Goal: Information Seeking & Learning: Learn about a topic

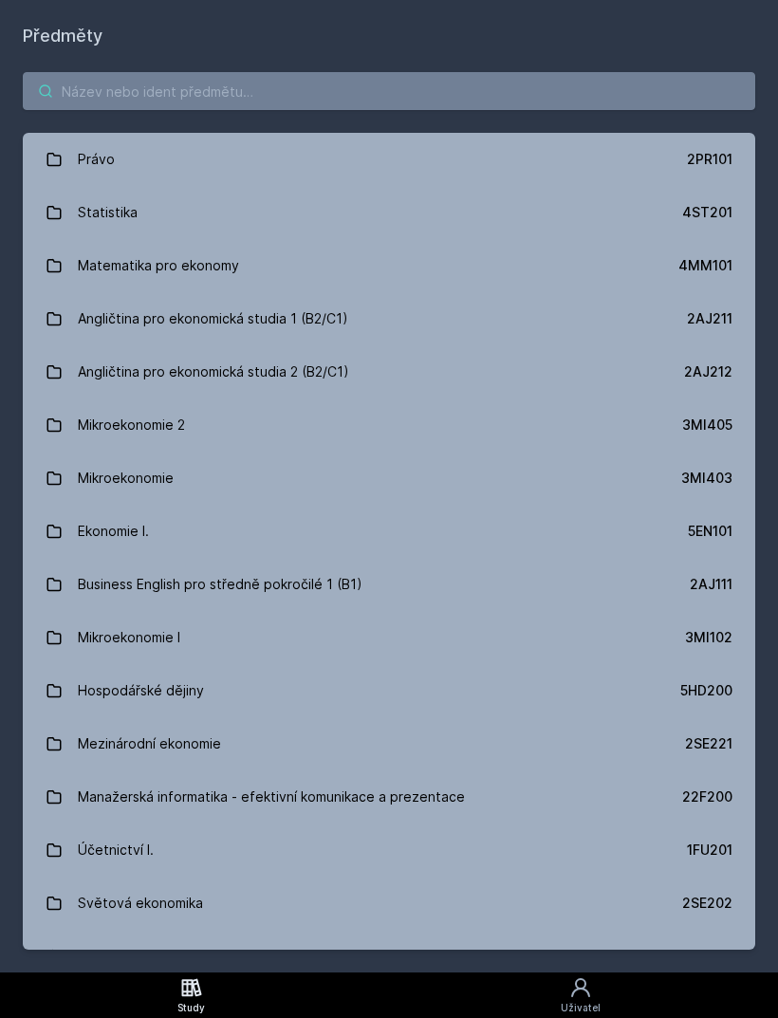
click at [330, 95] on input "search" at bounding box center [389, 91] width 732 height 38
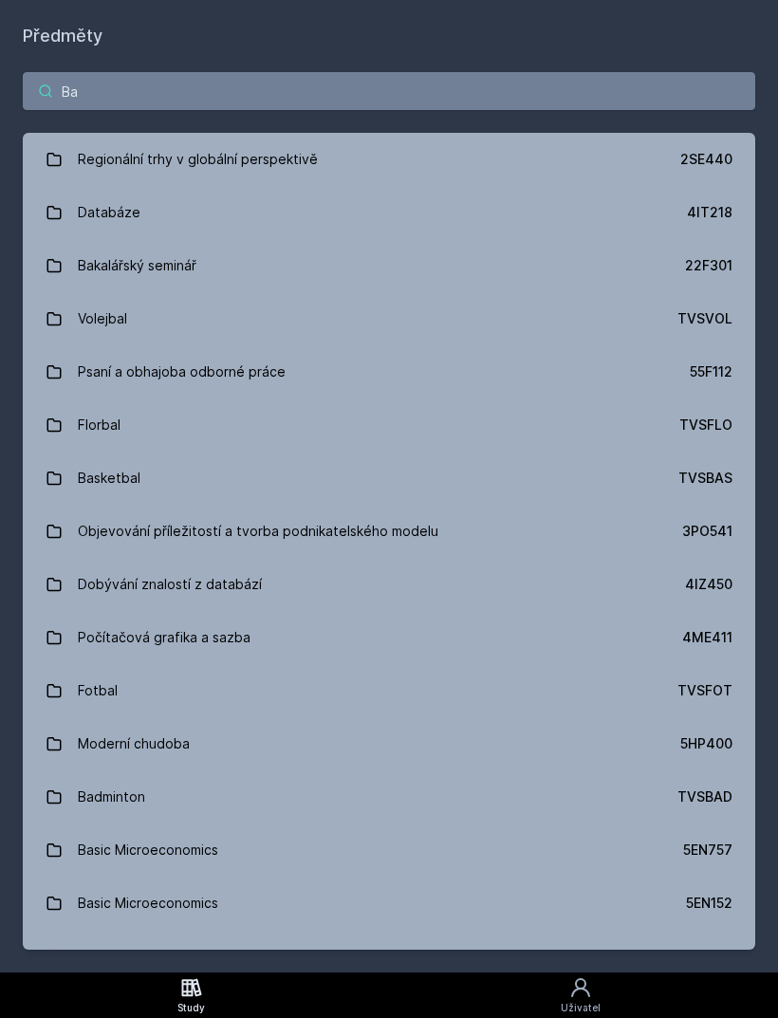
type input "Ban"
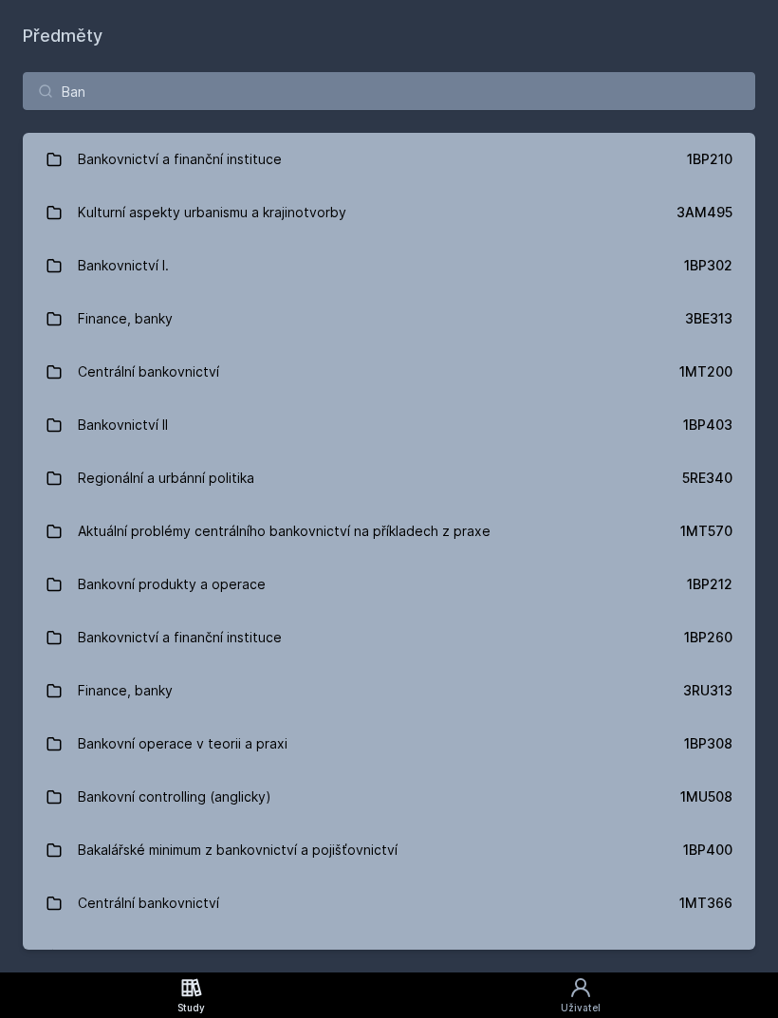
click at [610, 157] on link "Bankovnictví a finanční instituce 1BP210" at bounding box center [389, 159] width 732 height 53
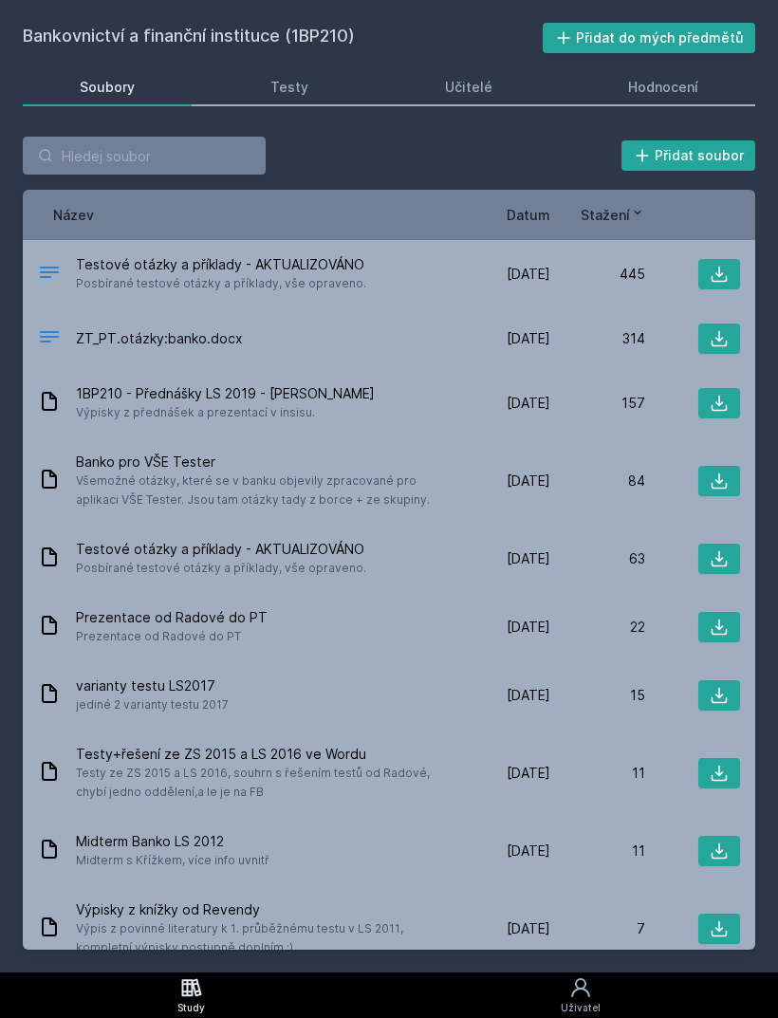
click at [685, 101] on link "Hodnocení" at bounding box center [664, 87] width 184 height 38
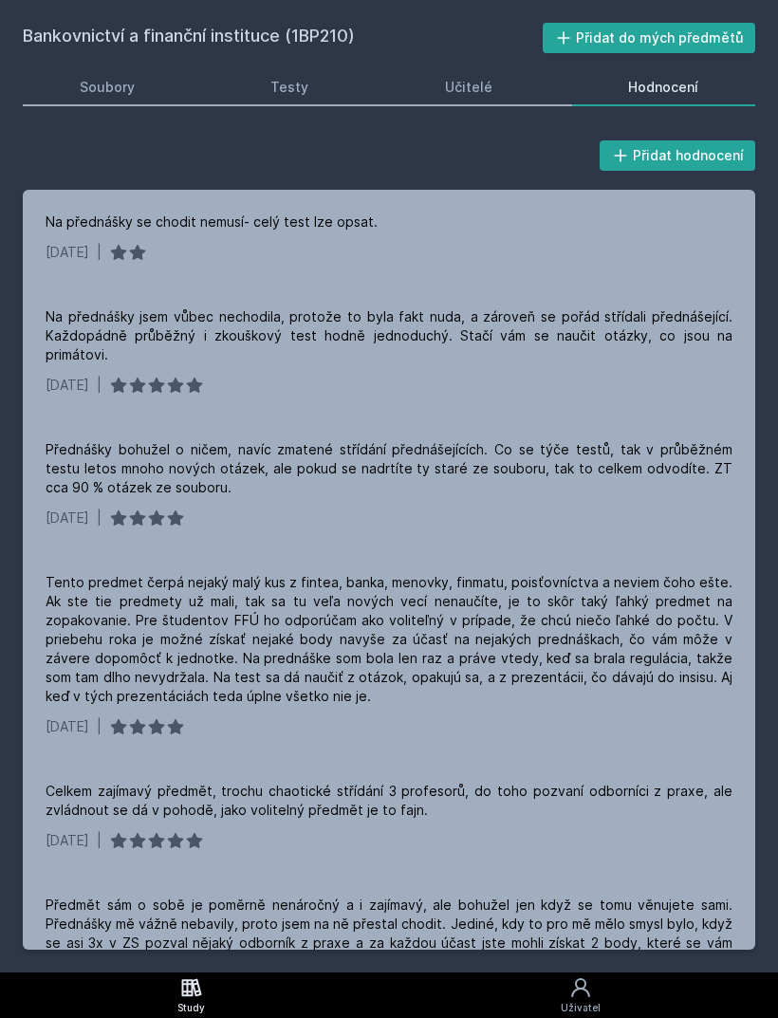
click at [602, 376] on div "[DATE] |" at bounding box center [389, 385] width 687 height 19
click at [652, 248] on div "[DATE] |" at bounding box center [389, 252] width 687 height 19
click at [605, 376] on div "[DATE] |" at bounding box center [389, 385] width 687 height 19
click at [581, 446] on div "Přednášky bohužel o ničem, navíc zmatené střídání přednášejících. Co se týče te…" at bounding box center [389, 468] width 687 height 57
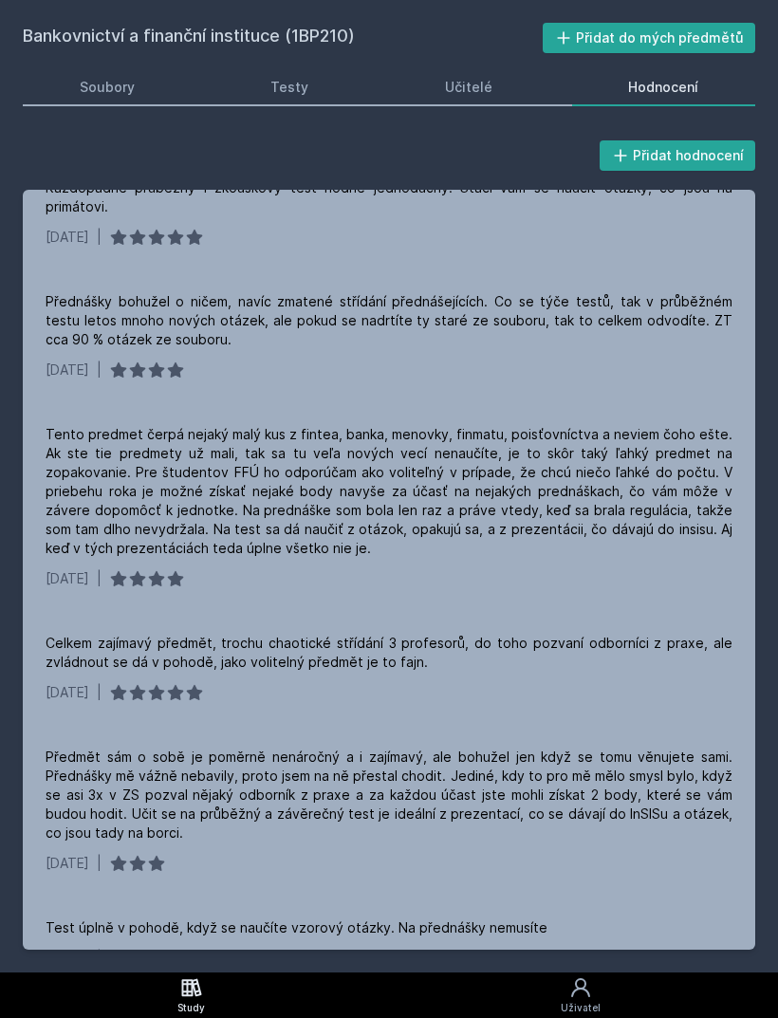
scroll to position [147, 0]
click at [268, 480] on div "Tento predmet čerpá nejaký malý kus z fintea, banka, menovky, finmatu, poisťovn…" at bounding box center [389, 492] width 687 height 133
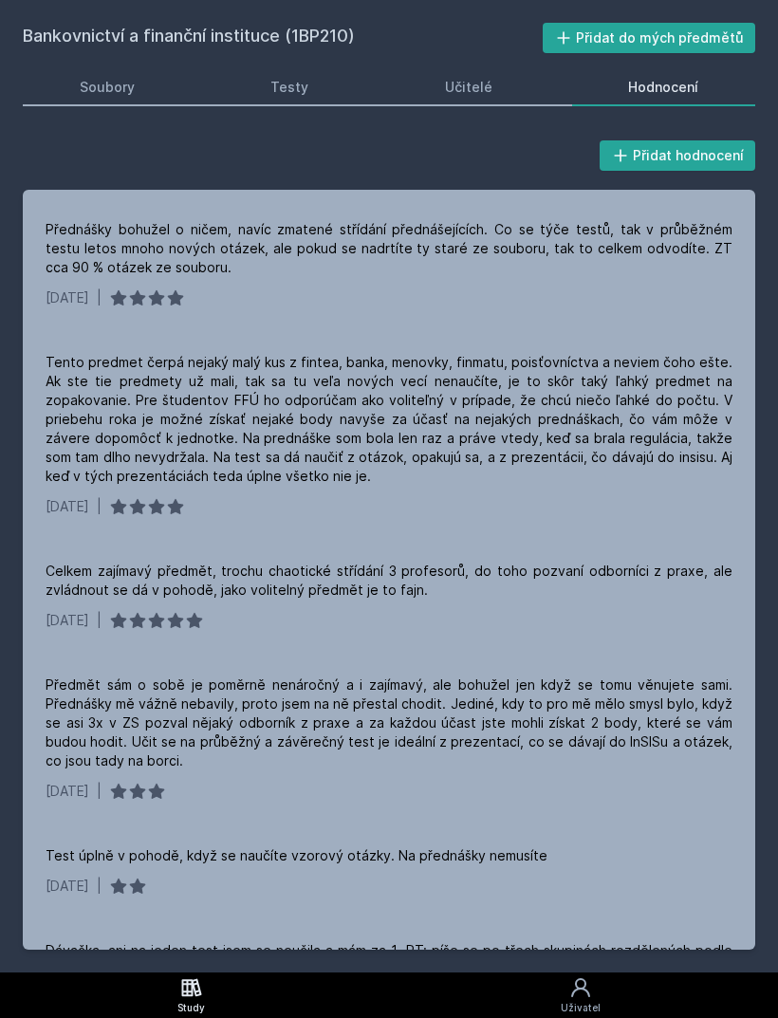
scroll to position [225, 0]
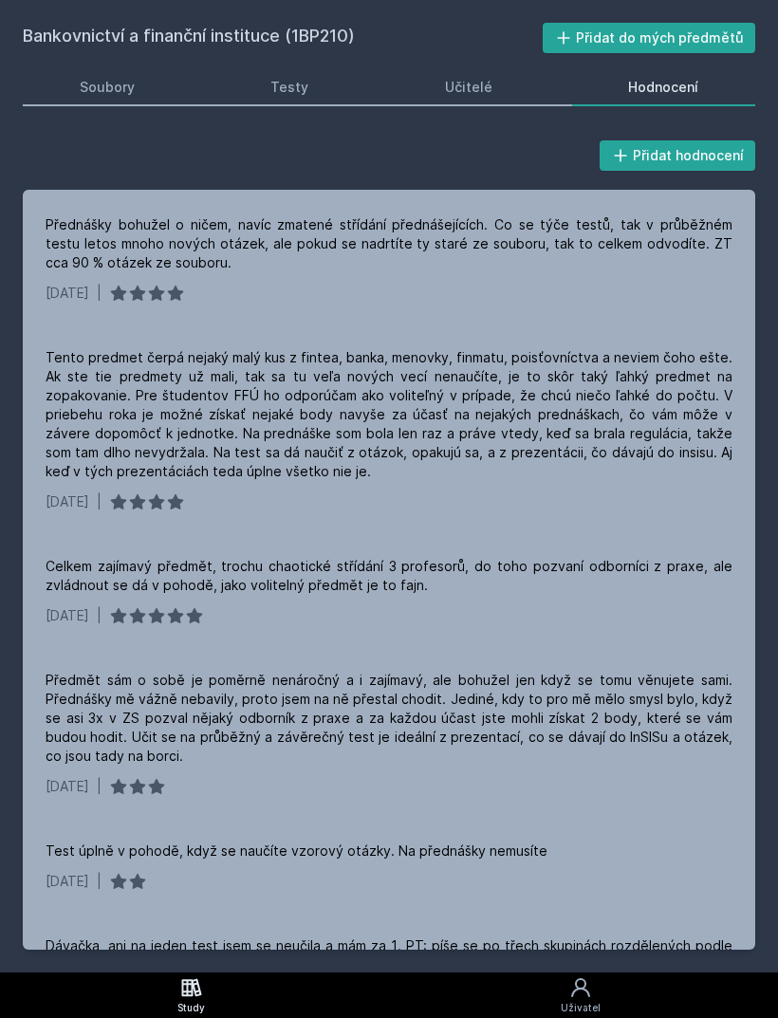
click at [133, 562] on div "Celkem zajímavý předmět, trochu chaotické střídání 3 profesorů, do toho pozvaní…" at bounding box center [389, 576] width 687 height 38
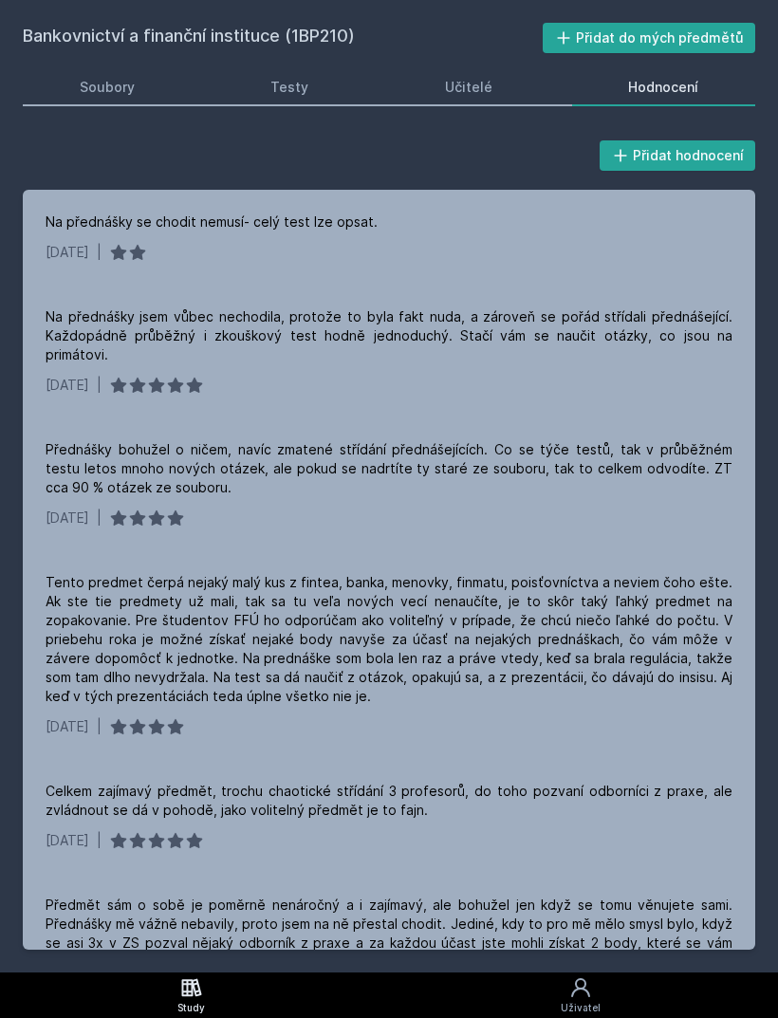
scroll to position [0, 0]
click at [287, 333] on div "Na přednášky jsem vůbec nechodila, protože to byla fakt nuda, a zároveň se pořá…" at bounding box center [389, 335] width 687 height 57
click at [277, 227] on div "Na přednášky se chodit nemusí- celý test lze opsat." at bounding box center [212, 222] width 332 height 19
click at [217, 337] on div "Na přednášky jsem vůbec nechodila, protože to byla fakt nuda, a zároveň se pořá…" at bounding box center [389, 335] width 687 height 57
click at [324, 244] on div "[DATE] |" at bounding box center [389, 252] width 687 height 19
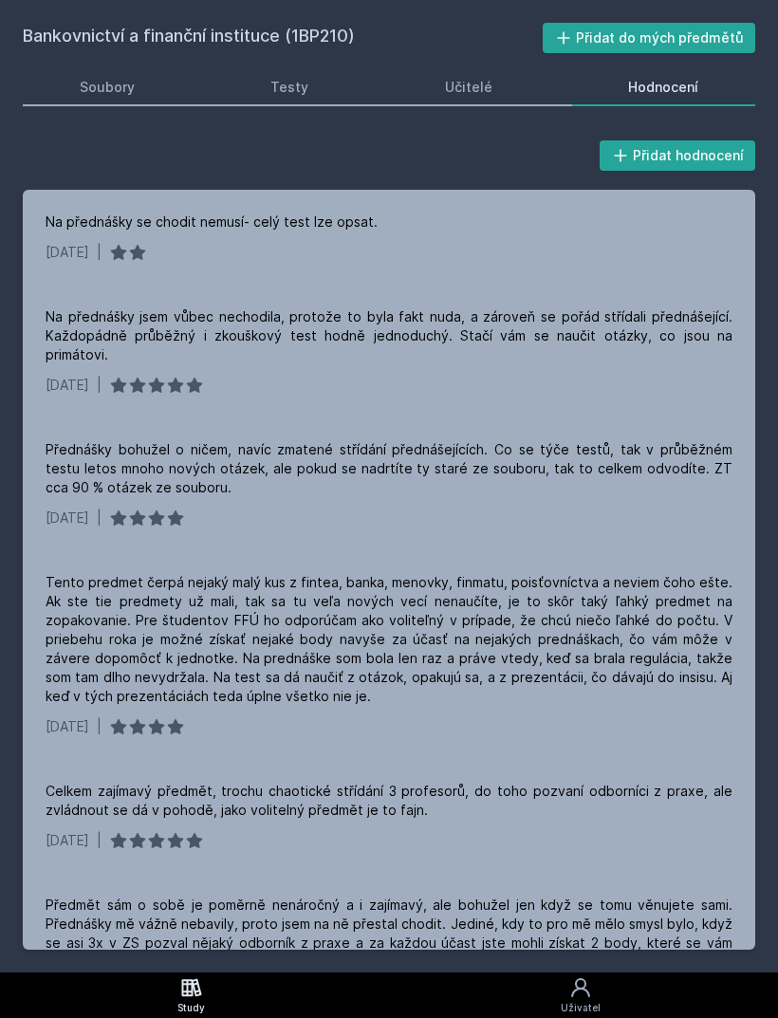
click at [126, 103] on link "Soubory" at bounding box center [107, 87] width 169 height 38
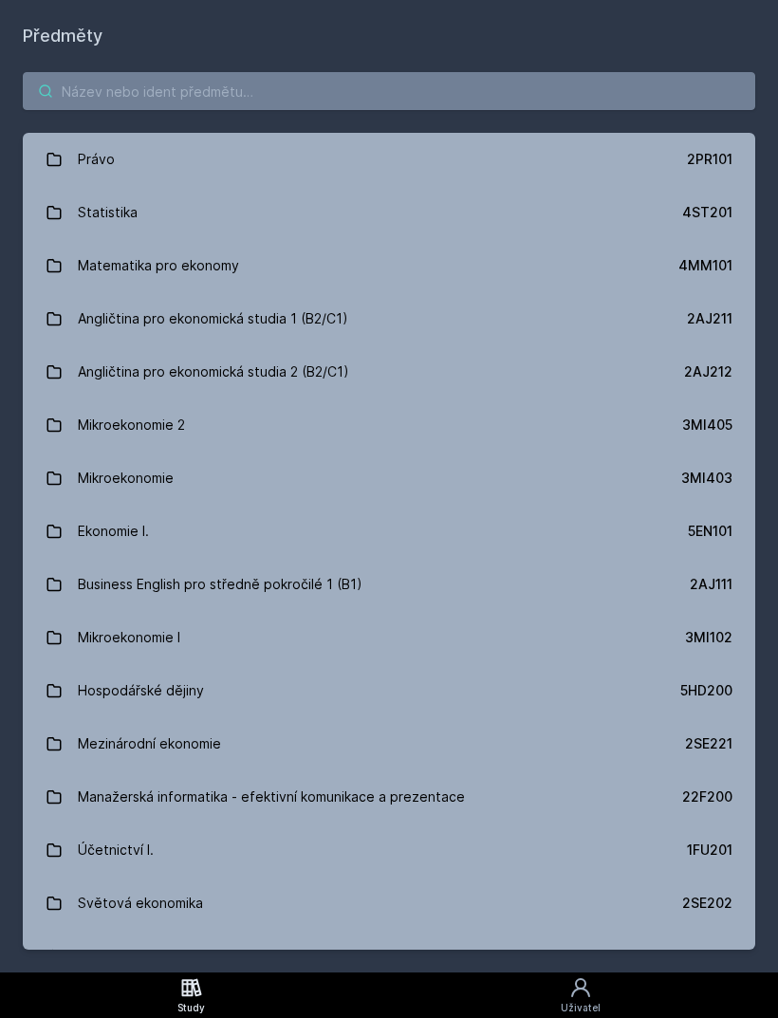
click at [295, 96] on input "search" at bounding box center [389, 91] width 732 height 38
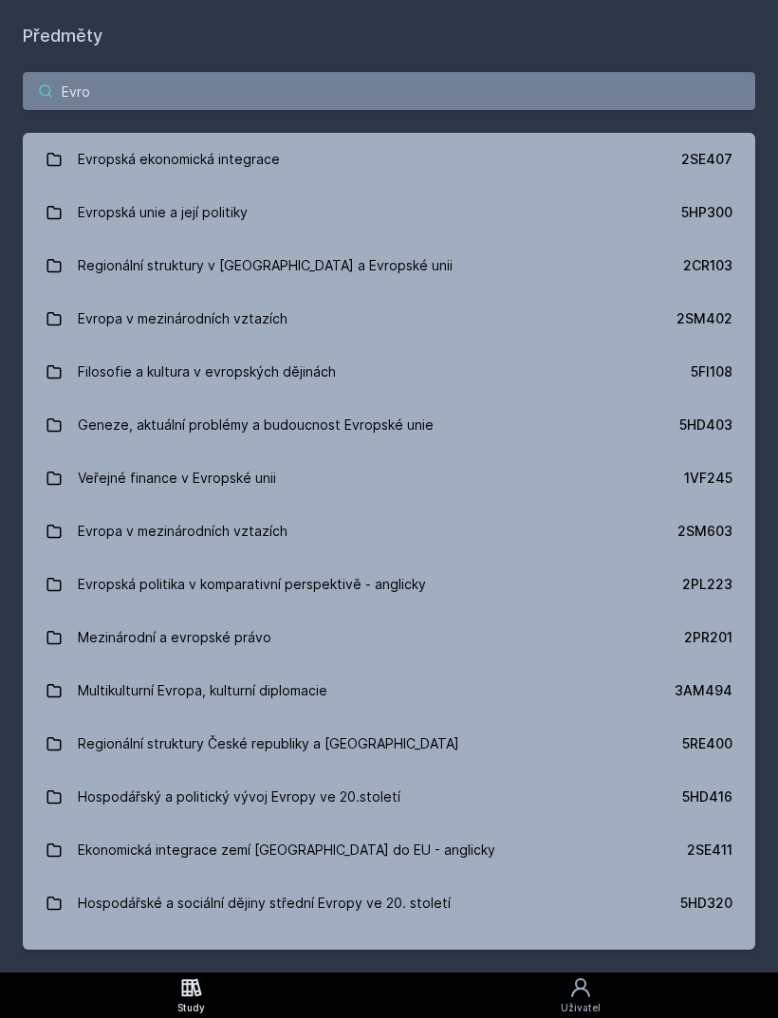
type input "Evrop"
click at [309, 213] on link "Evropská unie a její politiky 5HP300" at bounding box center [389, 212] width 732 height 53
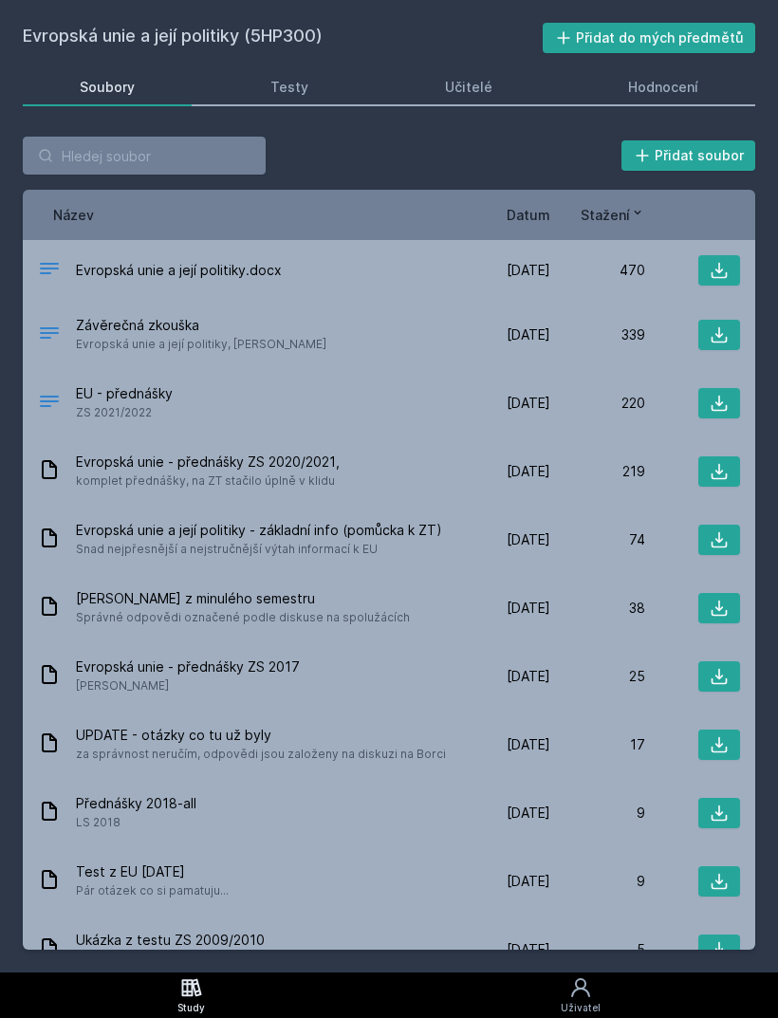
click at [682, 90] on div "Hodnocení" at bounding box center [663, 87] width 70 height 19
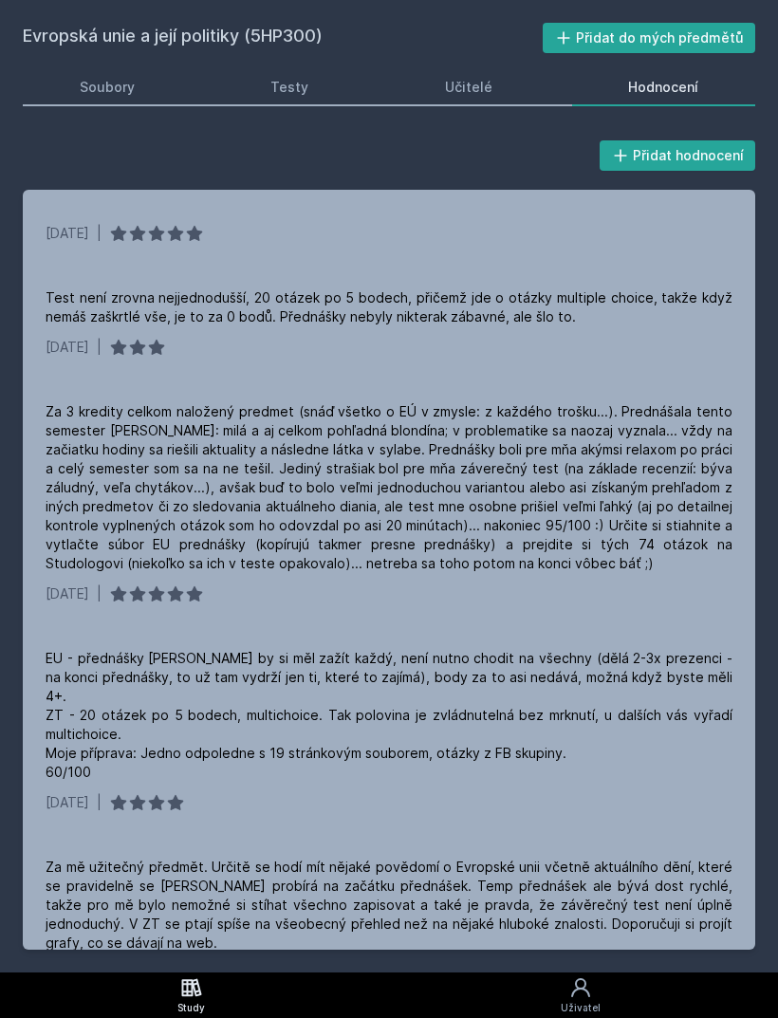
click at [580, 306] on div "Test není zrovna nejjednodušší, 20 otázek po 5 bodech, přičemž jde o otázky mul…" at bounding box center [389, 307] width 687 height 38
click at [221, 477] on div "Za 3 kredity celkom naložený predmet (snáď všetko o EÚ v zmysle: z každého troš…" at bounding box center [389, 487] width 687 height 171
click at [614, 700] on div "EU - přednášky [PERSON_NAME] by si měl zažít každý, není nutno chodit na všechn…" at bounding box center [389, 715] width 687 height 133
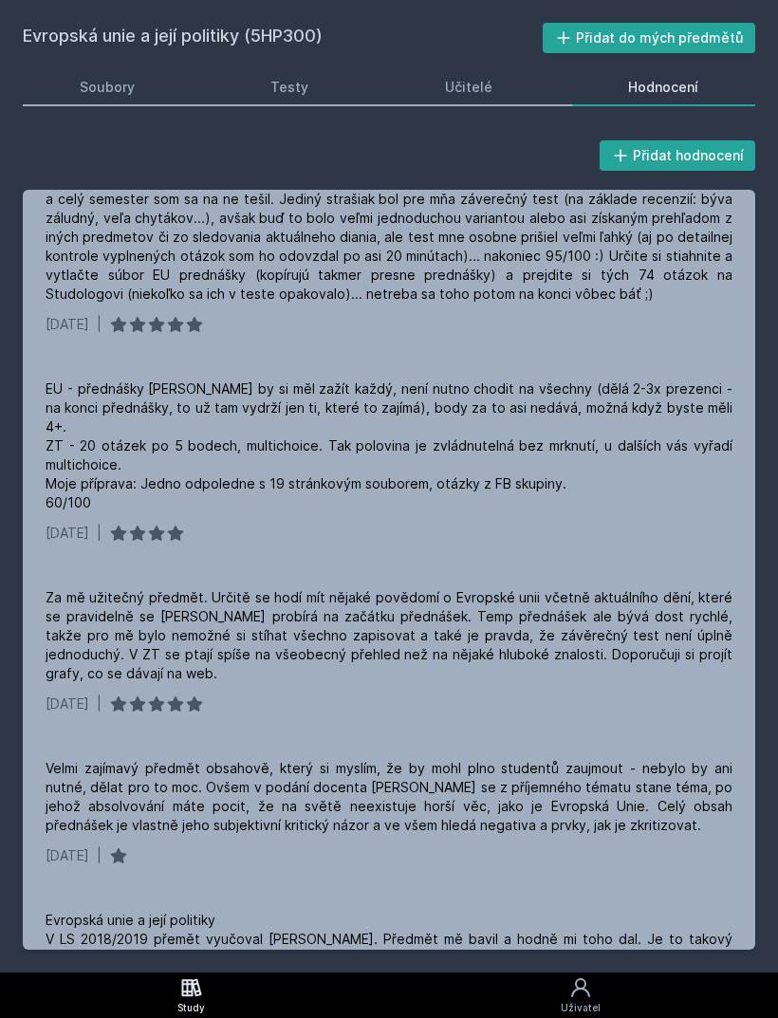
scroll to position [273, 0]
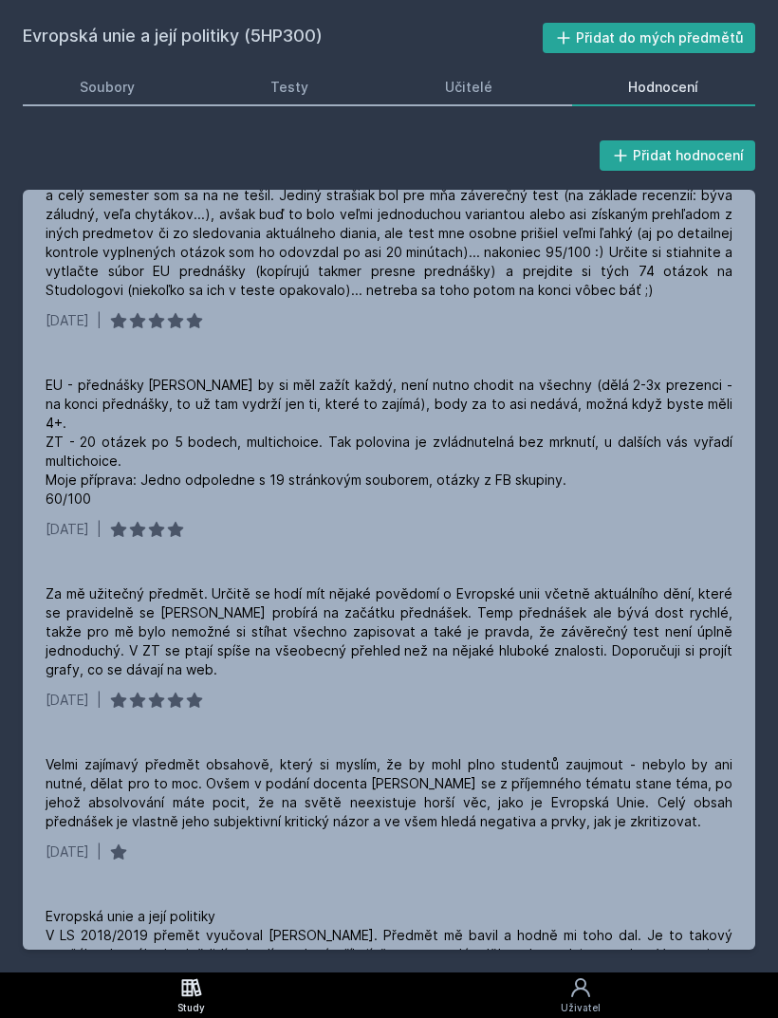
click at [592, 625] on div "Za mě užitečný předmět. Určitě se hodí mít nějaké povědomí o Evropské unii včet…" at bounding box center [389, 631] width 687 height 95
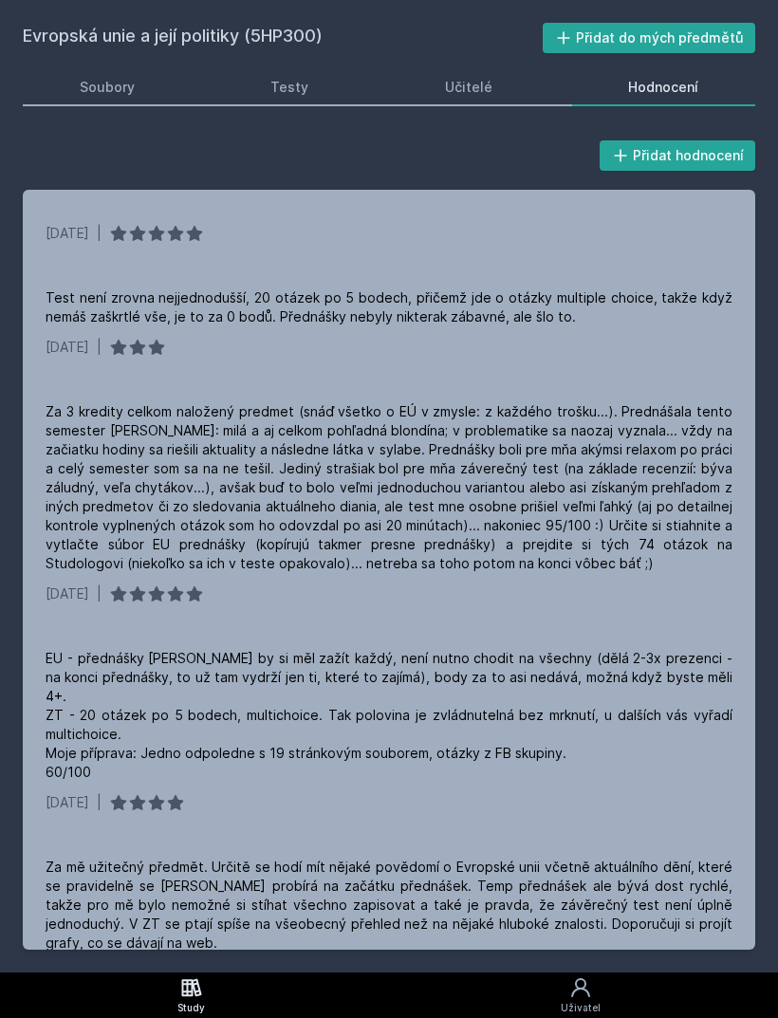
scroll to position [0, 0]
click at [320, 324] on div "Test není zrovna nejjednodušší, 20 otázek po 5 bodech, přičemž jde o otázky mul…" at bounding box center [389, 307] width 687 height 38
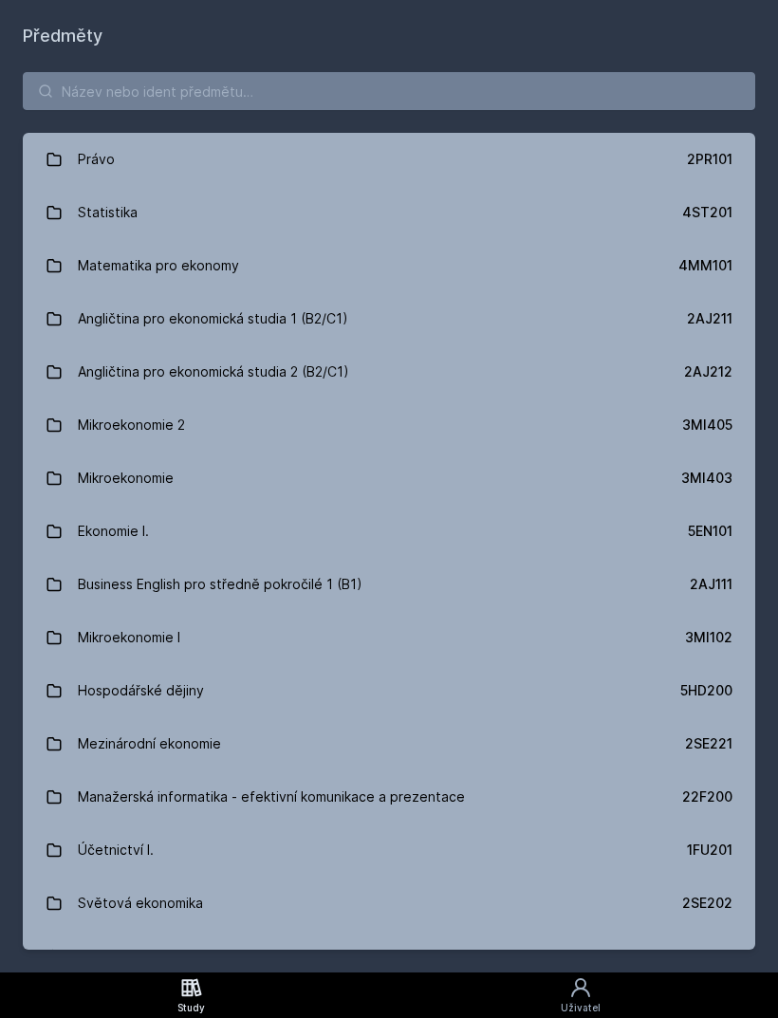
click at [298, 34] on h1 "Předměty" at bounding box center [389, 36] width 732 height 27
click at [341, 84] on input "search" at bounding box center [389, 91] width 732 height 38
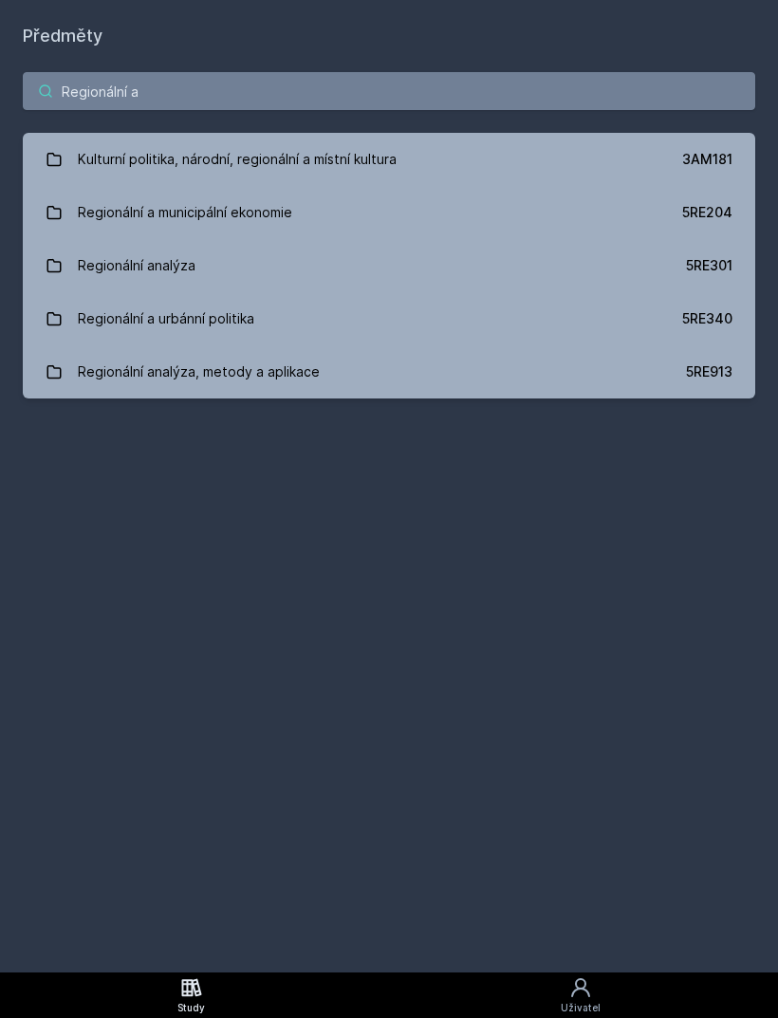
type input "Regionální a"
click at [294, 280] on link "Regionální analýza 5RE301" at bounding box center [389, 265] width 732 height 53
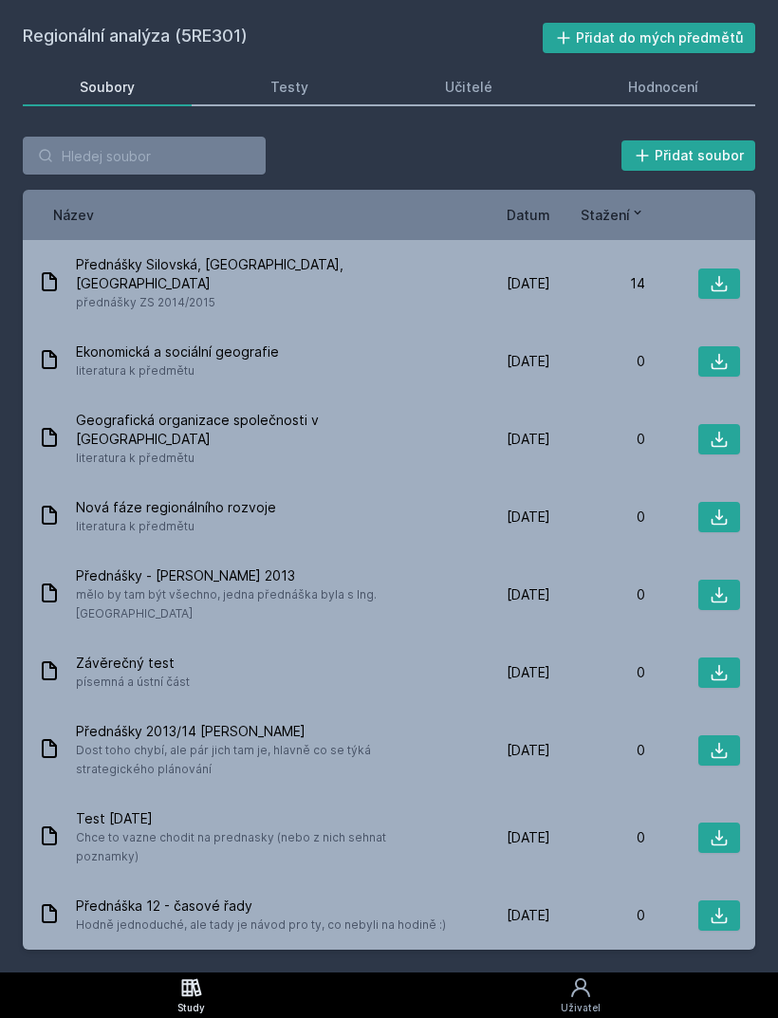
click at [686, 89] on div "Hodnocení" at bounding box center [663, 87] width 70 height 19
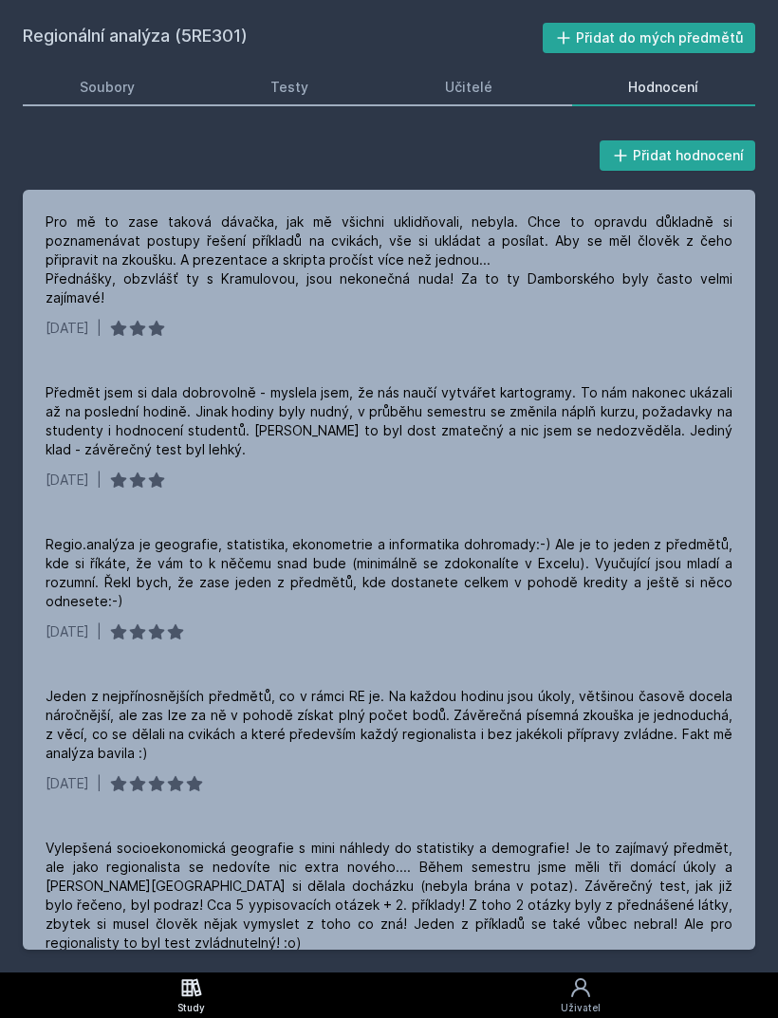
click at [299, 268] on div "Pro mě to zase taková dávačka, jak mě všichni uklidňovali, nebyla. Chce to opra…" at bounding box center [389, 260] width 687 height 95
click at [622, 434] on div "Předmět jsem si dala dobrovolně - myslela jsem, že nás naučí vytvářet kartogram…" at bounding box center [389, 421] width 687 height 76
click at [686, 572] on div "Regio.analýza je geografie, statistika, ekonometrie a informatika dohromady:-) …" at bounding box center [389, 573] width 687 height 76
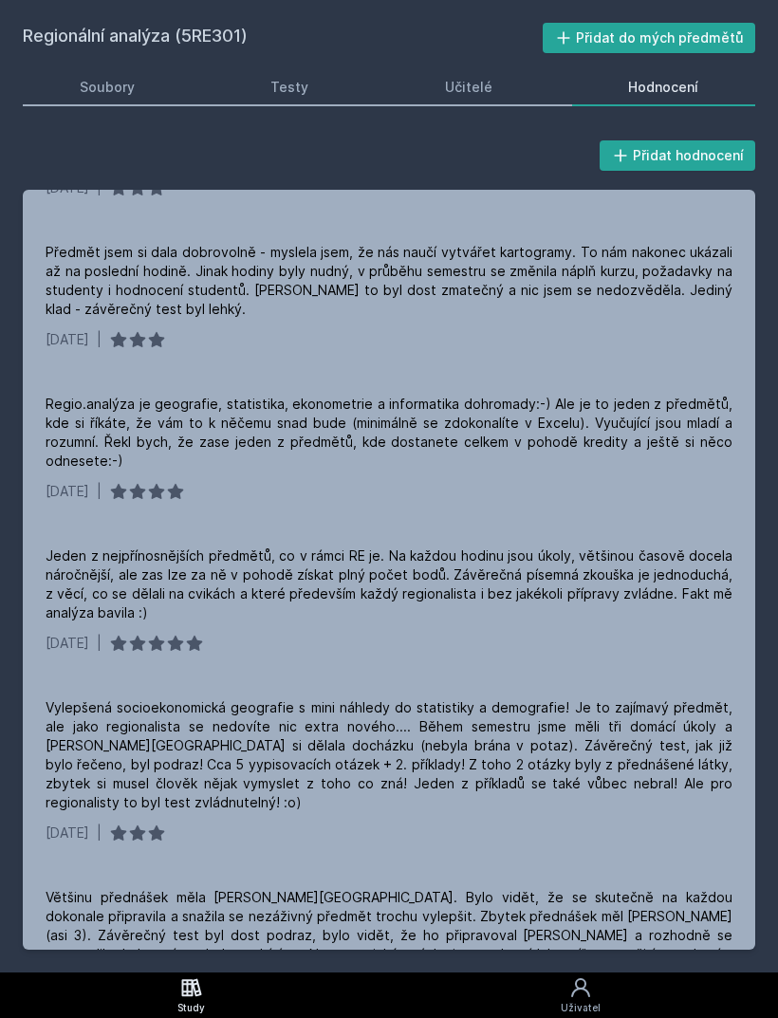
scroll to position [139, 0]
click at [694, 420] on div "Regio.analýza je geografie, statistika, ekonometrie a informatika dohromady:-) …" at bounding box center [389, 434] width 687 height 76
click at [692, 583] on div "Jeden z nejpřínosnějších předmětů, co v rámci RE je. Na každou hodinu jsou úkol…" at bounding box center [389, 585] width 687 height 76
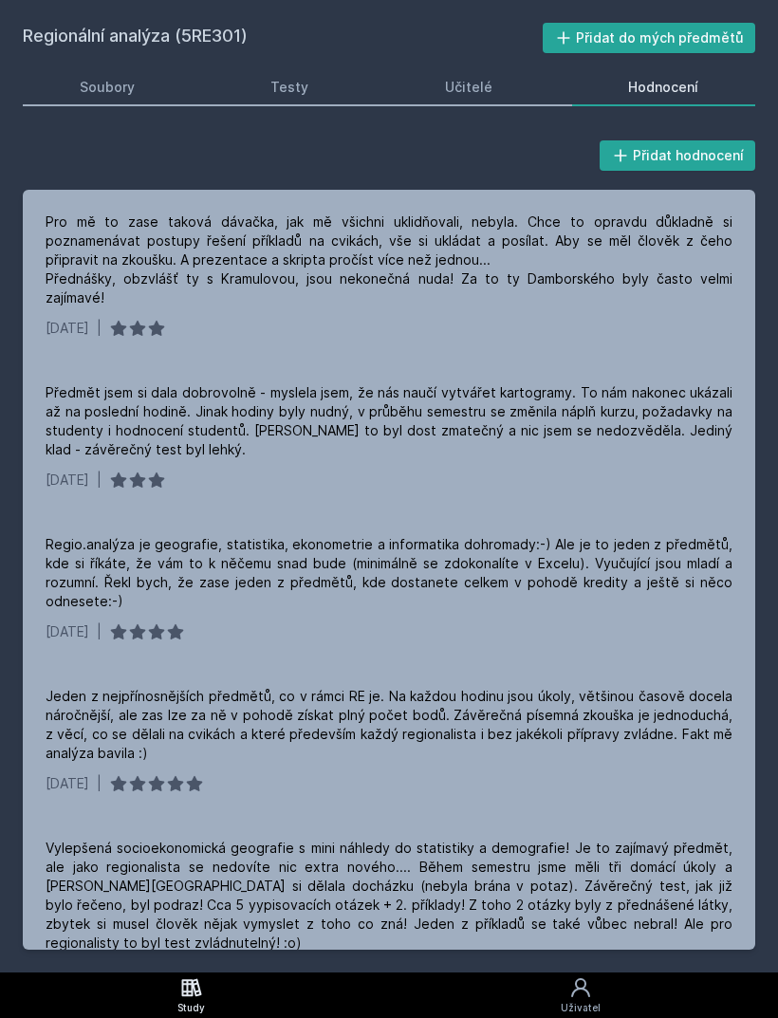
scroll to position [0, 0]
click at [102, 83] on div "Soubory" at bounding box center [107, 87] width 55 height 19
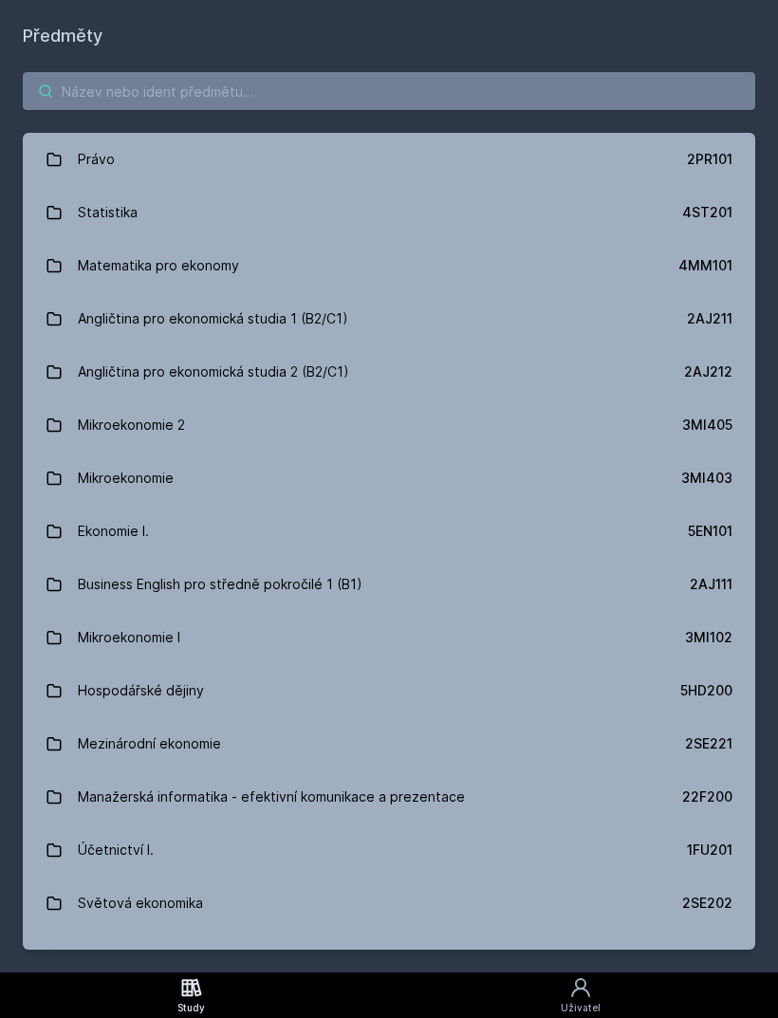
click at [345, 73] on input "search" at bounding box center [389, 91] width 732 height 38
click at [298, 41] on h1 "Předměty" at bounding box center [389, 36] width 732 height 27
click at [276, 98] on input "search" at bounding box center [389, 91] width 732 height 38
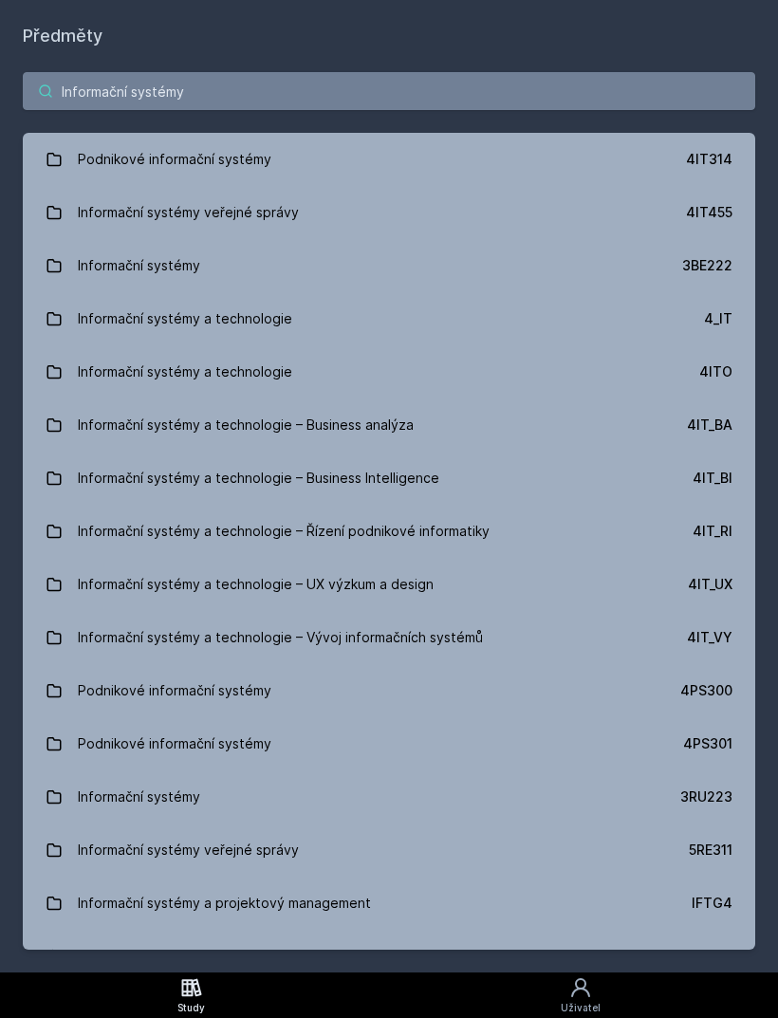
type input "Informační systémy"
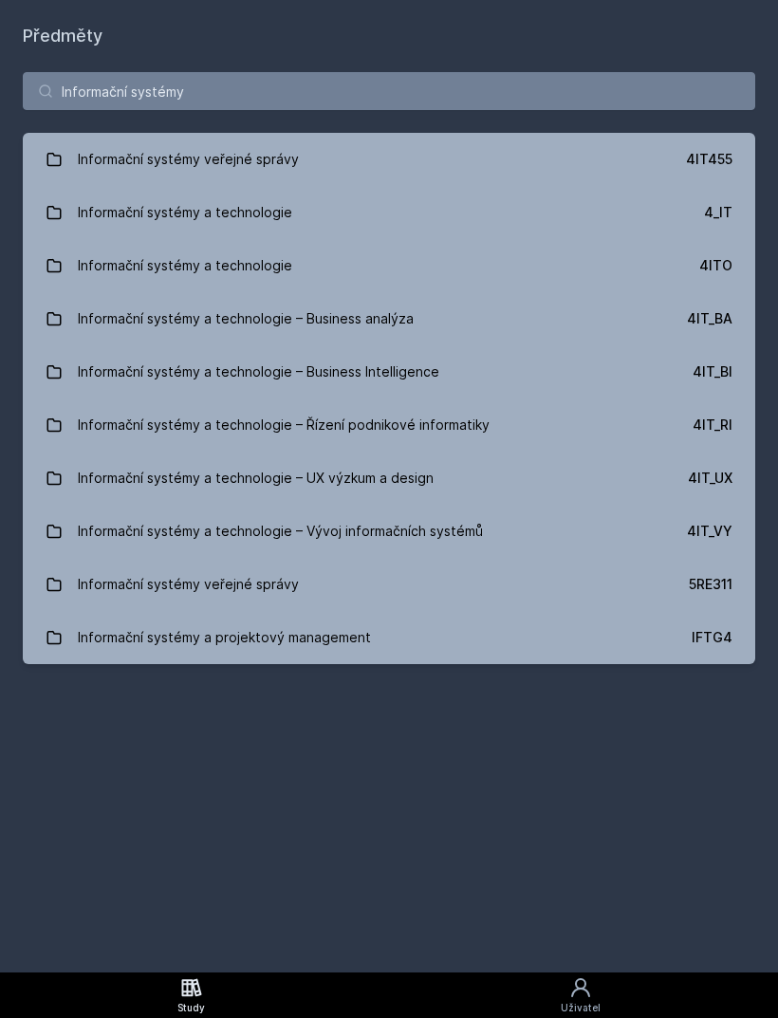
click at [306, 165] on link "Informační systémy veřejné správy 4IT455" at bounding box center [389, 159] width 732 height 53
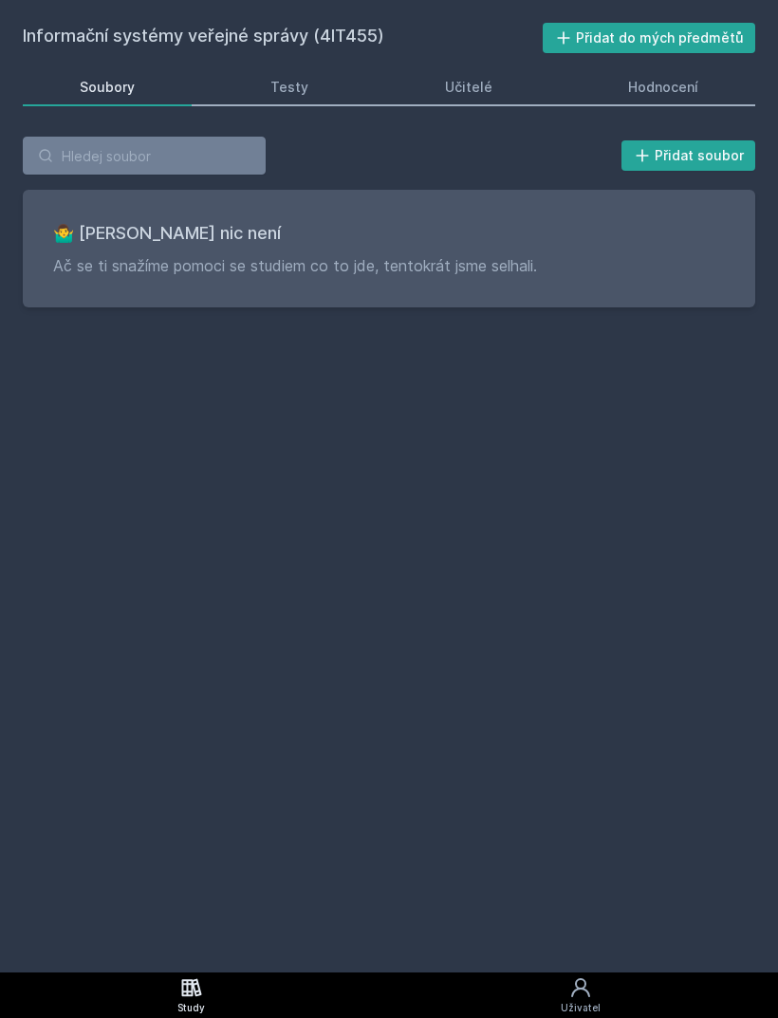
click at [704, 102] on link "Hodnocení" at bounding box center [664, 87] width 184 height 38
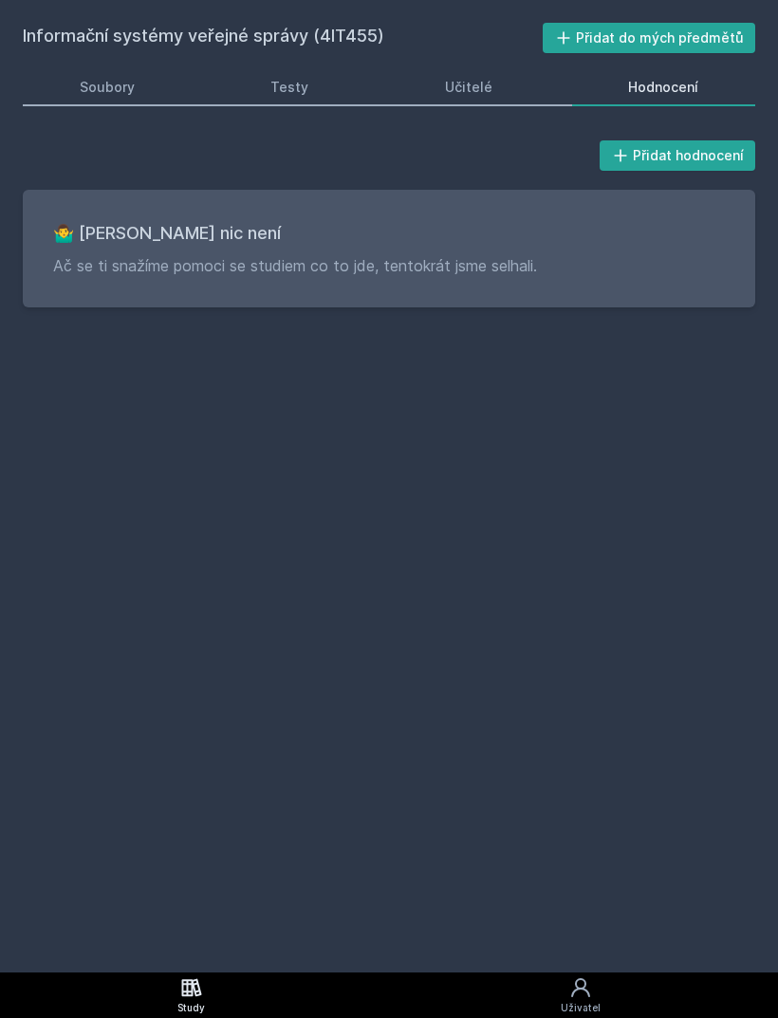
click at [111, 93] on div "Soubory" at bounding box center [107, 87] width 55 height 19
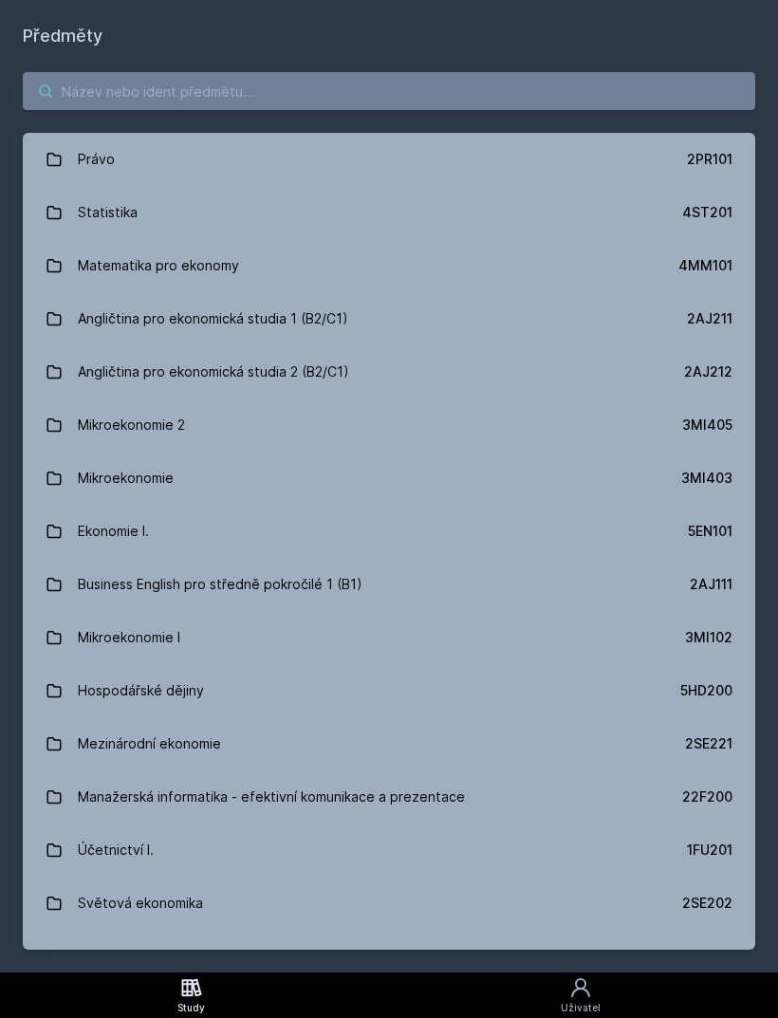
click at [414, 87] on input "search" at bounding box center [389, 91] width 732 height 38
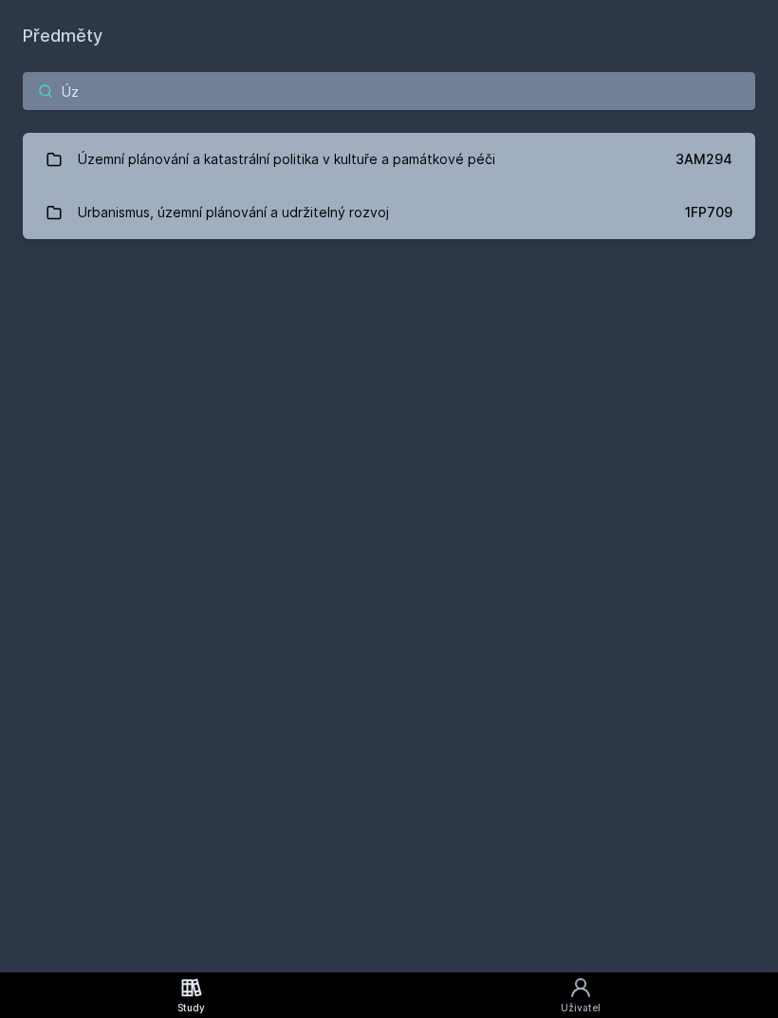
type input "Ú"
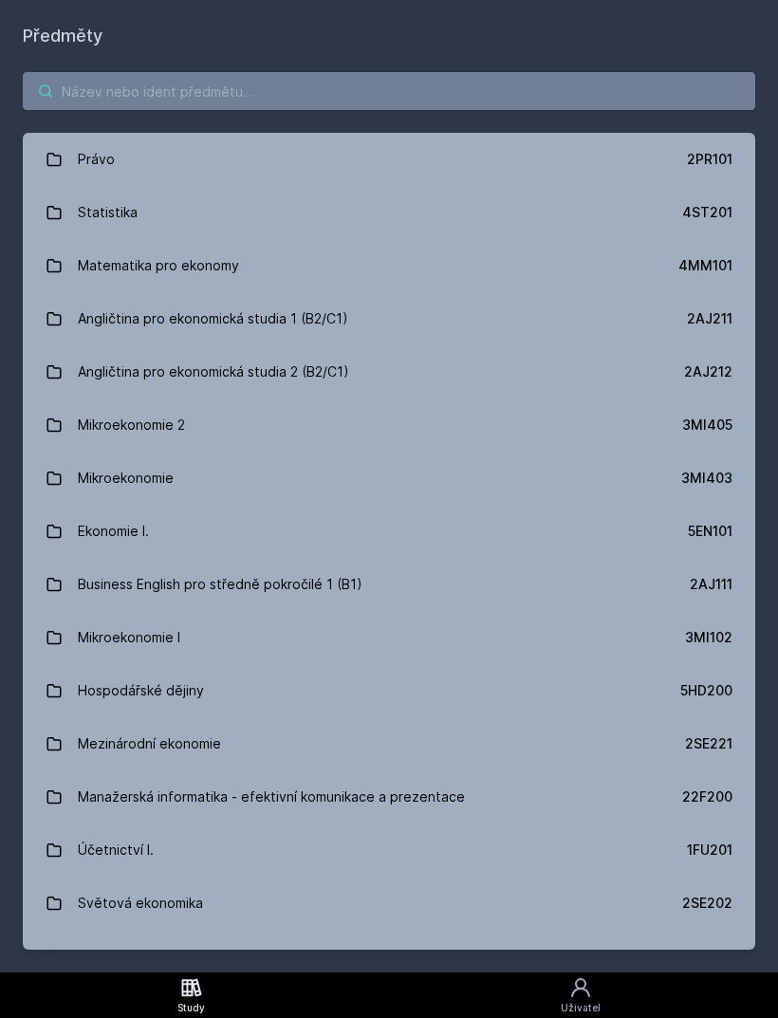
type input "3"
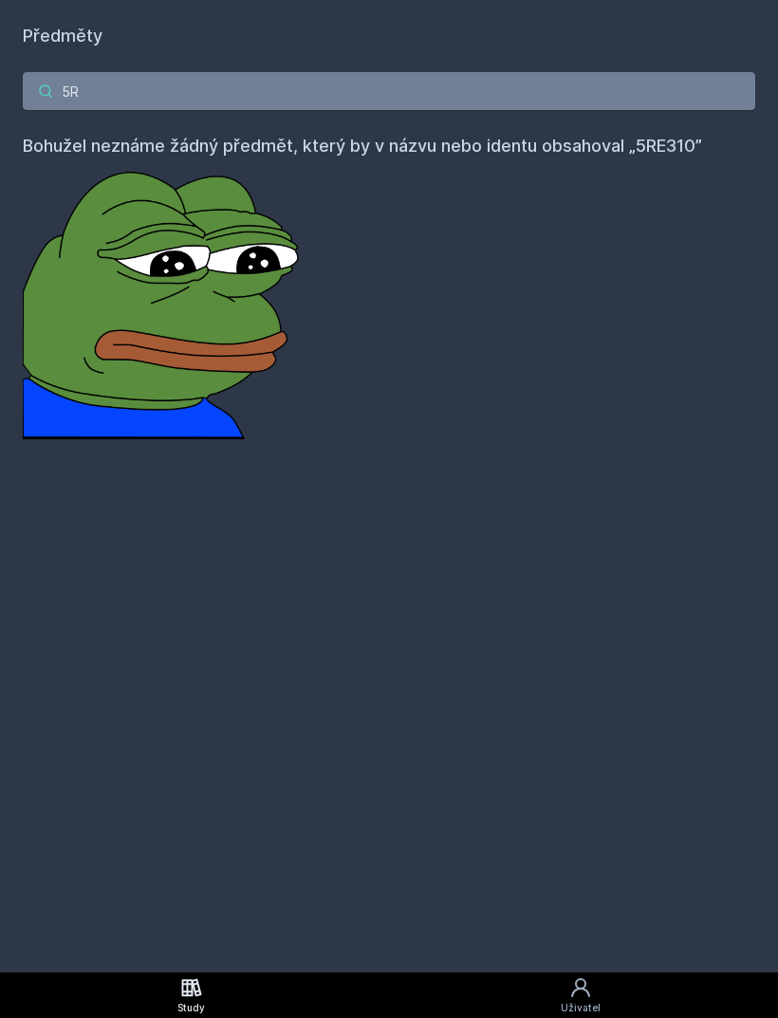
type input "5"
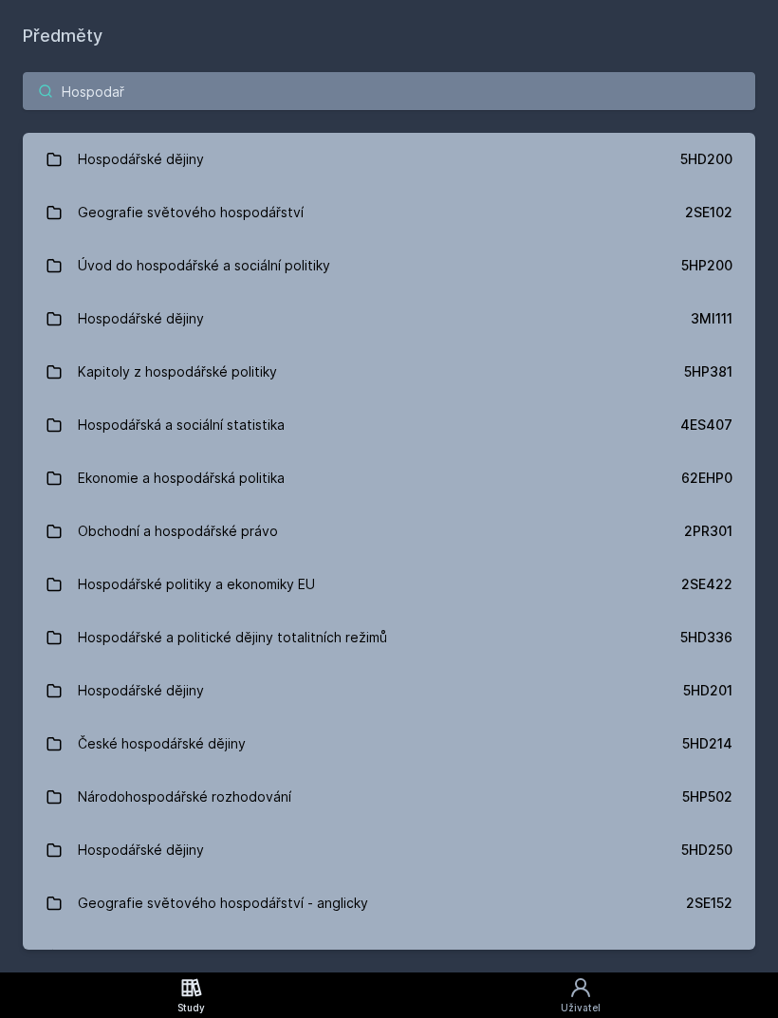
type input "Hospodaře"
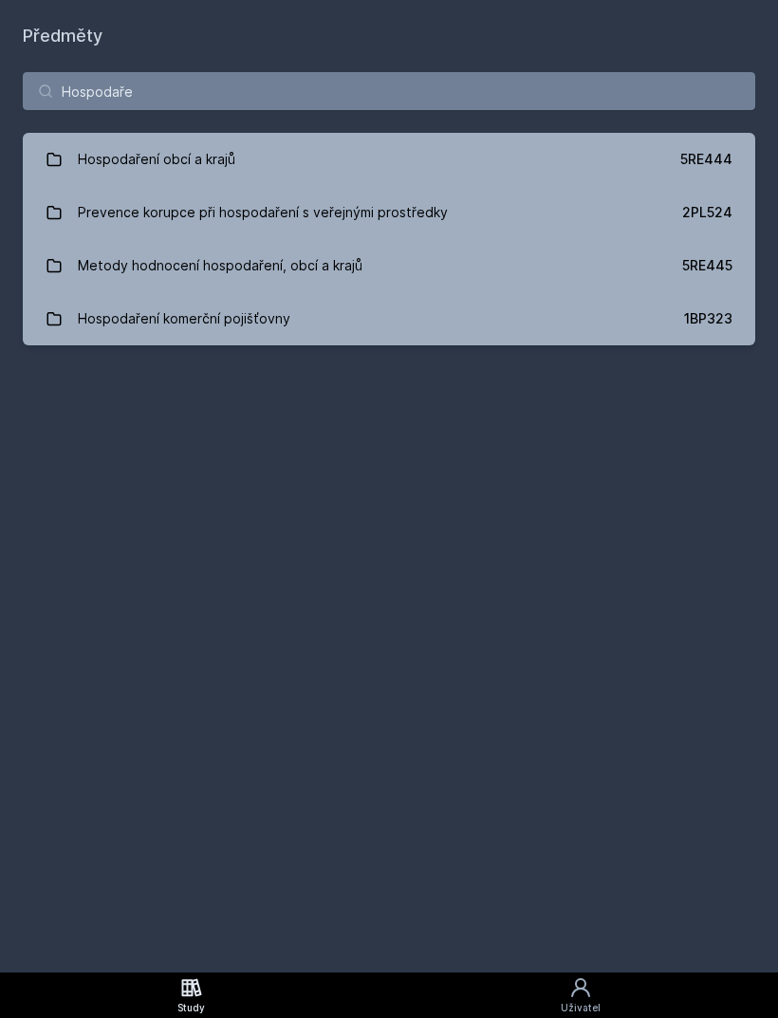
click at [680, 158] on link "Hospodaření obcí a krajů 5RE444" at bounding box center [389, 159] width 732 height 53
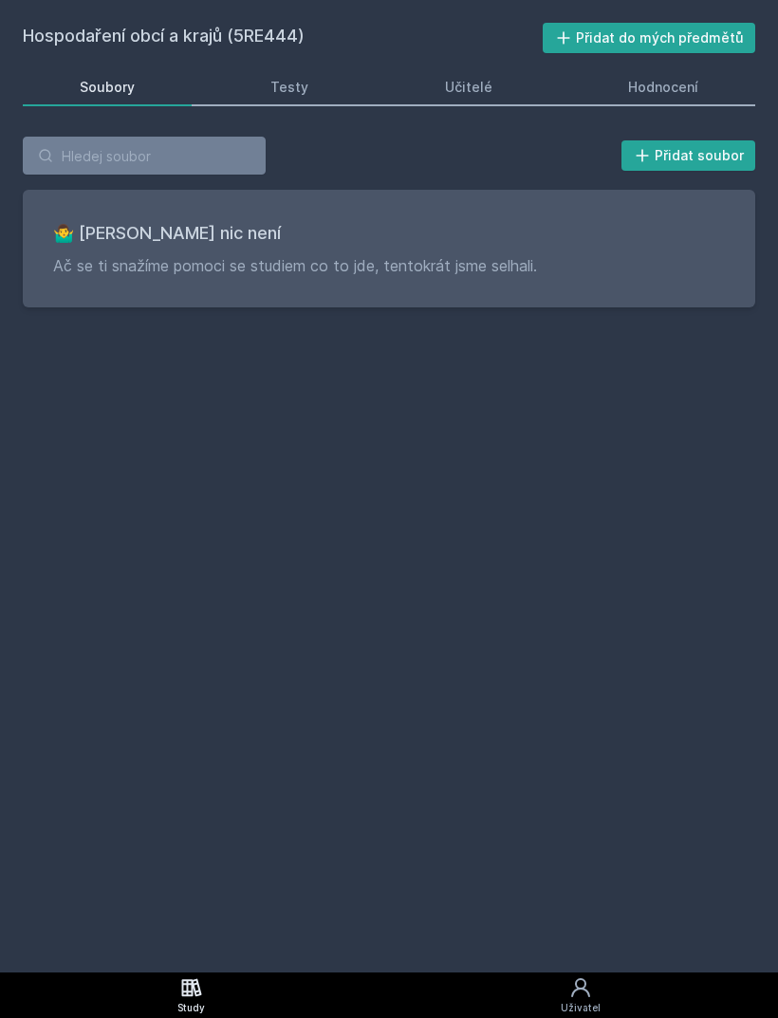
click at [692, 91] on div "Hodnocení" at bounding box center [663, 87] width 70 height 19
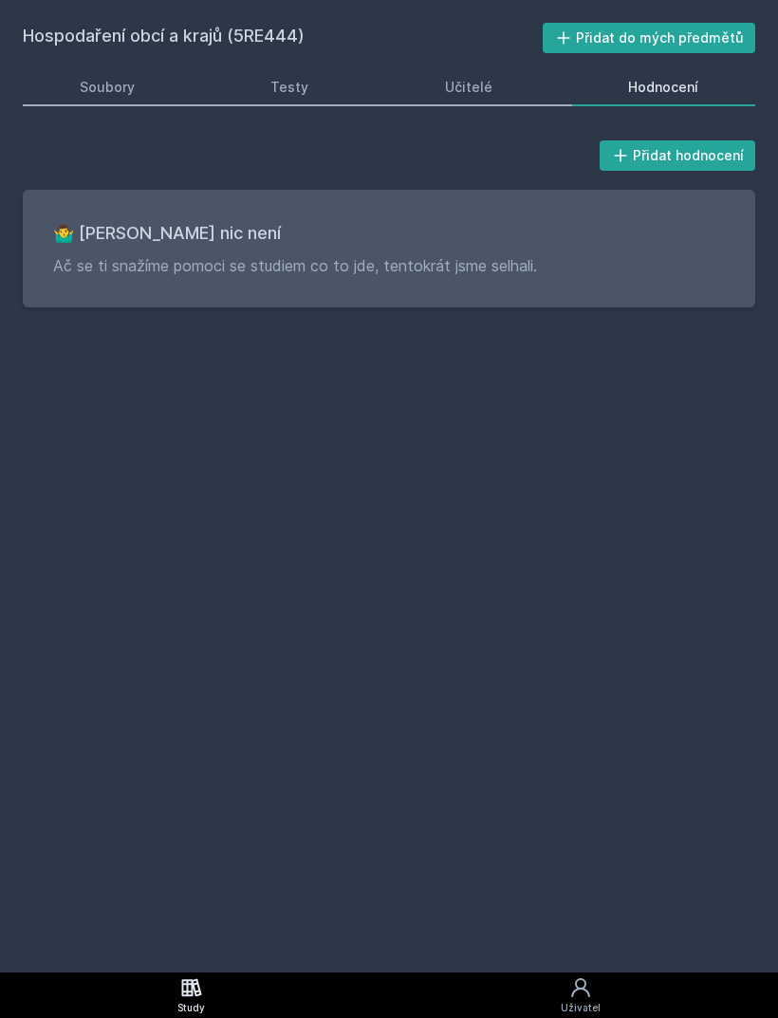
click at [137, 90] on link "Soubory" at bounding box center [107, 87] width 169 height 38
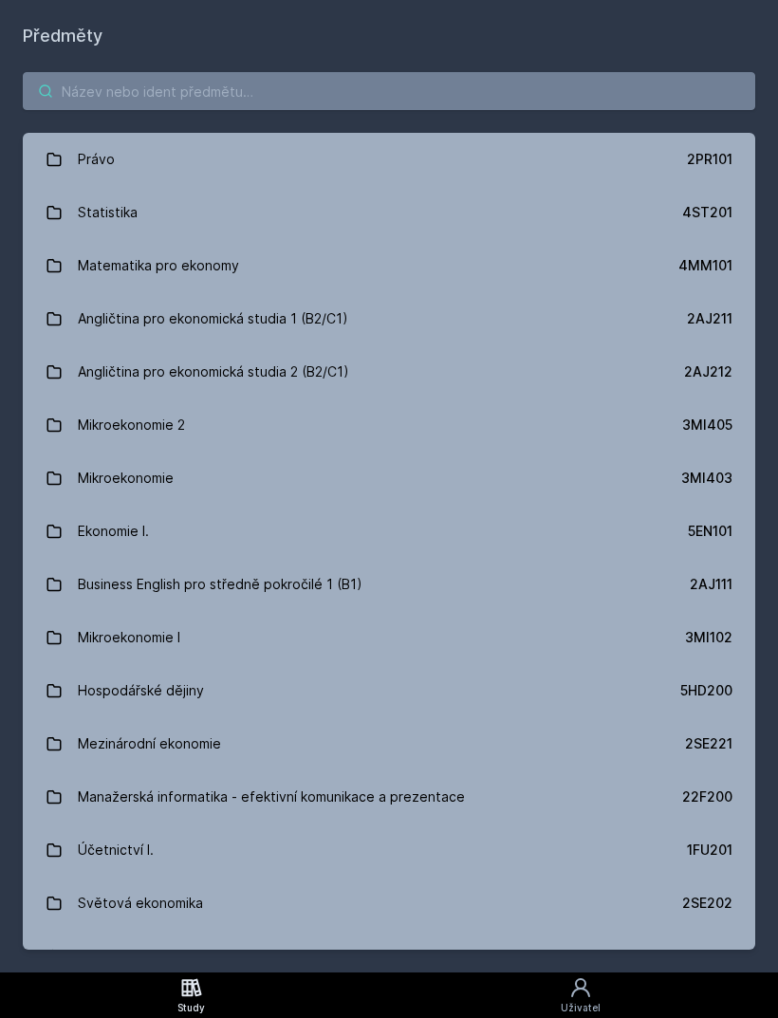
click at [341, 103] on input "search" at bounding box center [389, 91] width 732 height 38
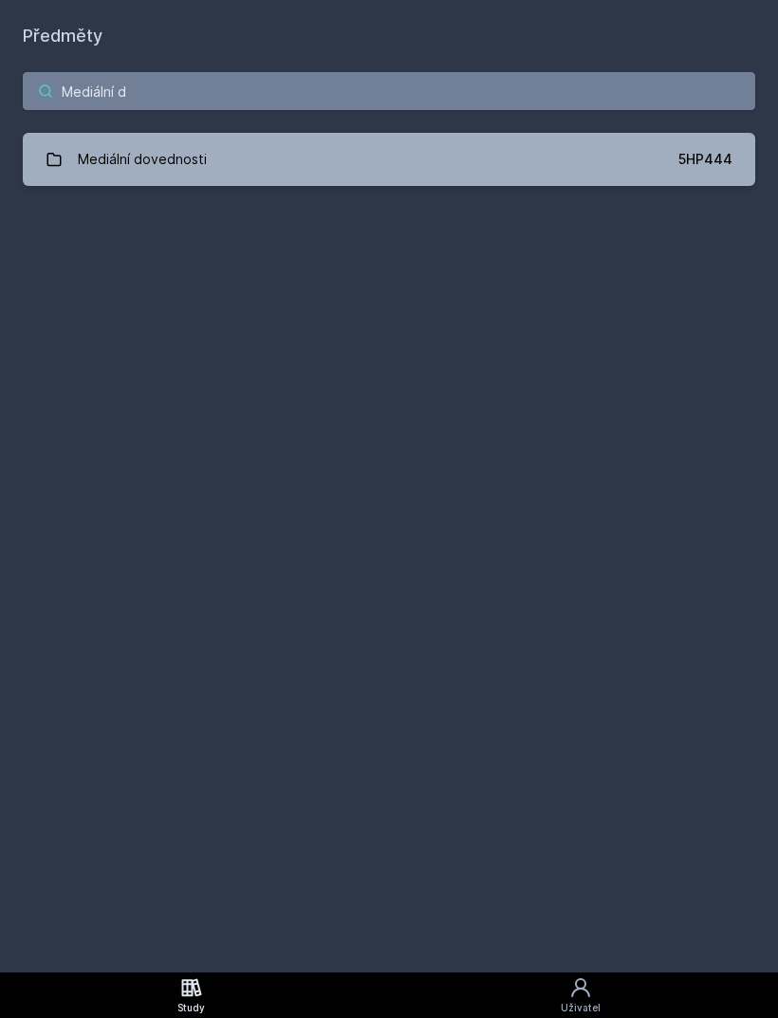
type input "Mediální do"
click at [568, 159] on link "Mediální dovednosti 5HP444" at bounding box center [389, 159] width 732 height 53
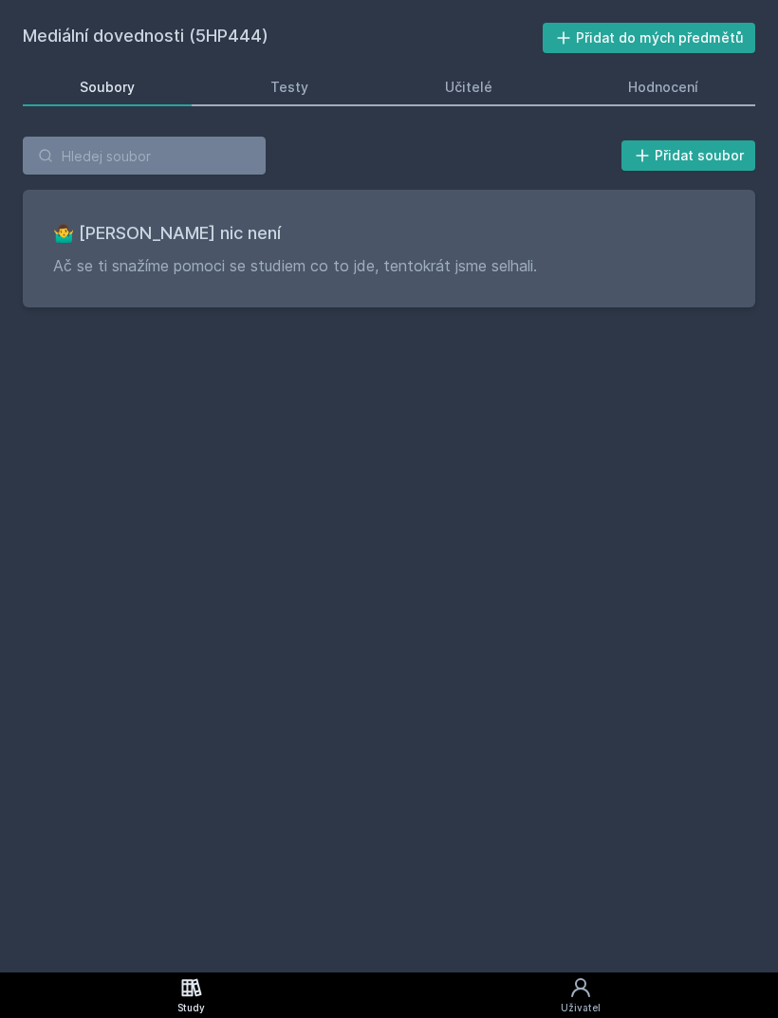
click at [706, 93] on link "Hodnocení" at bounding box center [664, 87] width 184 height 38
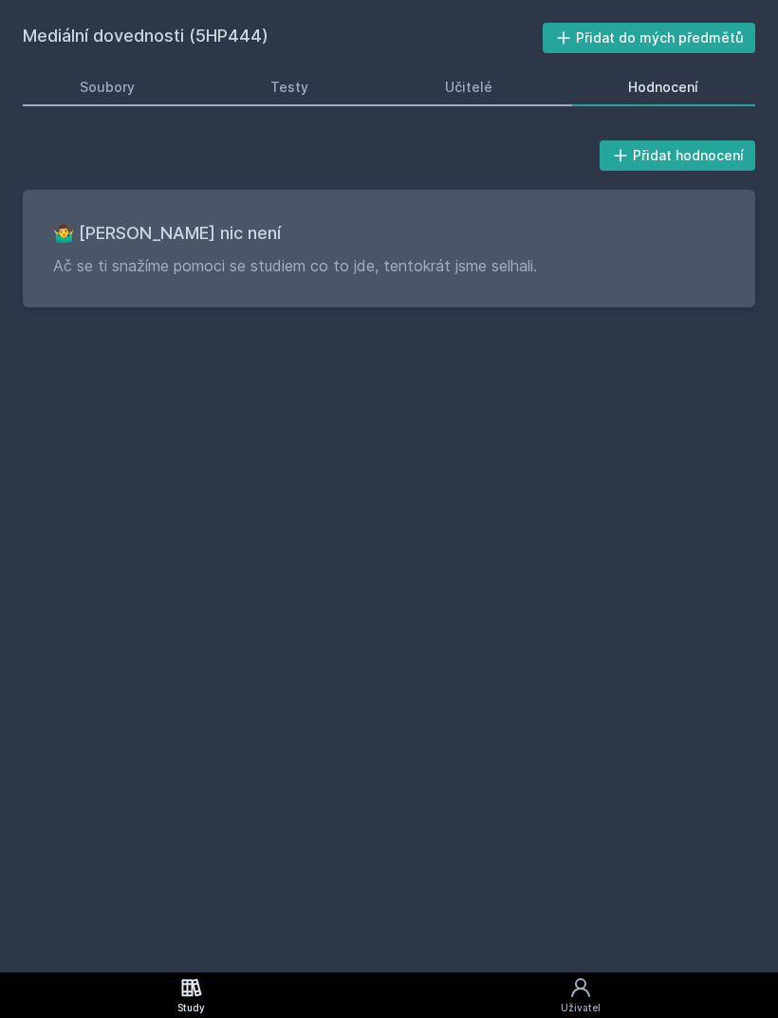
click at [119, 87] on div "Soubory" at bounding box center [107, 87] width 55 height 19
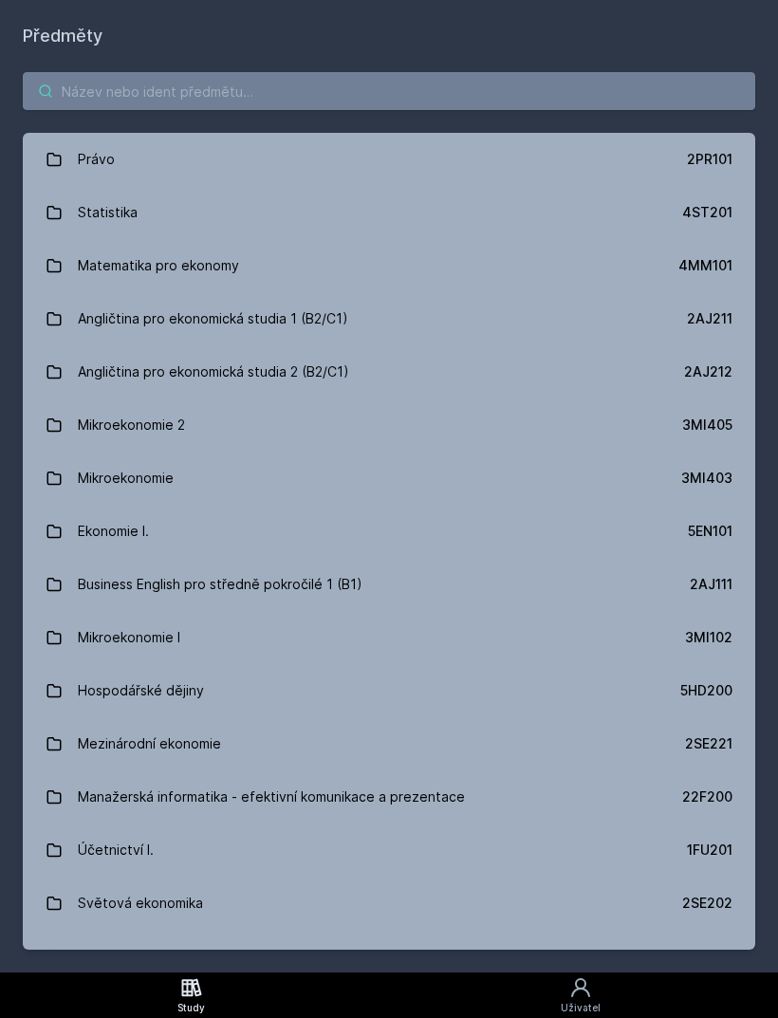
click at [236, 91] on input "search" at bounding box center [389, 91] width 732 height 38
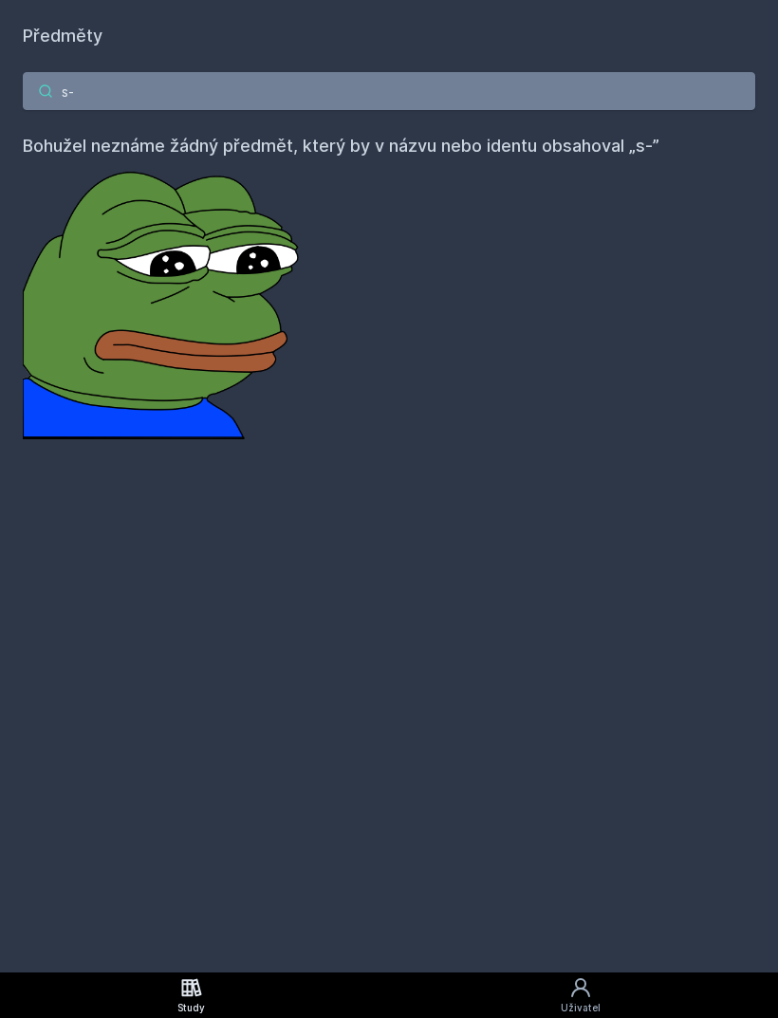
type input "s"
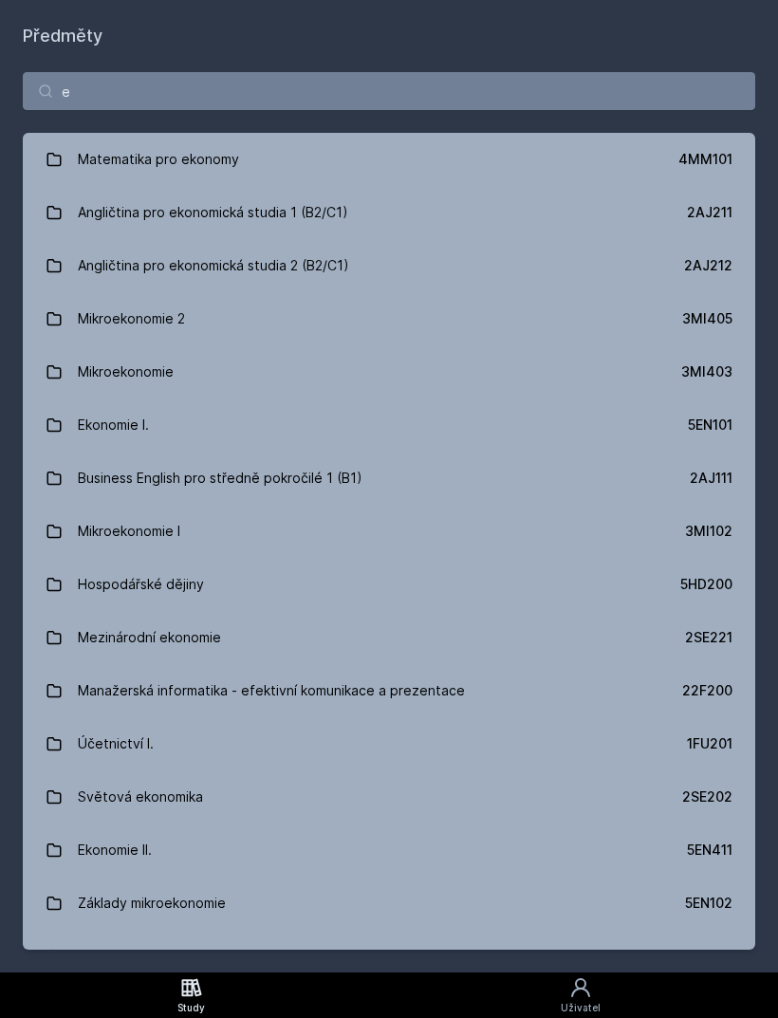
click at [111, 123] on div "e Matematika pro ekonomy 4MM101 Angličtina pro ekonomická studia 1 (B2/C1) 2AJ2…" at bounding box center [389, 510] width 778 height 923
click at [94, 123] on div "e Matematika pro ekonomy 4MM101 Angličtina pro ekonomická studia 1 (B2/C1) 2AJ2…" at bounding box center [389, 510] width 778 height 923
click at [127, 96] on input "e" at bounding box center [389, 91] width 732 height 38
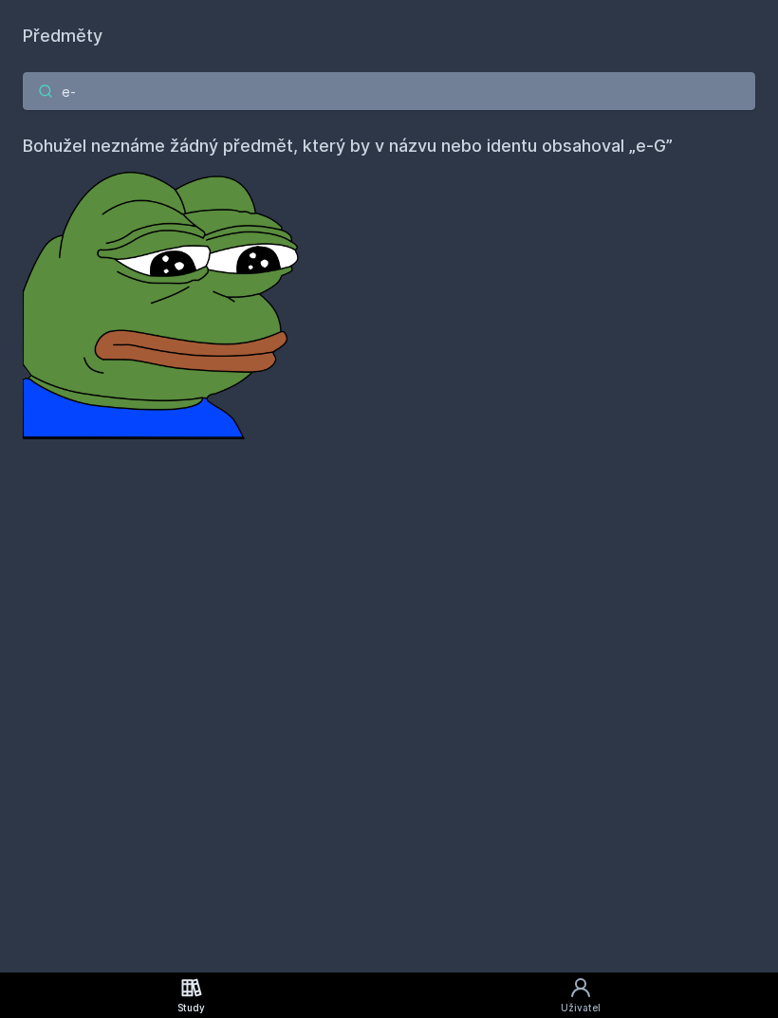
type input "e"
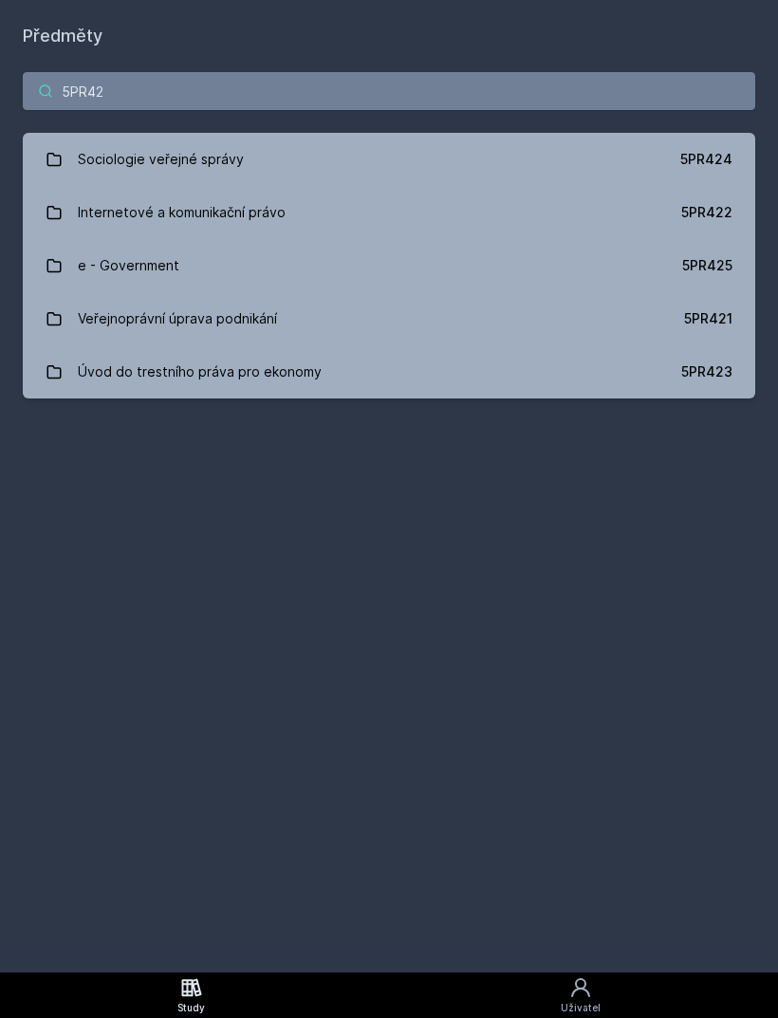
type input "5PR425"
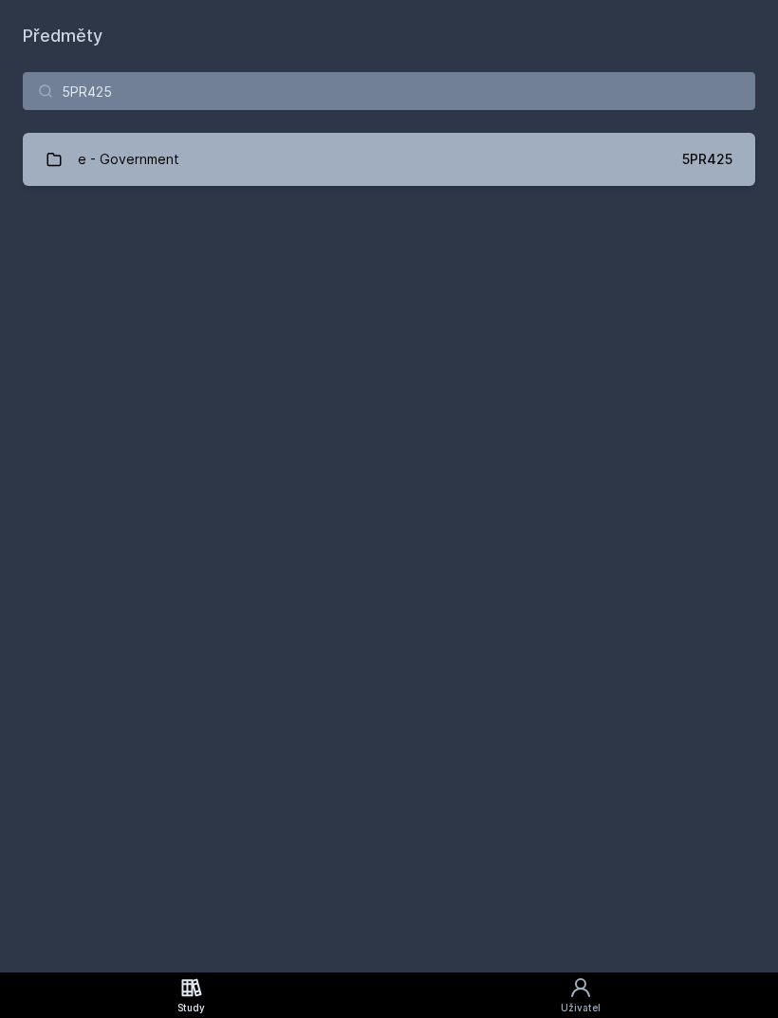
click at [404, 163] on link "e - Government 5PR425" at bounding box center [389, 159] width 732 height 53
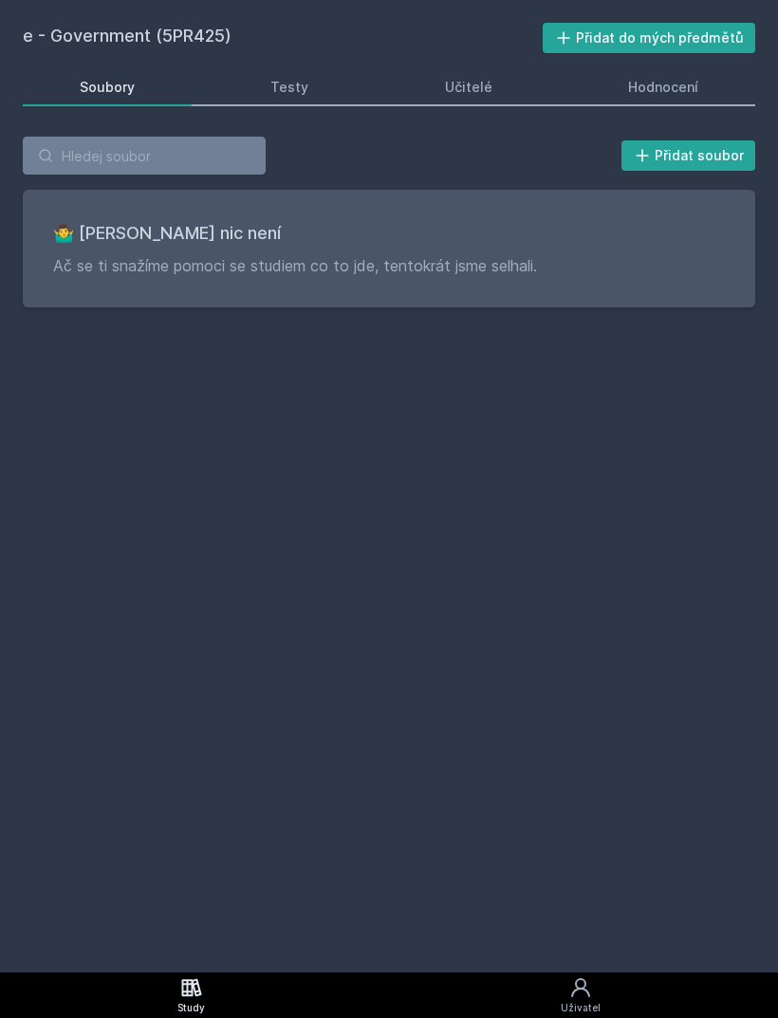
click at [669, 94] on div "Hodnocení" at bounding box center [663, 87] width 70 height 19
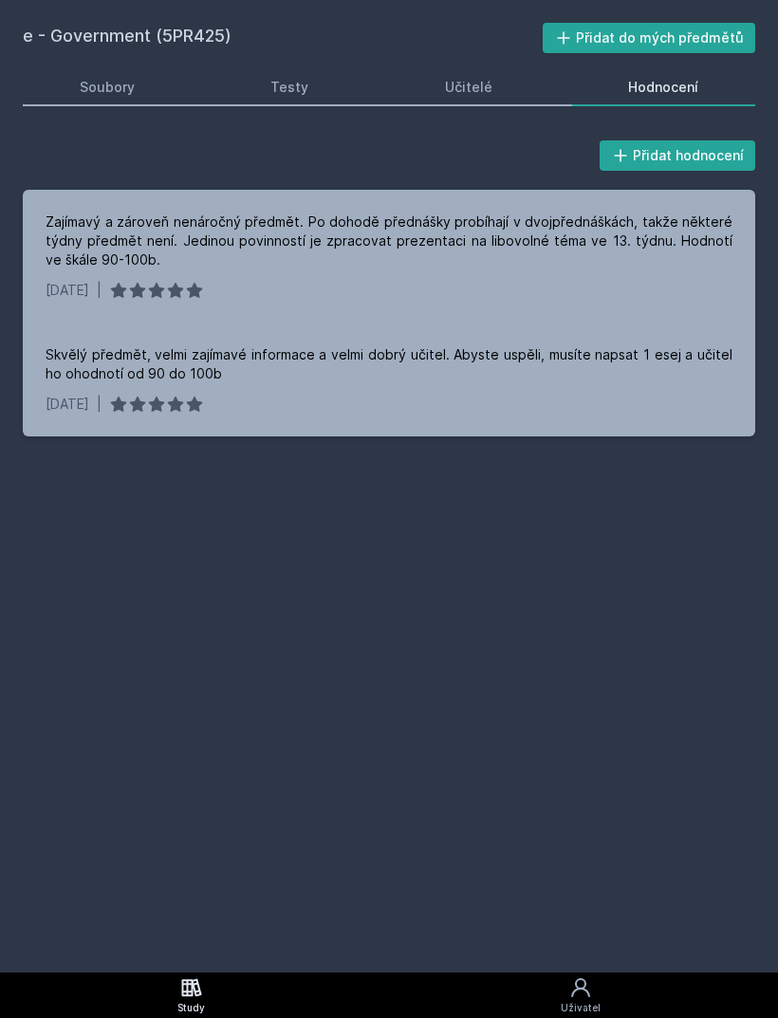
click at [335, 379] on div "Skvělý předmět, velmi zajímavé informace a velmi dobrý učitel. Abyste uspěli, m…" at bounding box center [389, 364] width 687 height 38
click at [330, 233] on div "Zajímavý a zároveň nenáročný předmět. Po dohodě přednášky probíhají v dvojpředn…" at bounding box center [389, 241] width 687 height 57
click at [126, 89] on div "Soubory" at bounding box center [107, 87] width 55 height 19
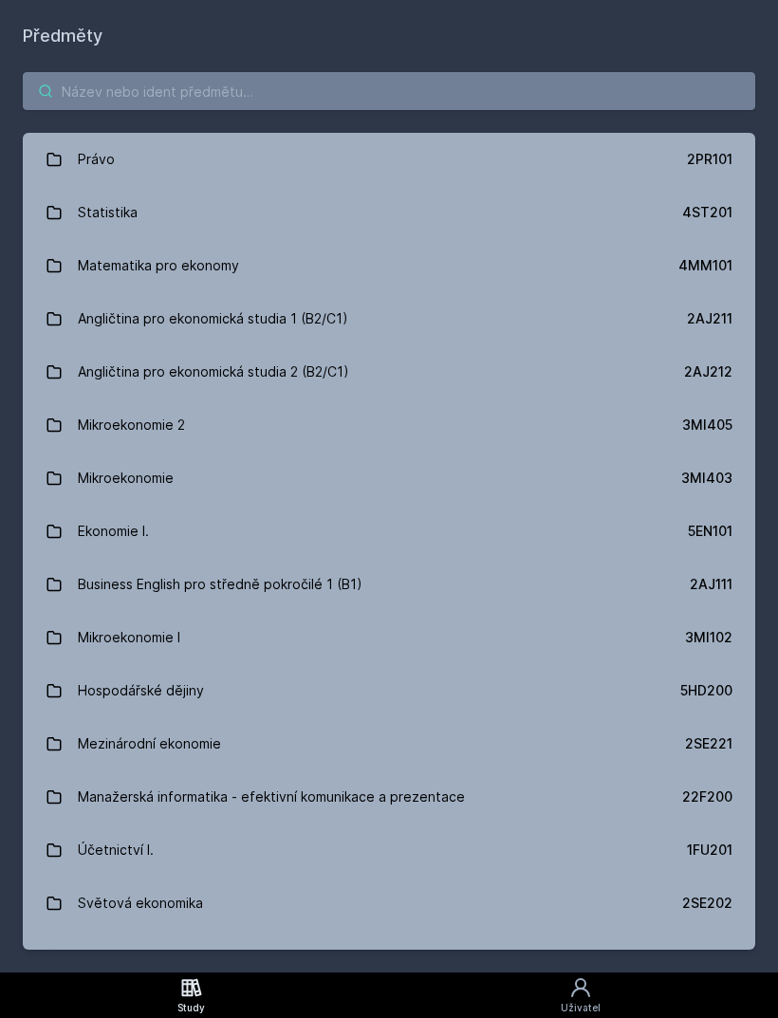
click at [321, 91] on input "search" at bounding box center [389, 91] width 732 height 38
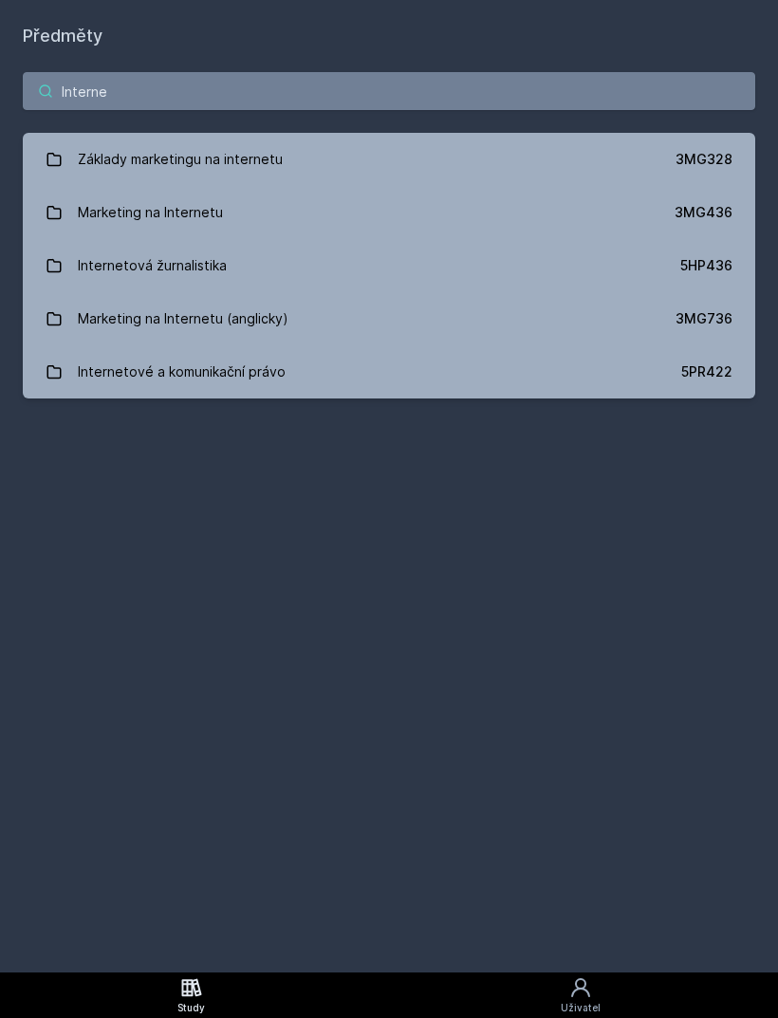
type input "Interne"
click at [335, 374] on link "Internetové a komunikační právo 5PR422" at bounding box center [389, 371] width 732 height 53
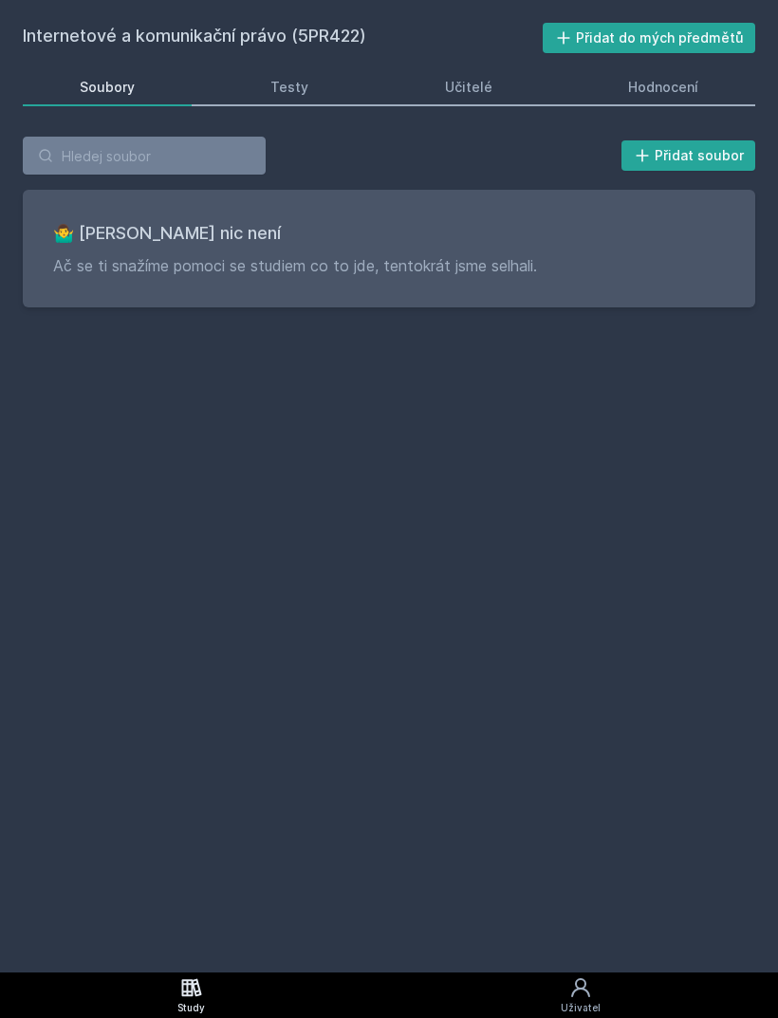
click at [683, 91] on div "Hodnocení" at bounding box center [663, 87] width 70 height 19
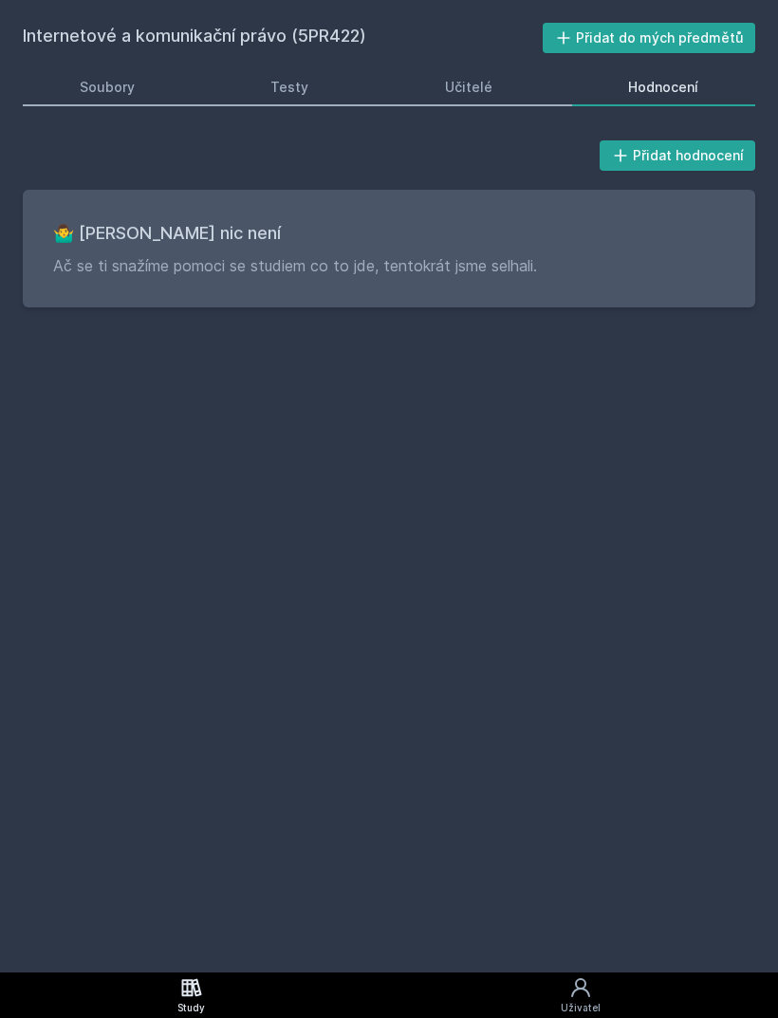
click at [120, 100] on link "Soubory" at bounding box center [107, 87] width 169 height 38
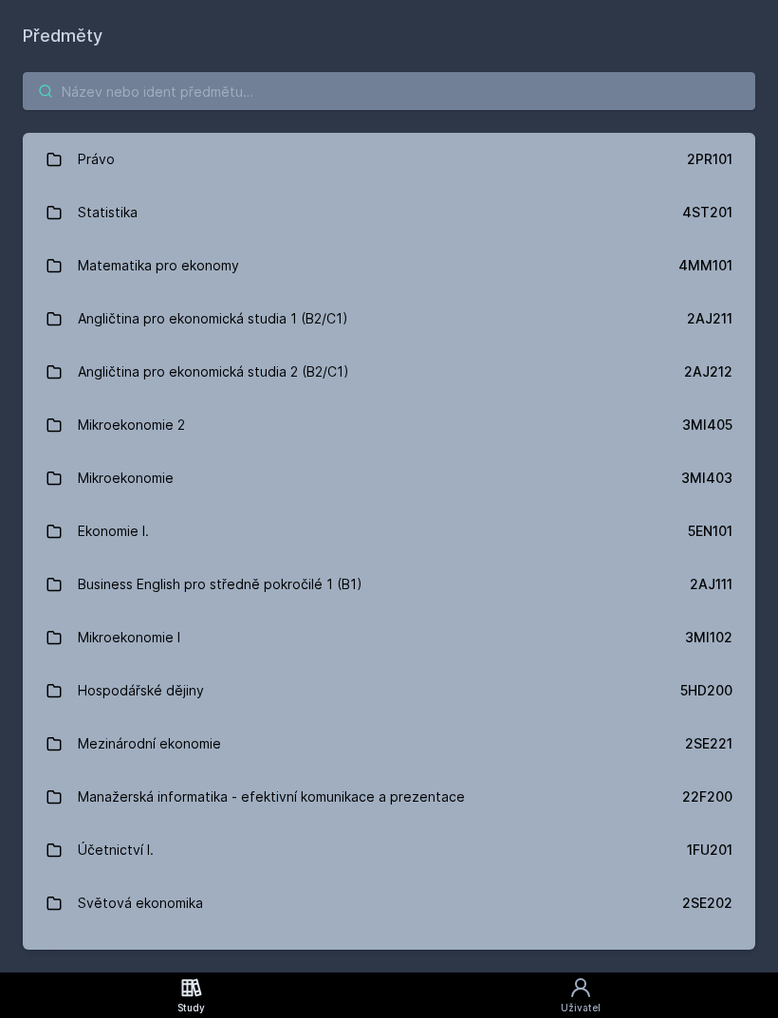
click at [363, 91] on input "search" at bounding box center [389, 91] width 732 height 38
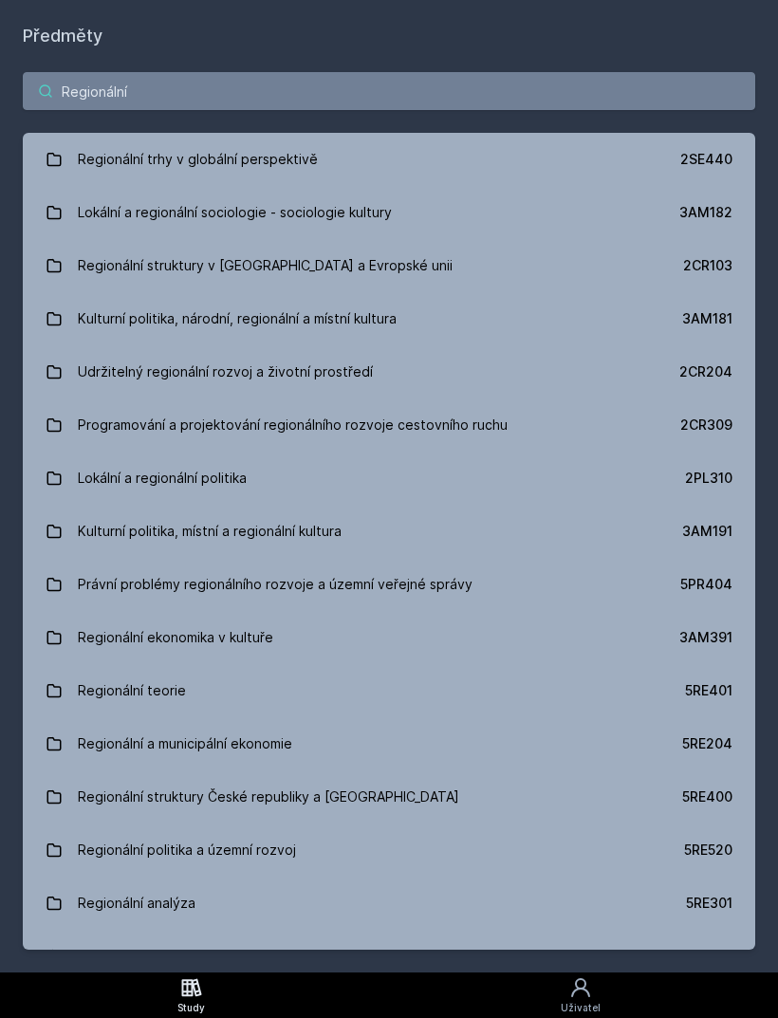
type input "Regionální m"
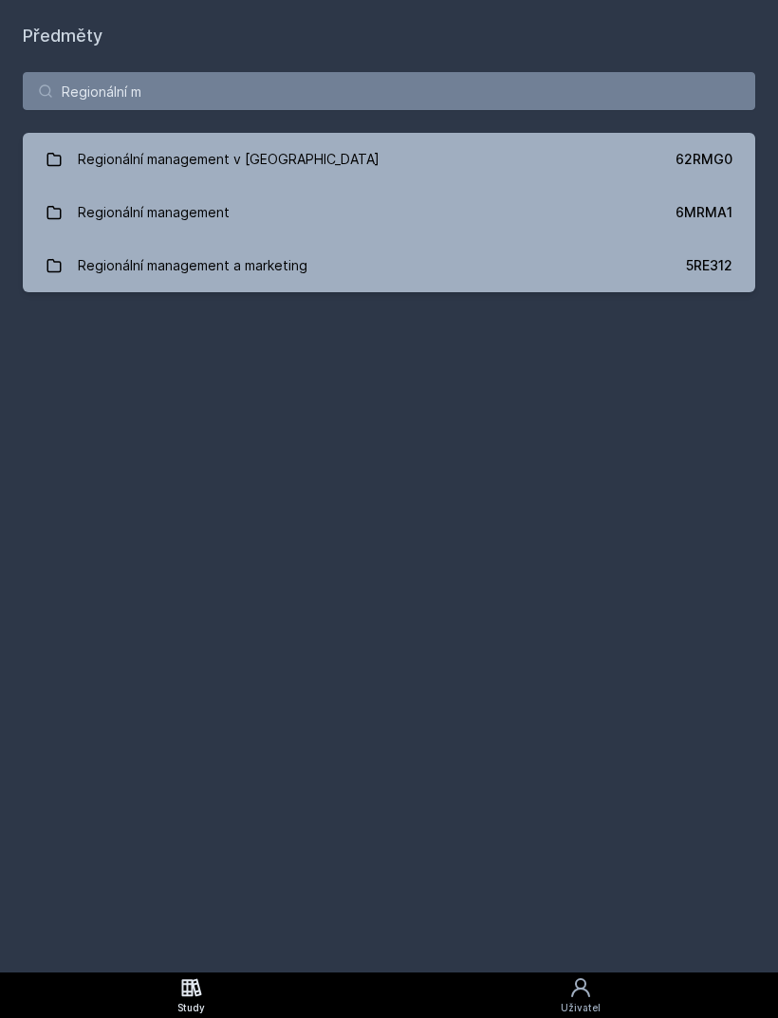
click at [372, 255] on link "Regionální management a marketing 5RE312" at bounding box center [389, 265] width 732 height 53
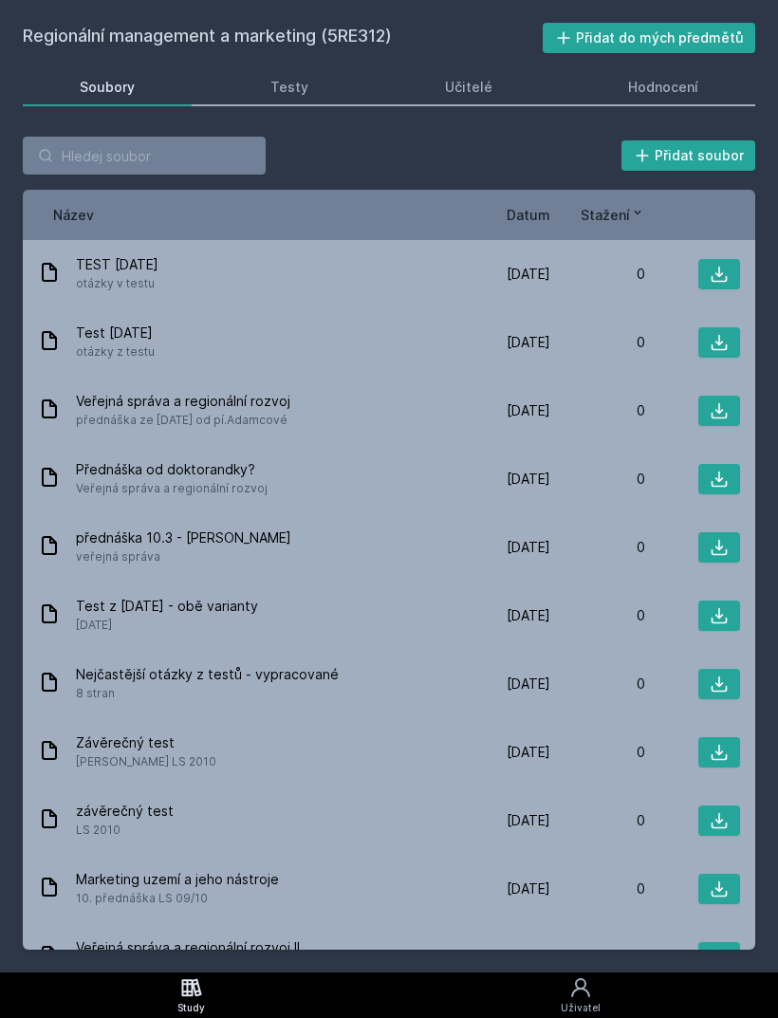
click at [688, 91] on div "Hodnocení" at bounding box center [663, 87] width 70 height 19
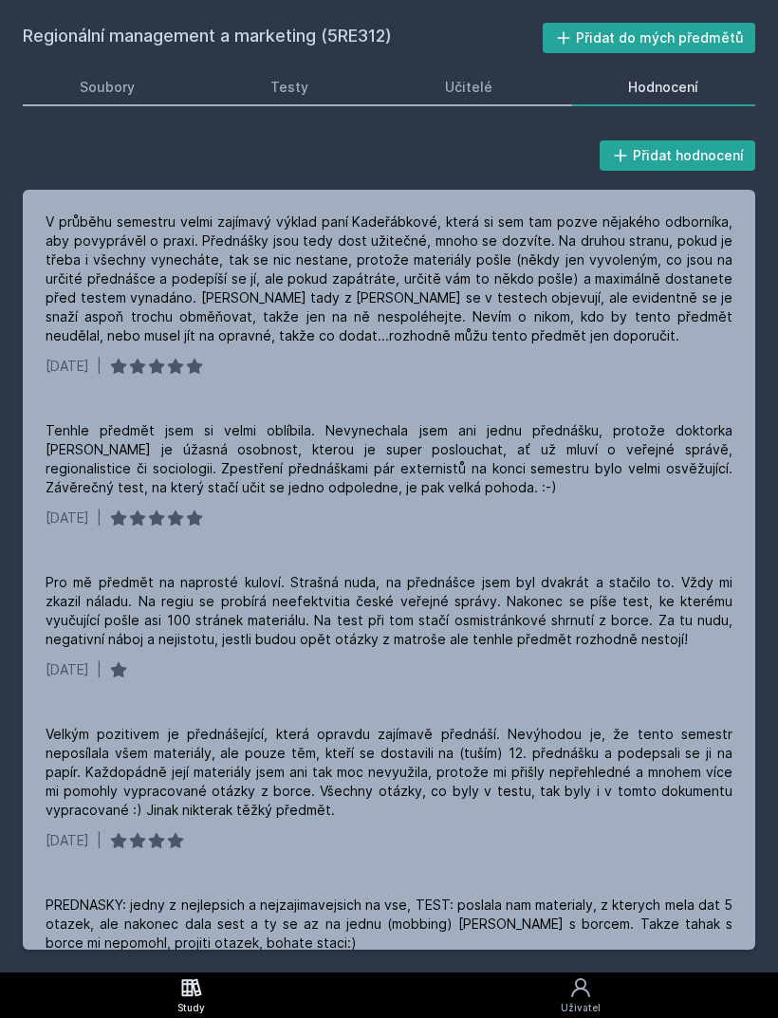
click at [441, 242] on div "V průběhu semestru velmi zajímavý výklad paní Kadeřábkové, která si sem tam poz…" at bounding box center [389, 279] width 687 height 133
click at [620, 477] on div "Tenhle předmět jsem si velmi oblíbila. Nevynechala jsem ani jednu přednášku, pr…" at bounding box center [389, 459] width 687 height 76
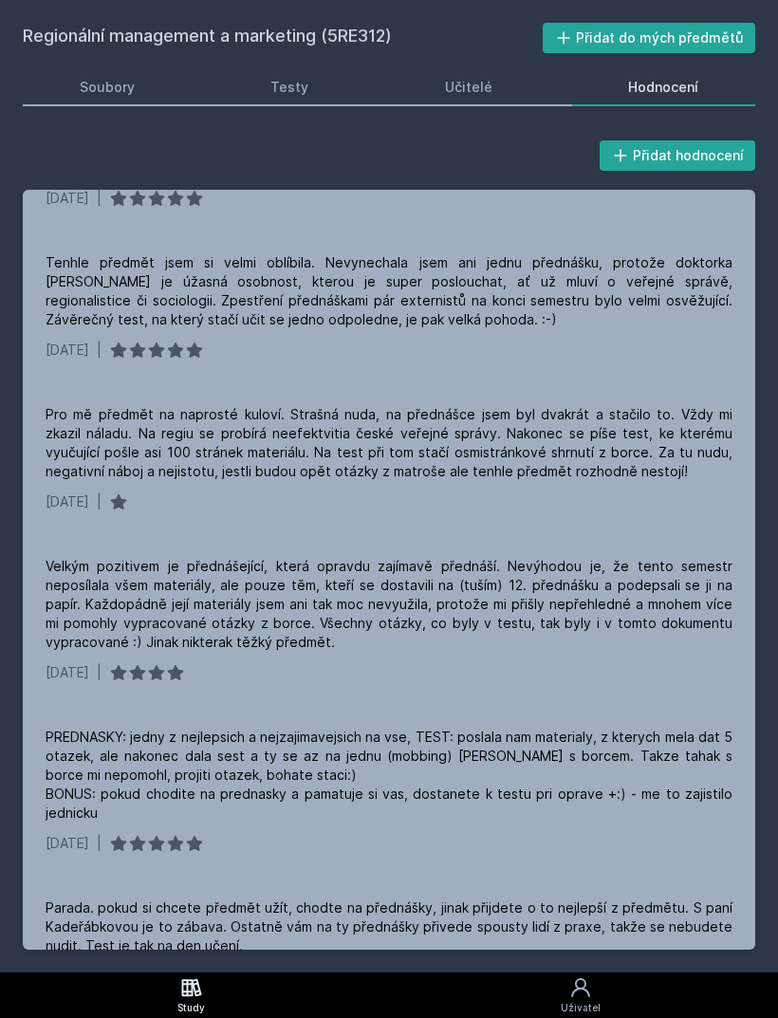
scroll to position [174, 0]
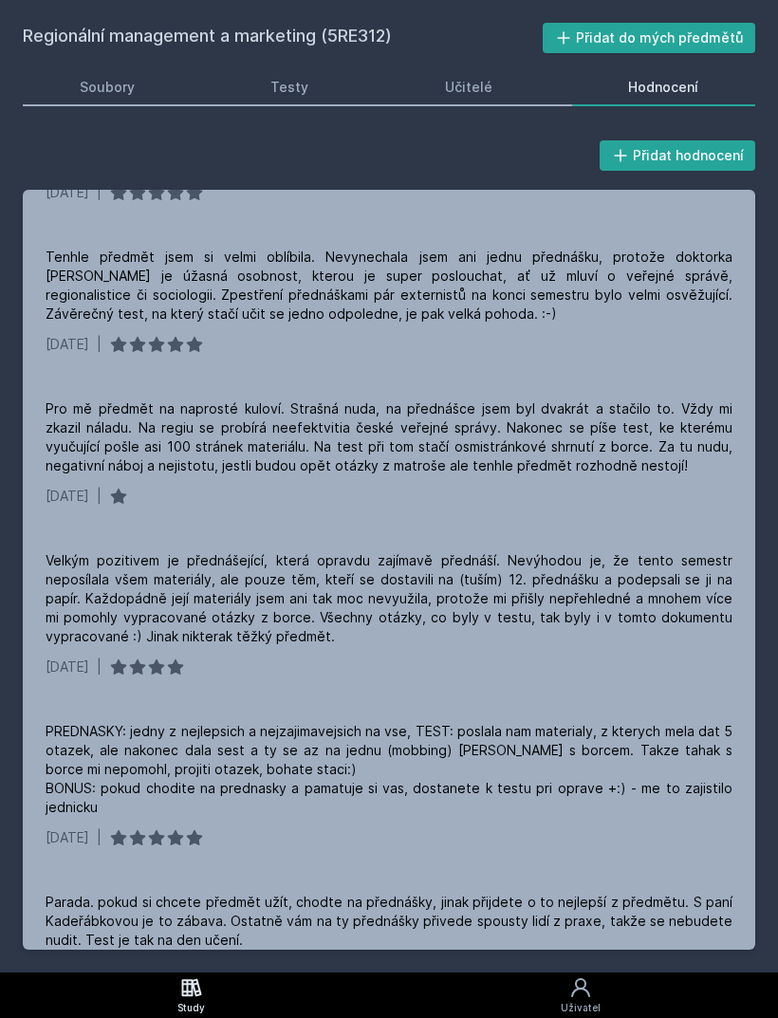
click at [236, 454] on div "Pro mě předmět na naprosté kuloví. Strašná nuda, na přednášce jsem byl dvakrát …" at bounding box center [389, 437] width 687 height 76
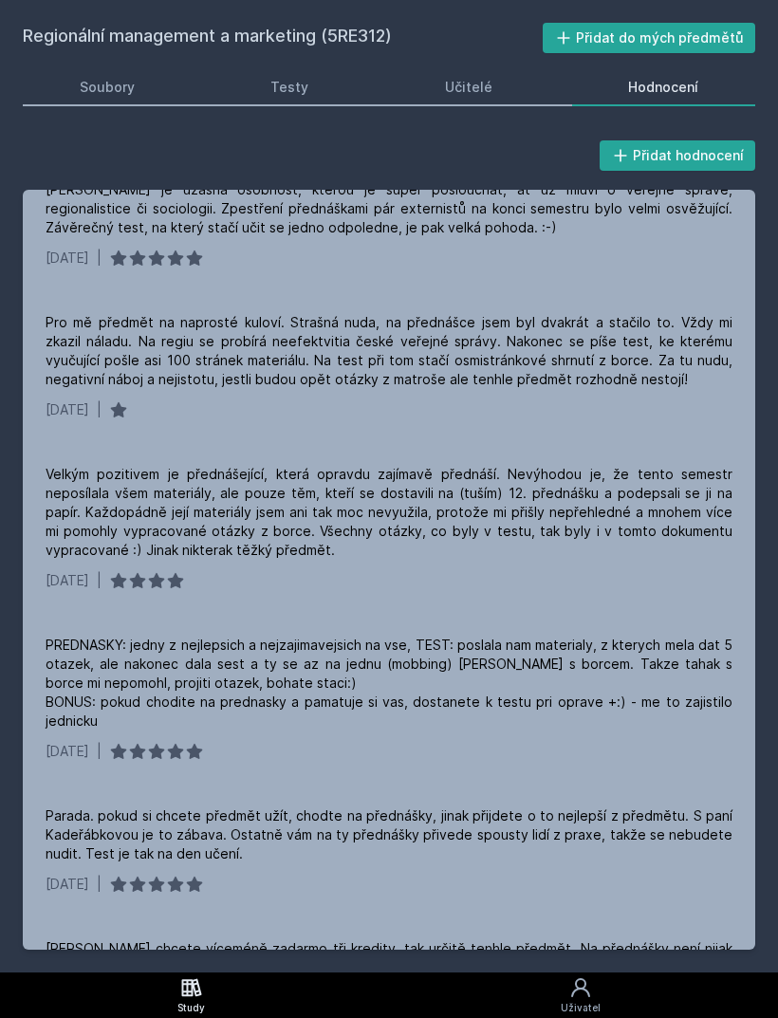
scroll to position [262, 0]
click at [582, 530] on div "Velkým pozitivem je přednášející, která opravdu zajímavě přednáší. Nevýhodou je…" at bounding box center [389, 510] width 687 height 95
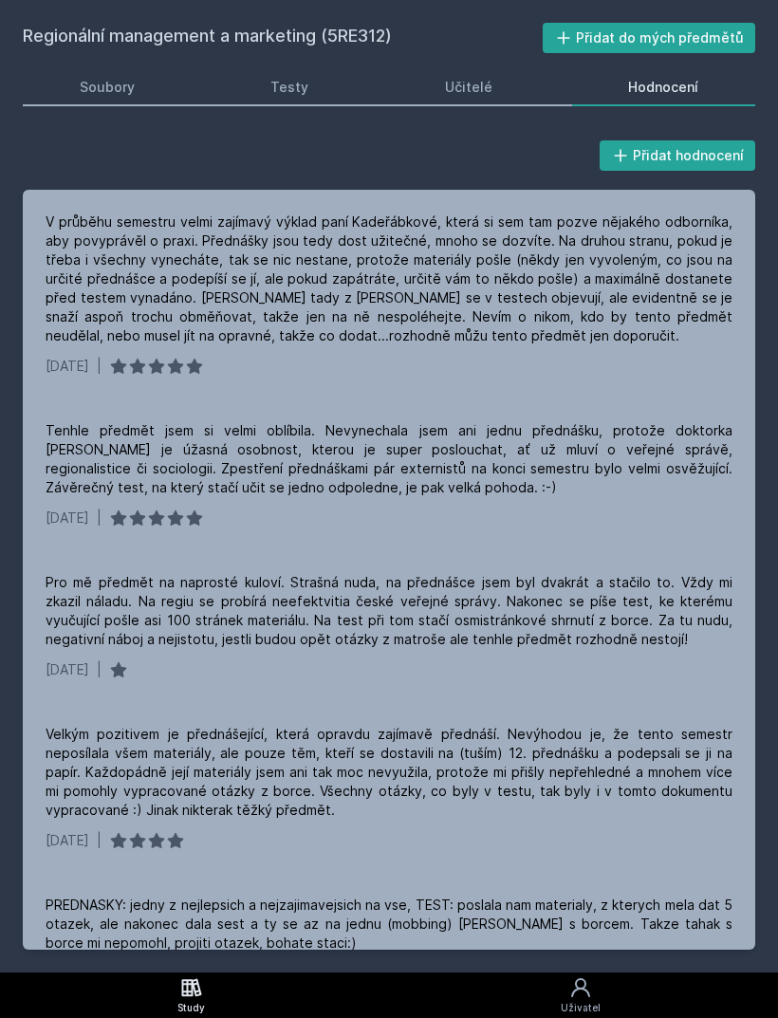
scroll to position [0, 0]
click at [151, 85] on link "Soubory" at bounding box center [107, 87] width 169 height 38
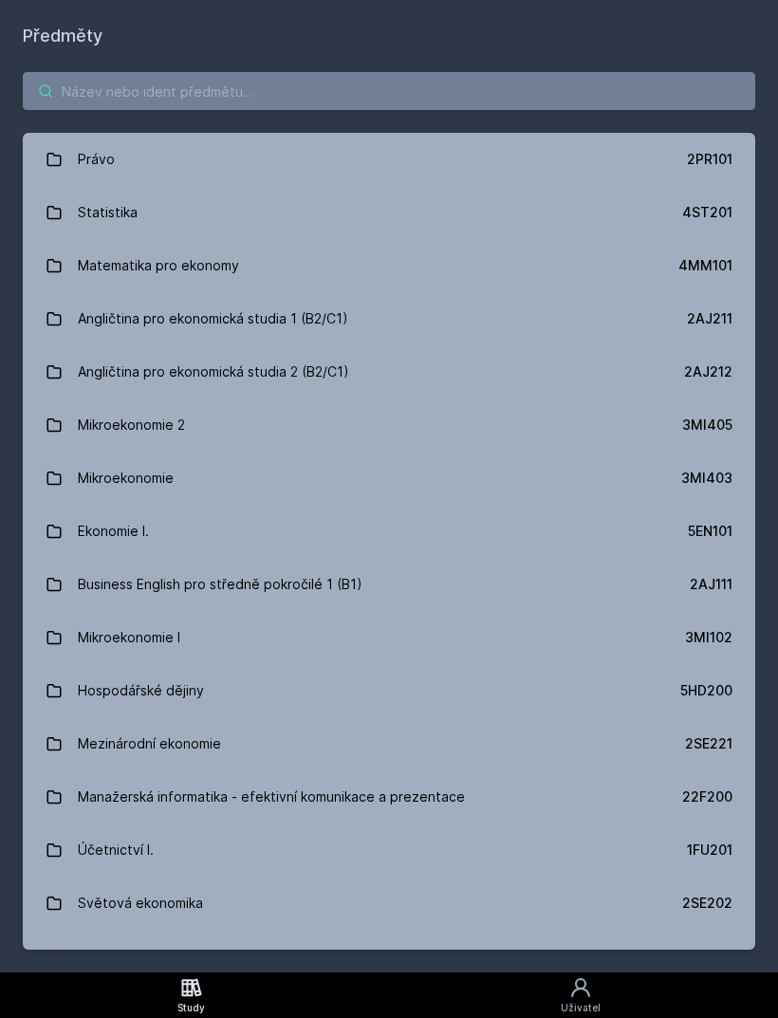
click at [374, 95] on input "search" at bounding box center [389, 91] width 732 height 38
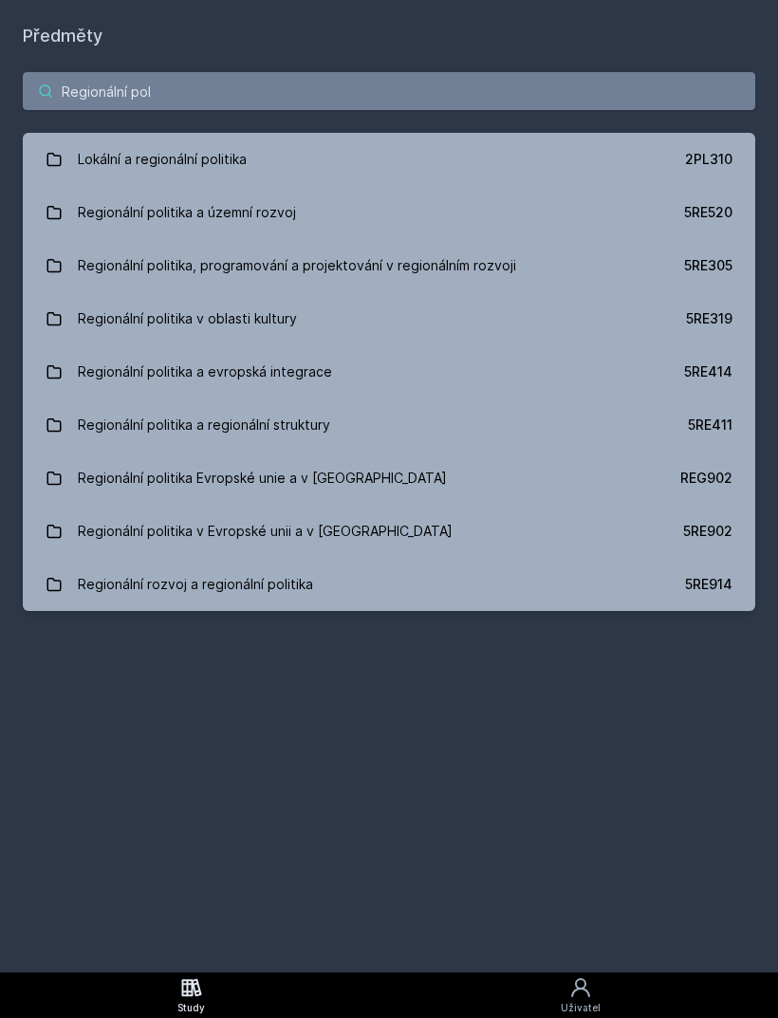
type input "Regionální poli"
click at [494, 262] on div "Regionální politika, programování a projektování v regionálním rozvoji" at bounding box center [297, 266] width 438 height 38
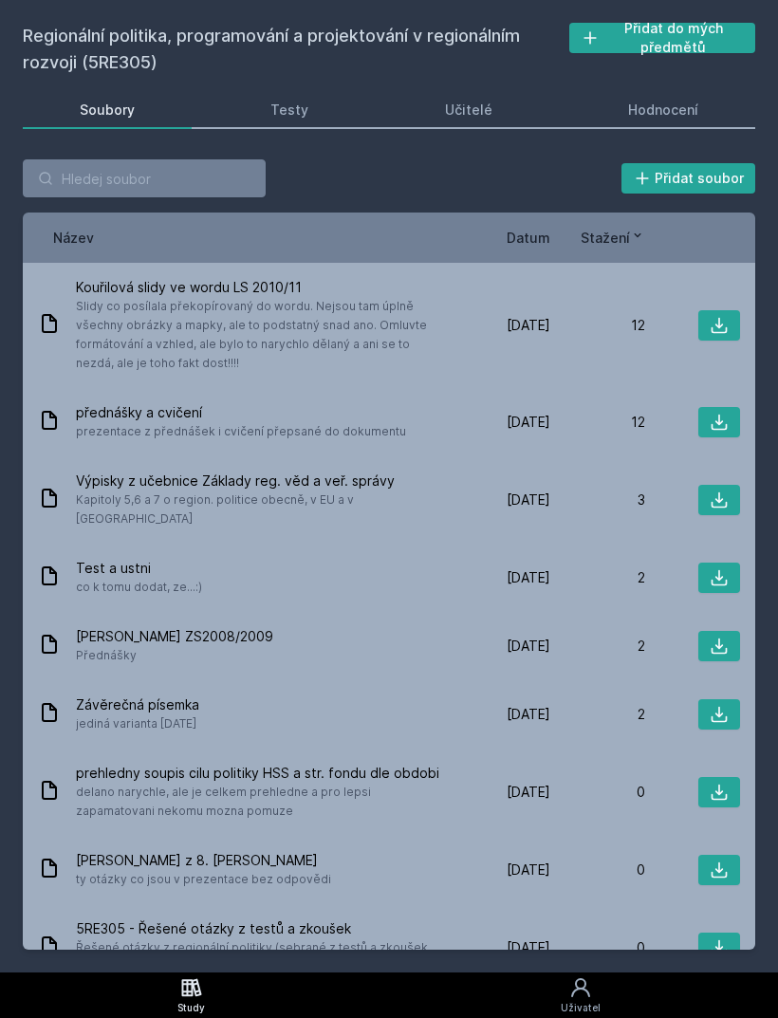
click at [679, 120] on link "Hodnocení" at bounding box center [664, 110] width 184 height 38
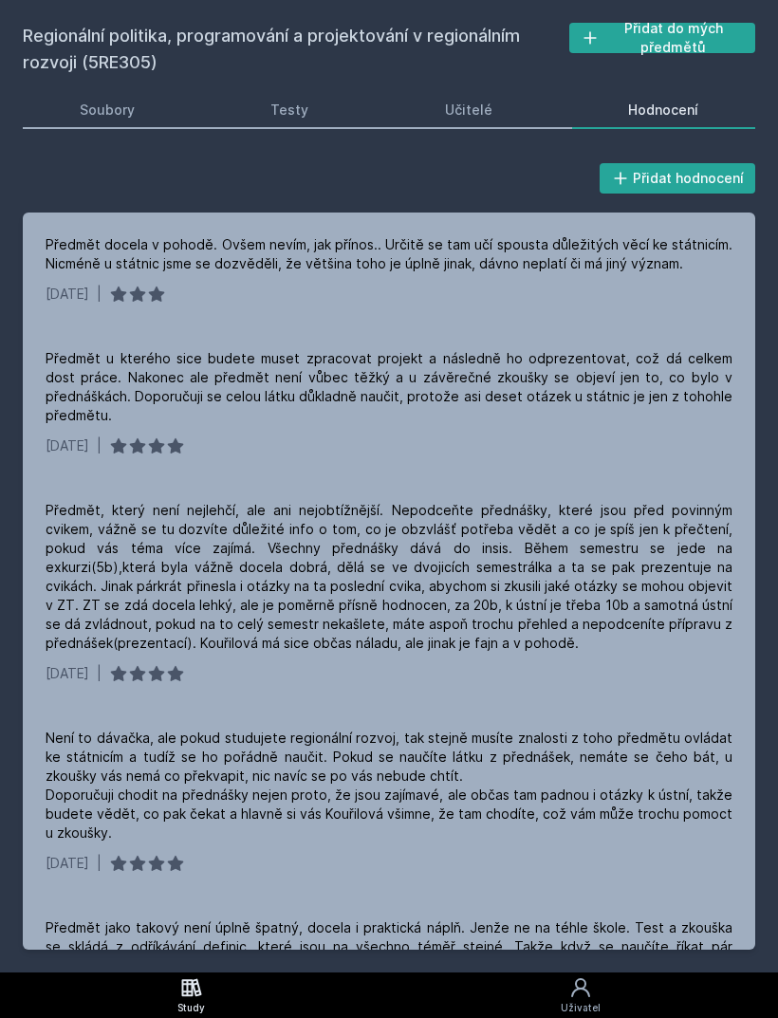
click at [427, 253] on div "Předmět docela v pohodě. Ovšem nevím, jak přínos.. Určitě se tam učí spousta dů…" at bounding box center [389, 254] width 687 height 38
click at [286, 392] on div "Předmět u kterého sice budete muset zpracovat projekt a následně ho odprezentov…" at bounding box center [389, 387] width 687 height 76
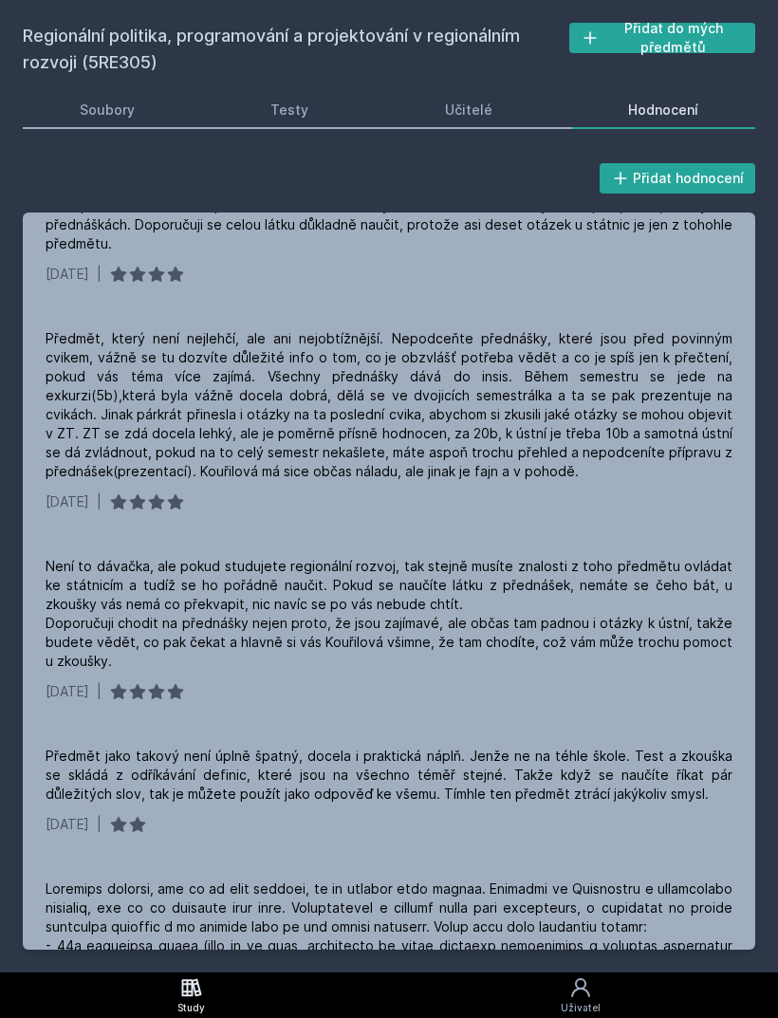
scroll to position [171, 0]
click at [357, 577] on div "Není to dávačka, ale pokud studujete regionální rozvoj, tak stejně musíte znalo…" at bounding box center [389, 615] width 687 height 114
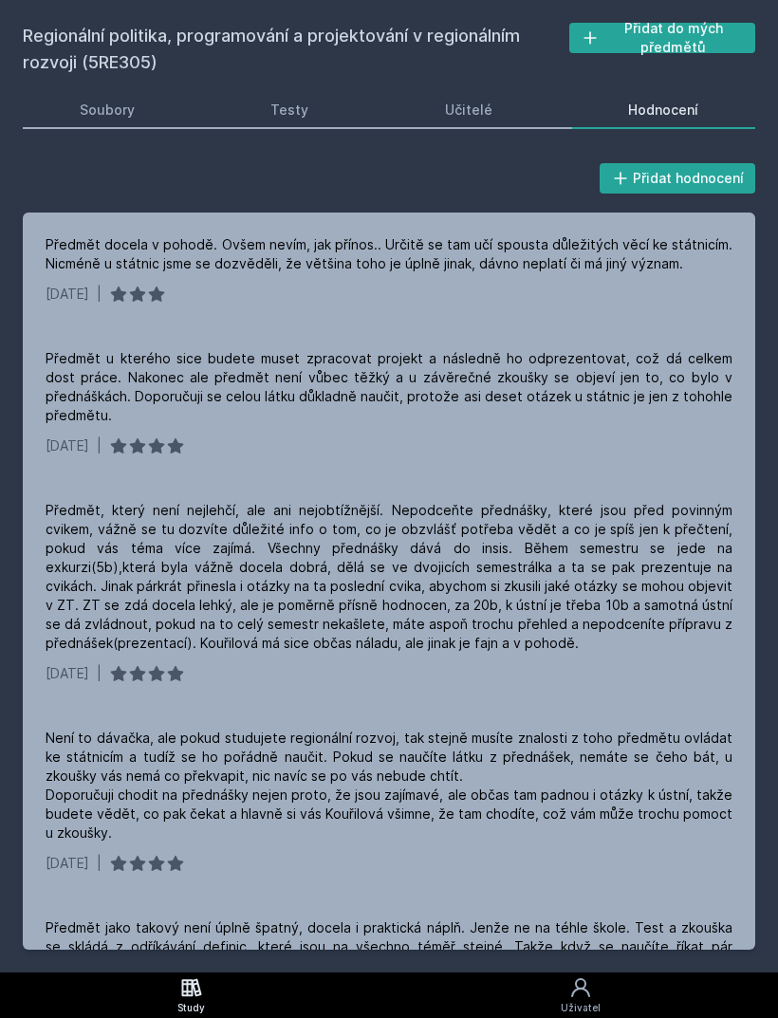
scroll to position [0, 0]
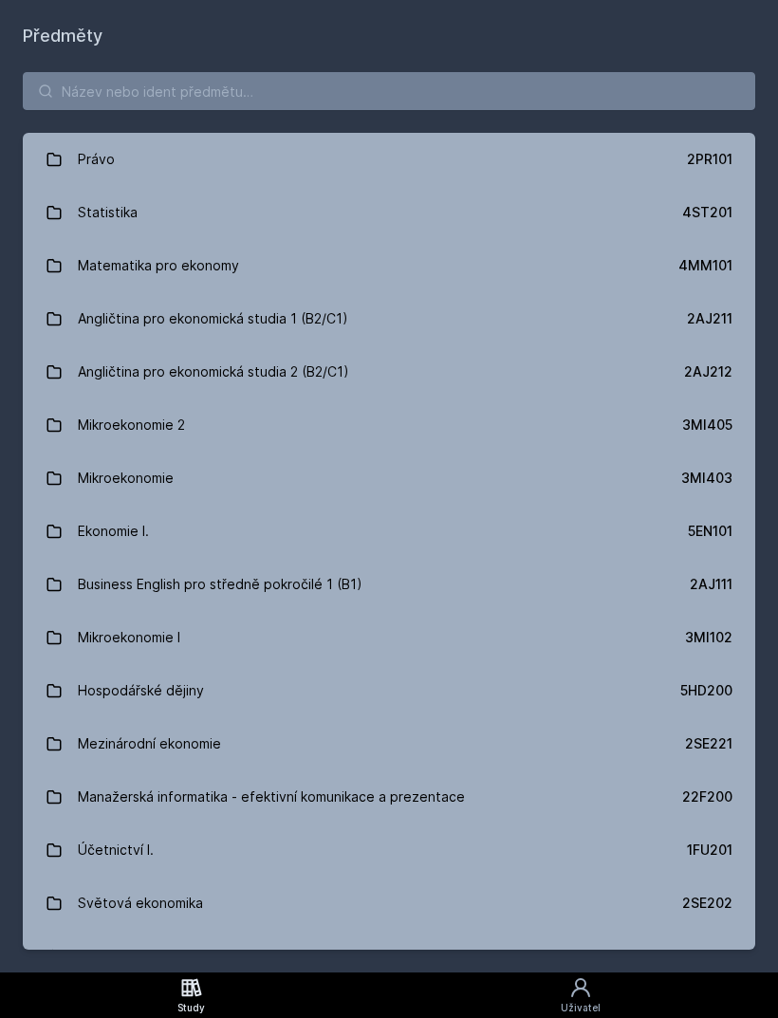
click at [320, 40] on h1 "Předměty" at bounding box center [389, 36] width 732 height 27
click at [257, 87] on input "search" at bounding box center [389, 91] width 732 height 38
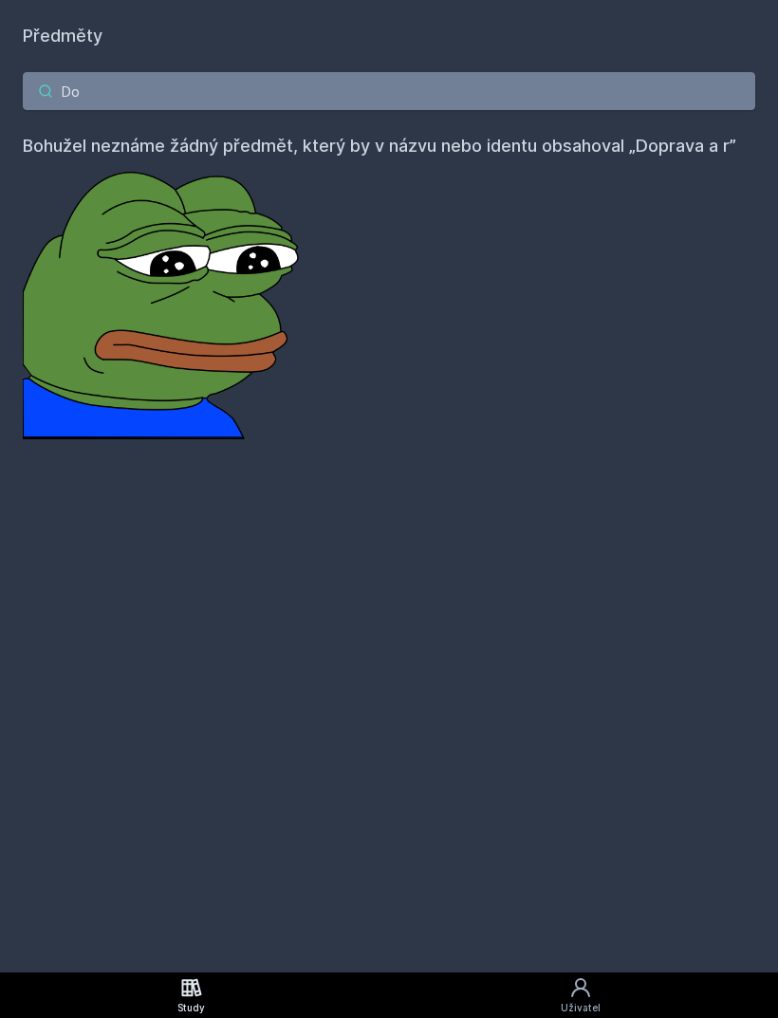
type input "D"
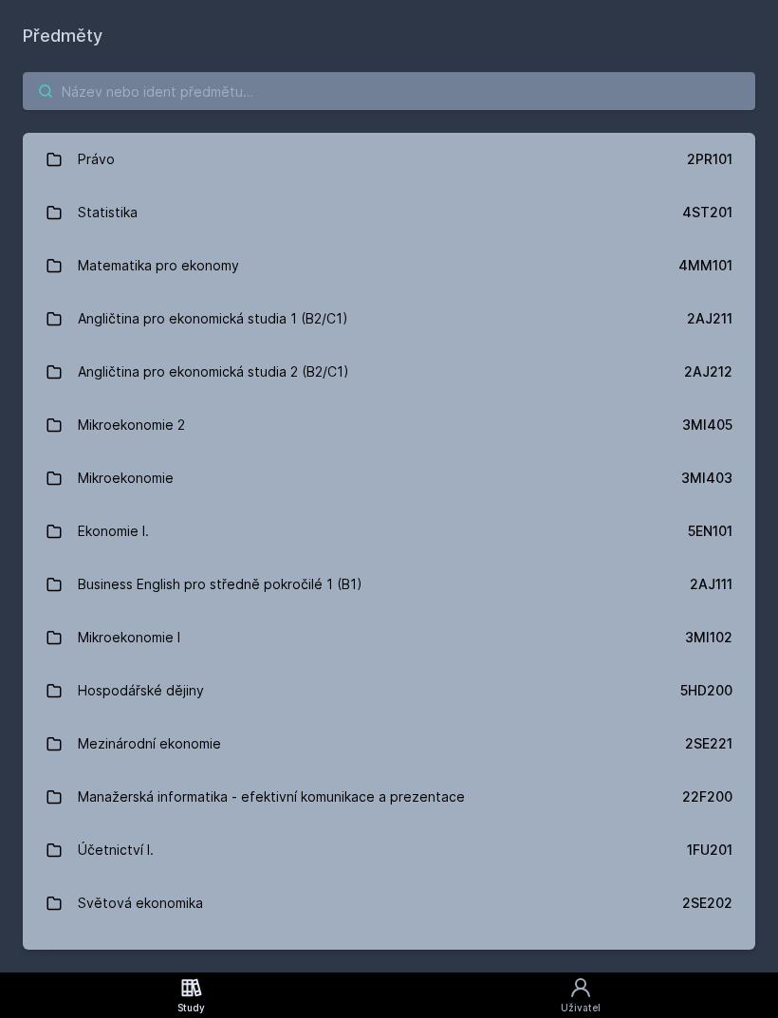
click at [335, 91] on input "search" at bounding box center [389, 91] width 732 height 38
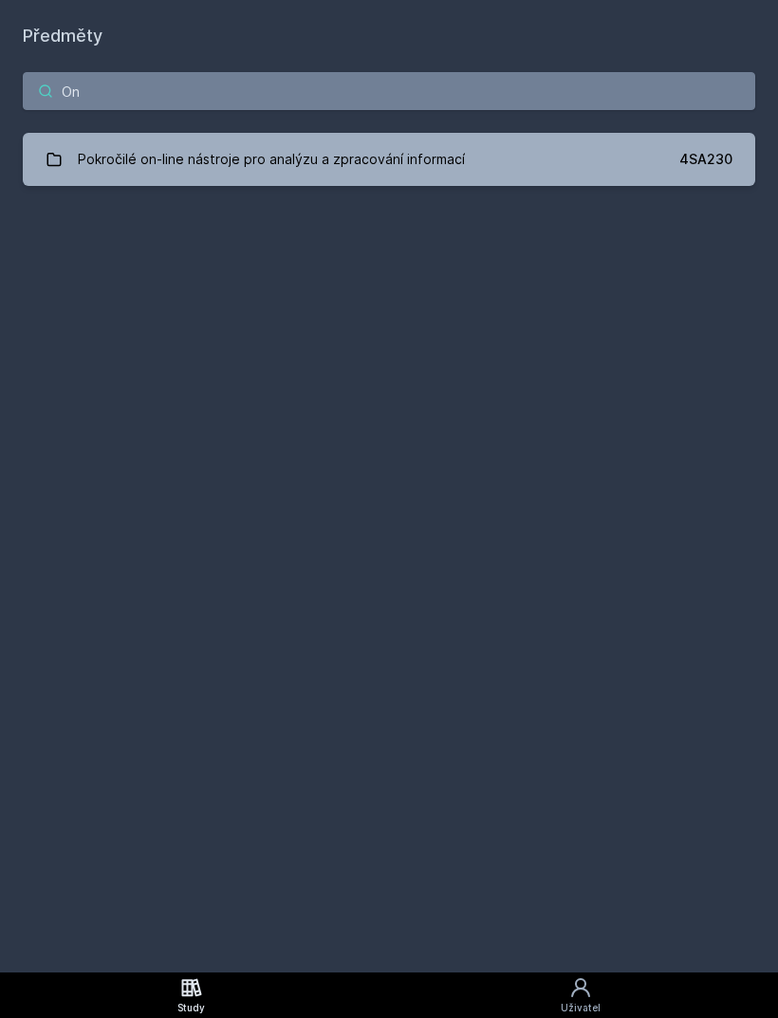
type input "O"
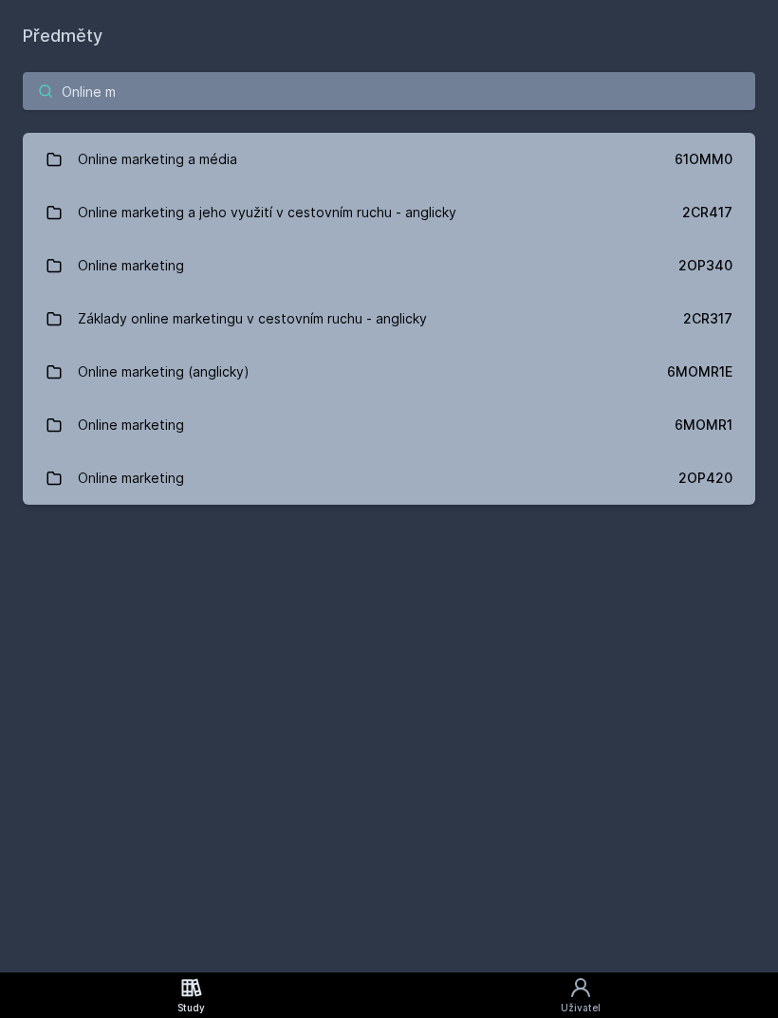
type input "Online ma"
click at [224, 268] on link "Online marketing 2OP340" at bounding box center [389, 265] width 732 height 53
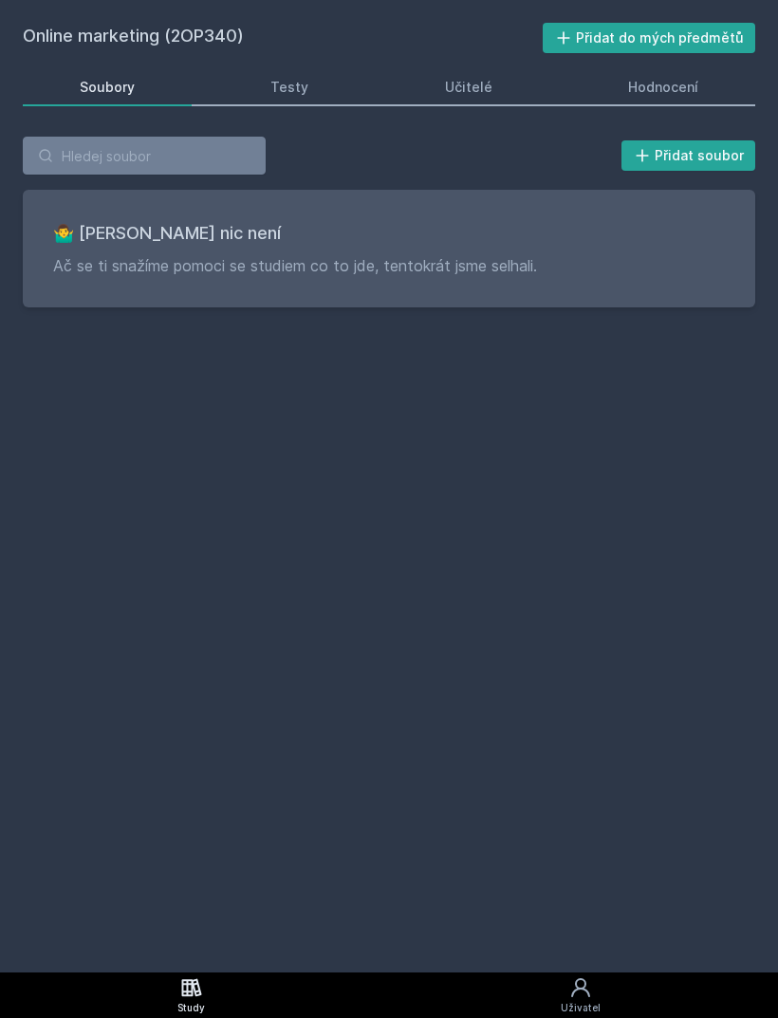
click at [674, 102] on link "Hodnocení" at bounding box center [664, 87] width 184 height 38
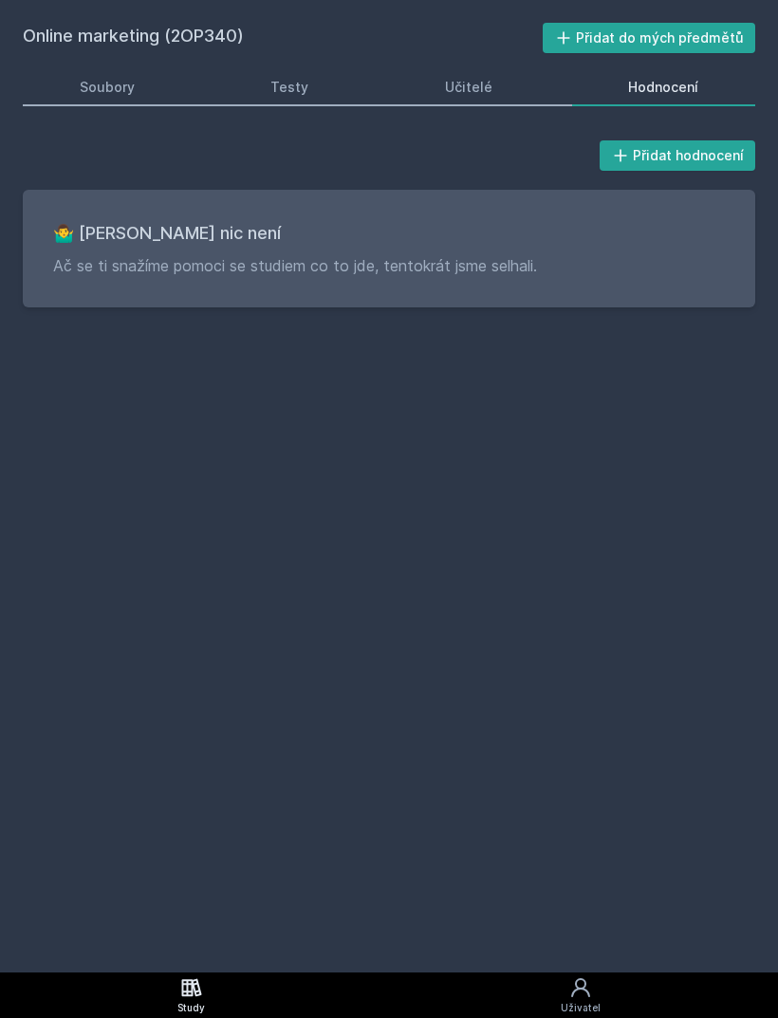
click at [102, 101] on link "Soubory" at bounding box center [107, 87] width 169 height 38
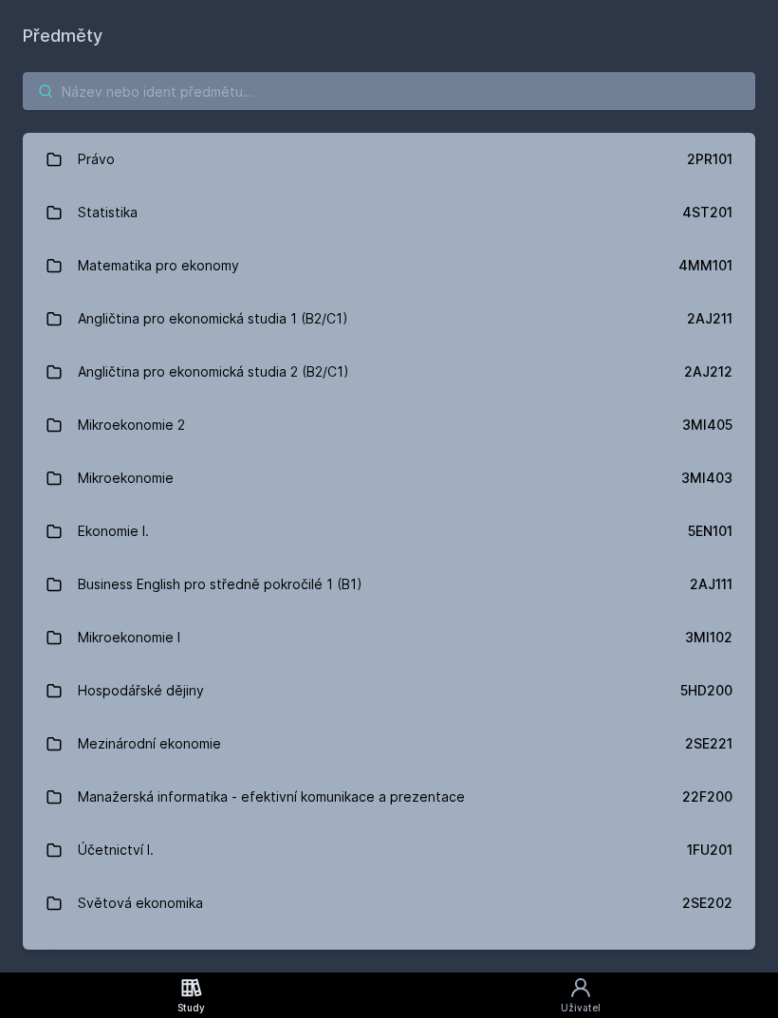
click at [246, 91] on input "search" at bounding box center [389, 91] width 732 height 38
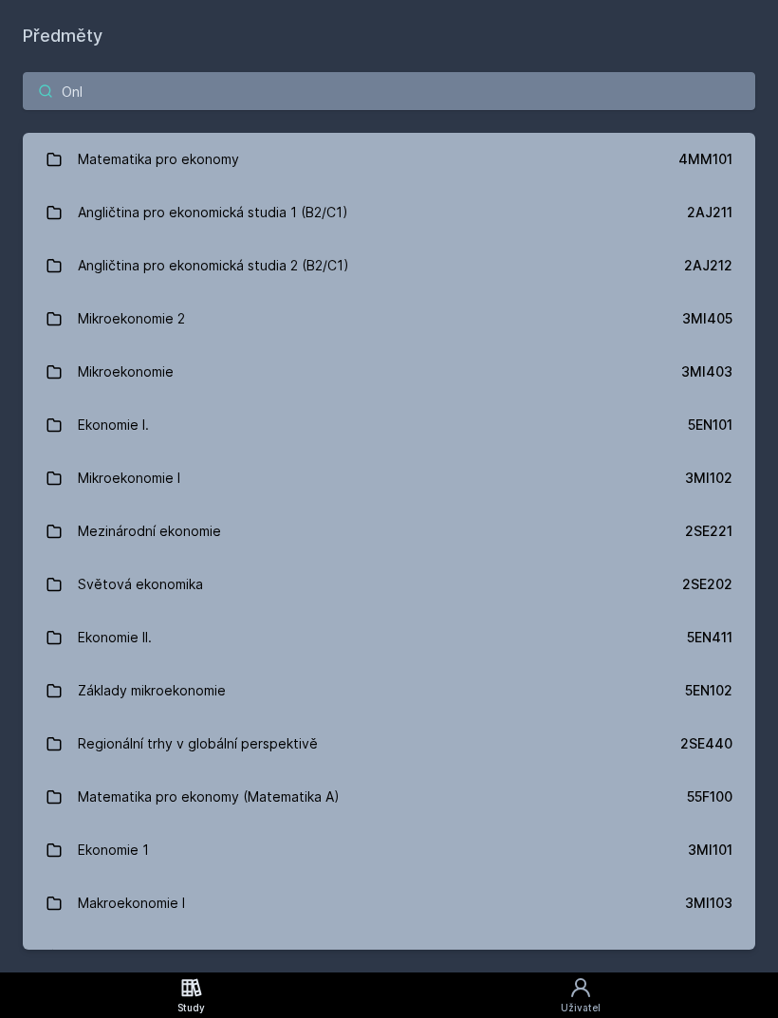
type input "Onli"
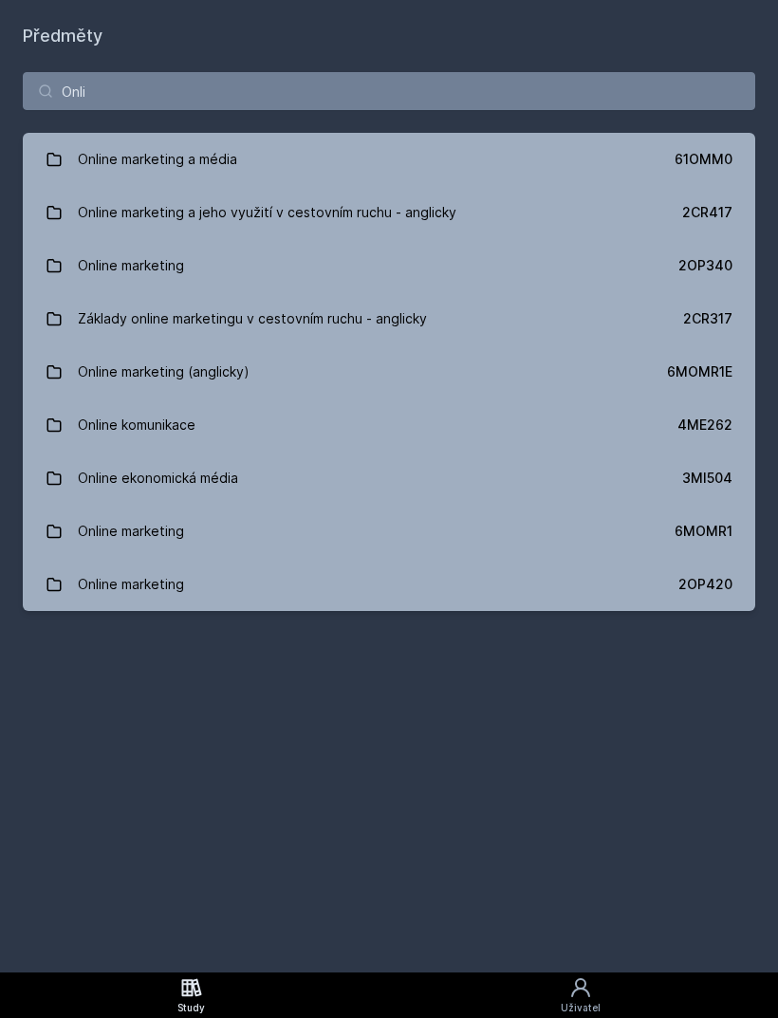
click at [367, 167] on link "Online marketing a média 61OMM0" at bounding box center [389, 159] width 732 height 53
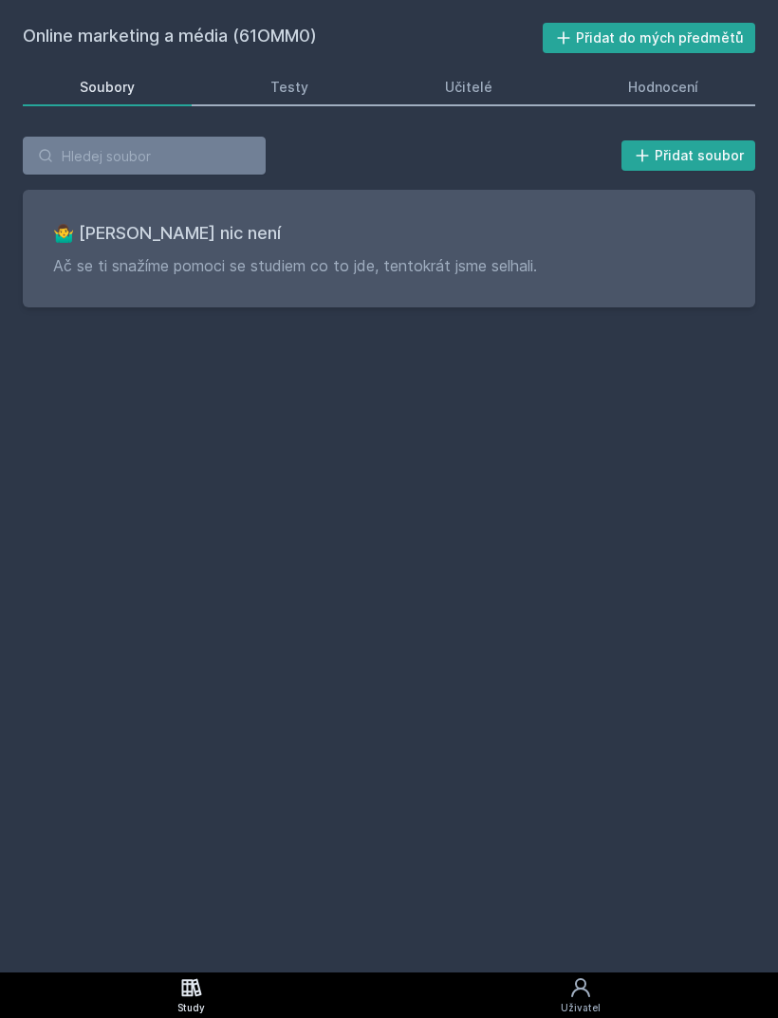
click at [700, 82] on link "Hodnocení" at bounding box center [664, 87] width 184 height 38
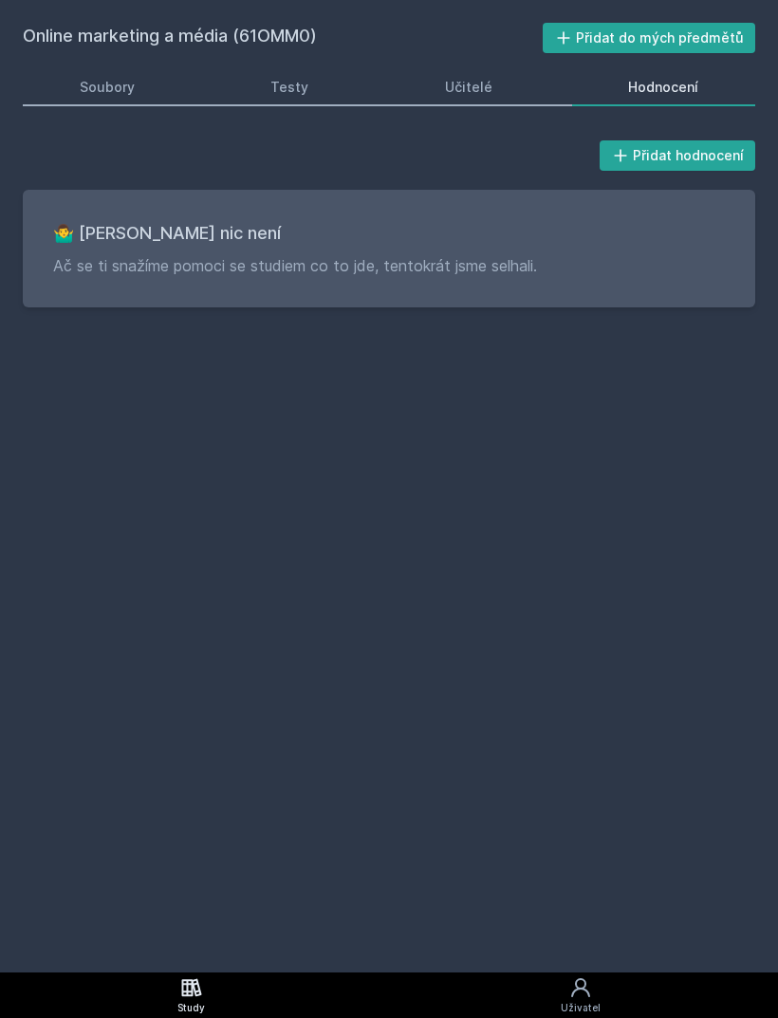
click at [119, 84] on div "Soubory" at bounding box center [107, 87] width 55 height 19
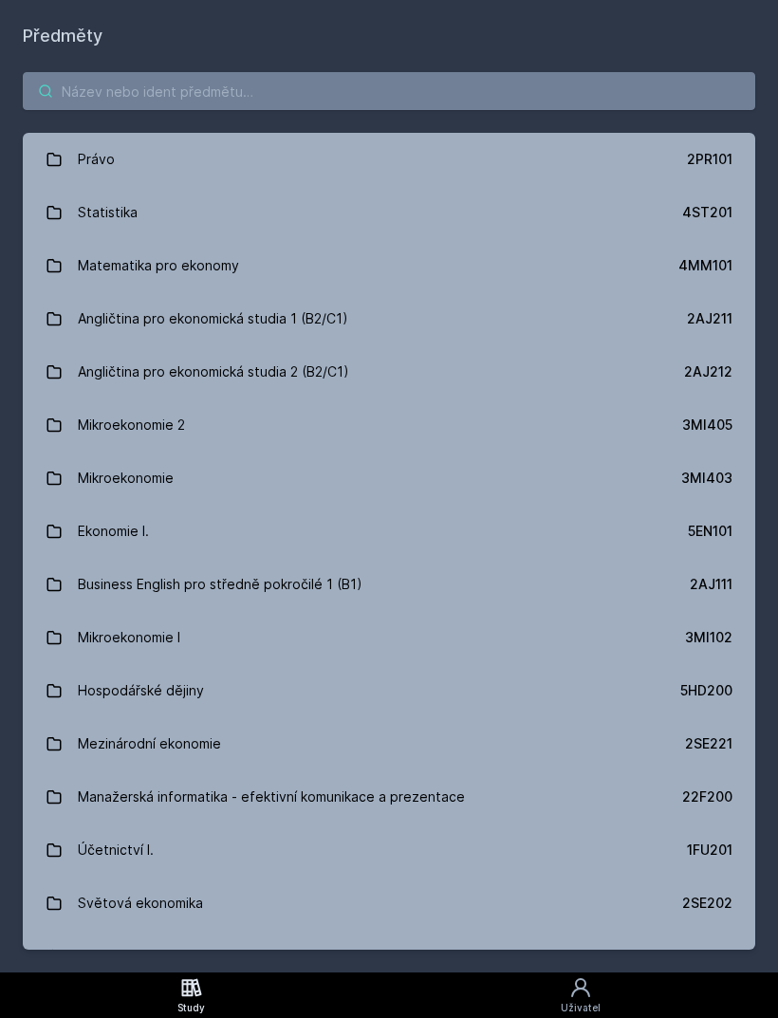
click at [386, 95] on input "search" at bounding box center [389, 91] width 732 height 38
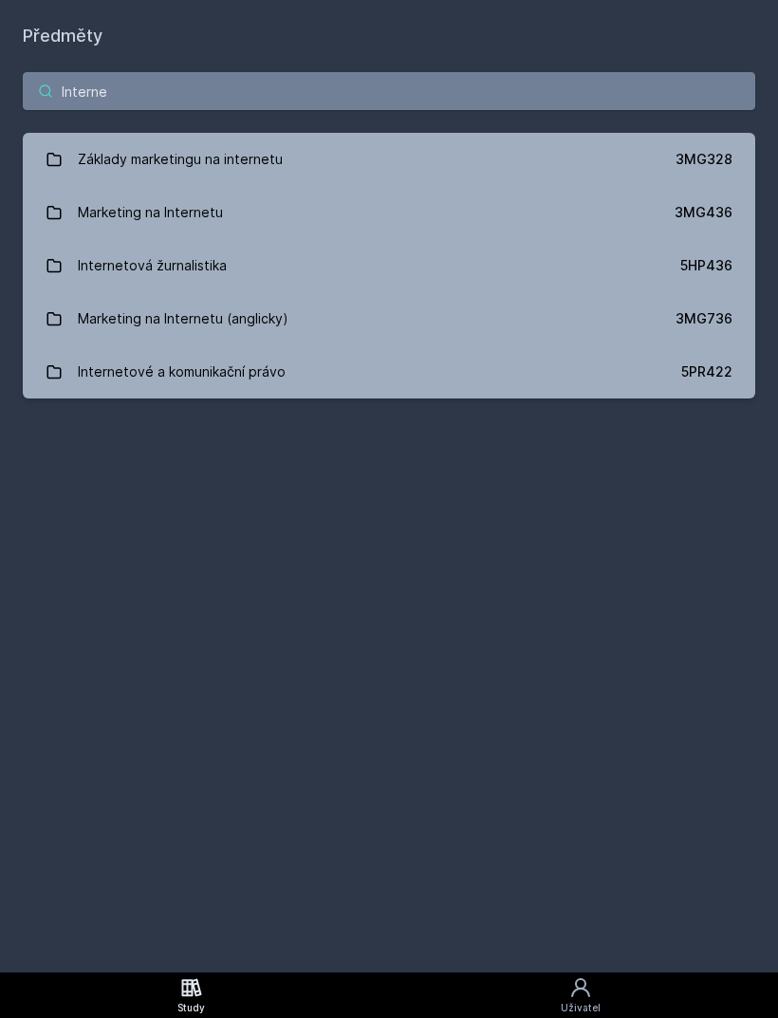
type input "Internet"
click at [335, 386] on link "Internetové a komunikační právo 5PR422" at bounding box center [389, 371] width 732 height 53
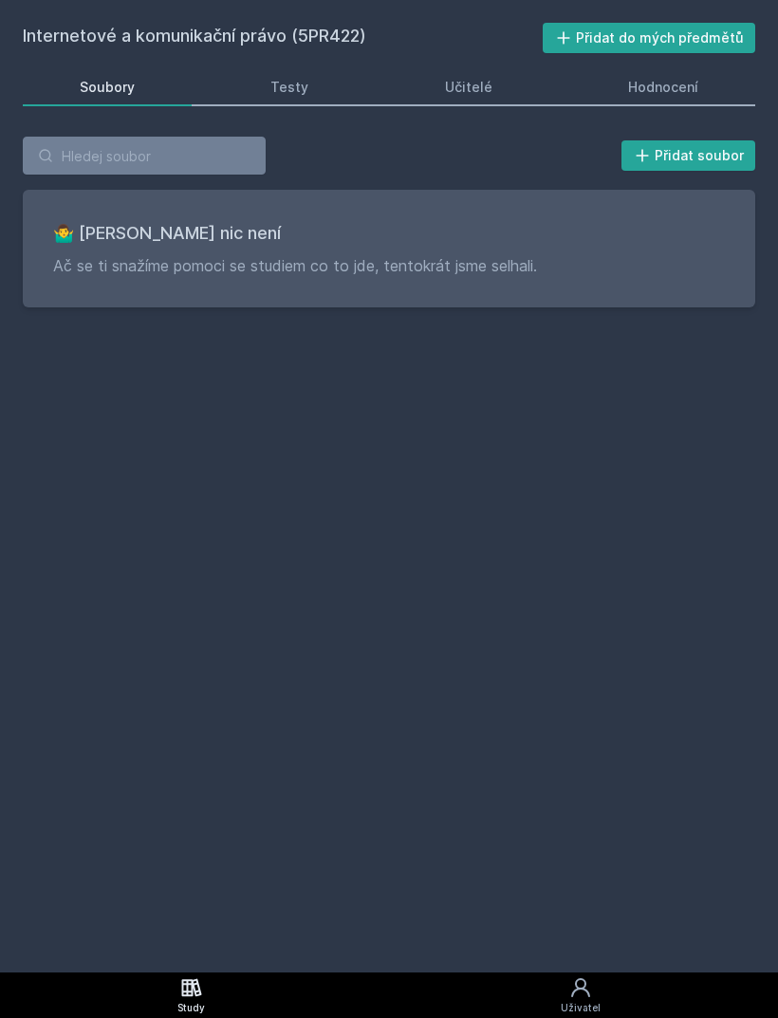
click at [713, 94] on link "Hodnocení" at bounding box center [664, 87] width 184 height 38
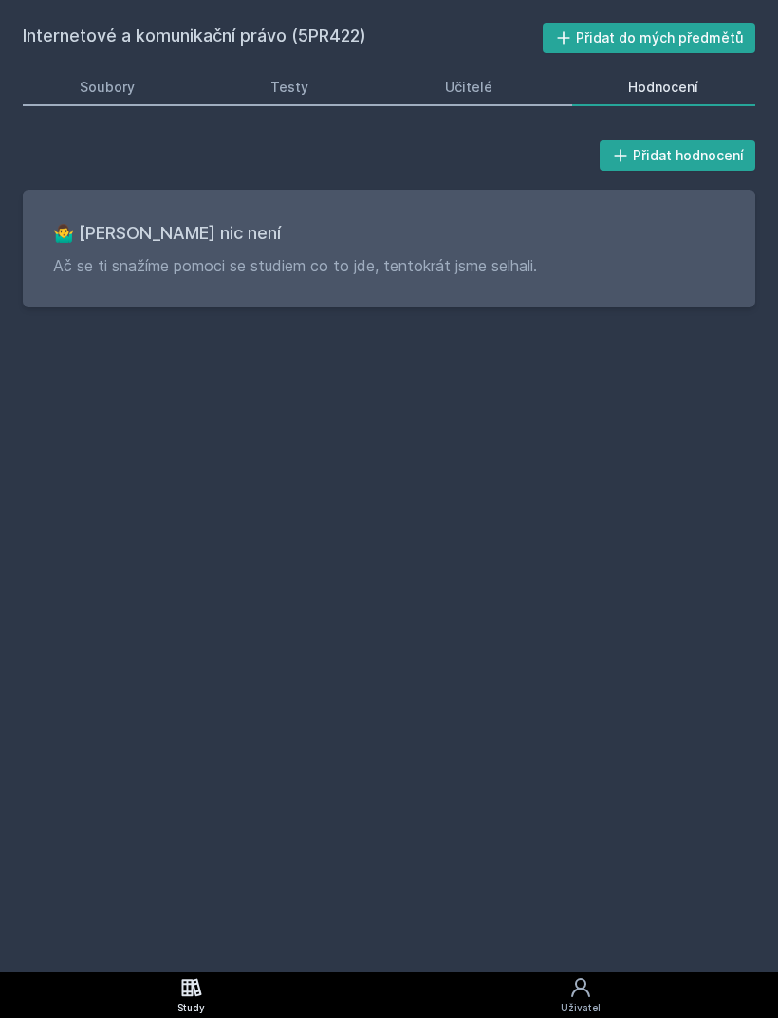
click at [108, 98] on link "Soubory" at bounding box center [107, 87] width 169 height 38
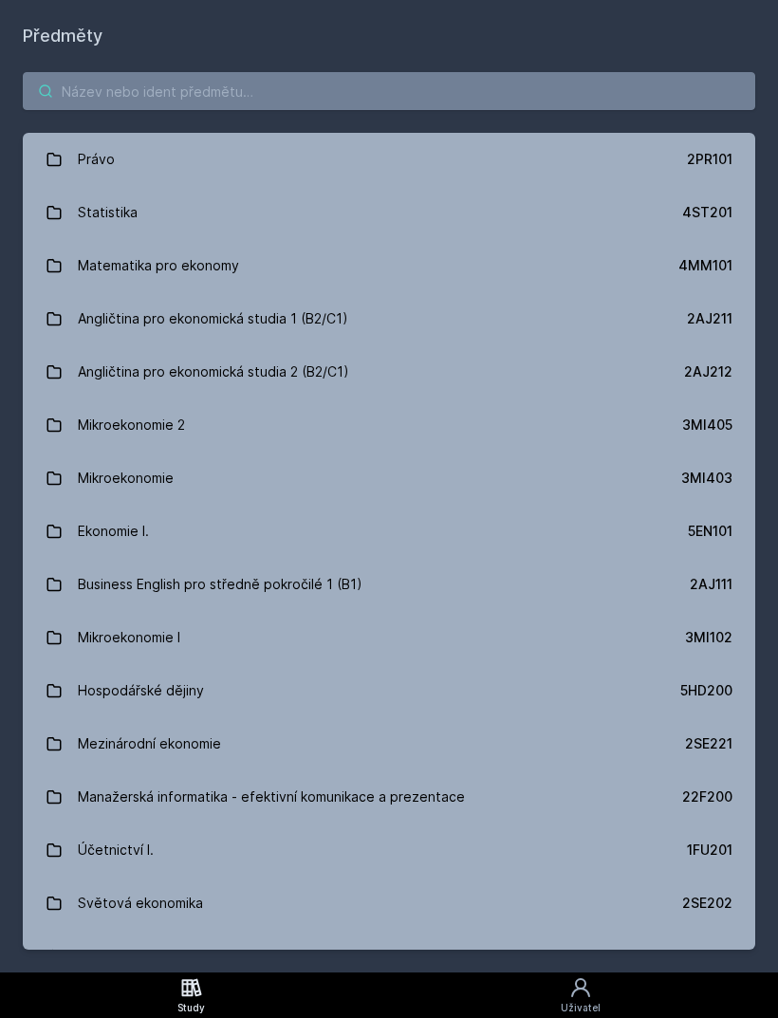
click at [309, 103] on input "search" at bounding box center [389, 91] width 732 height 38
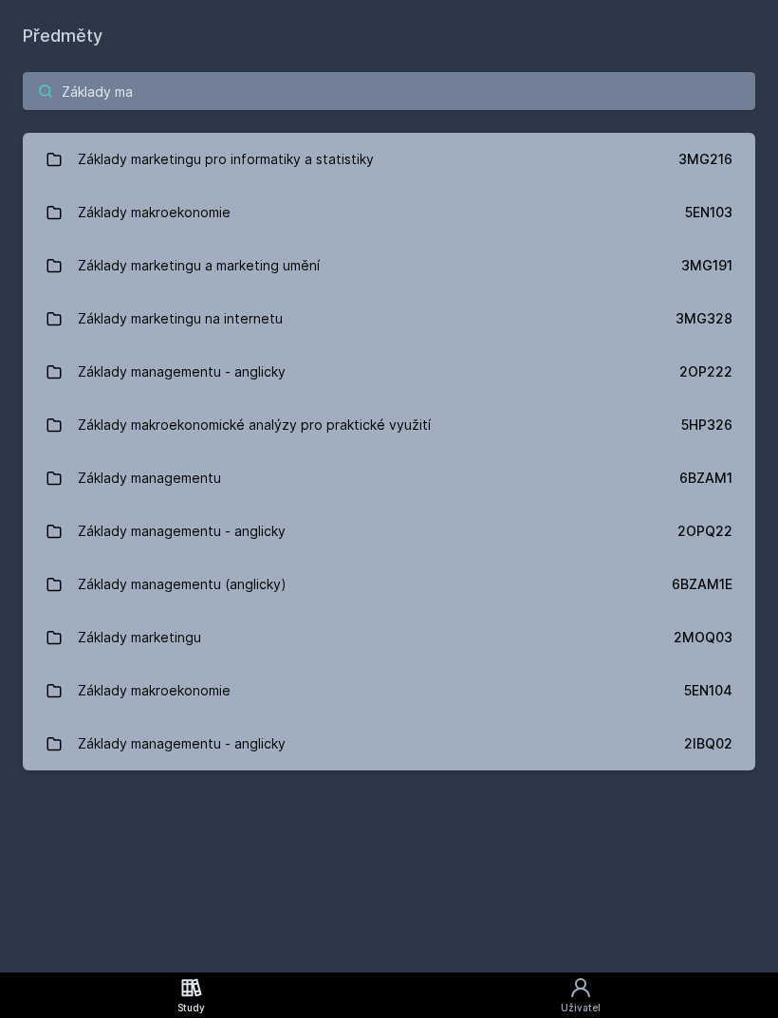
type input "Základy mar"
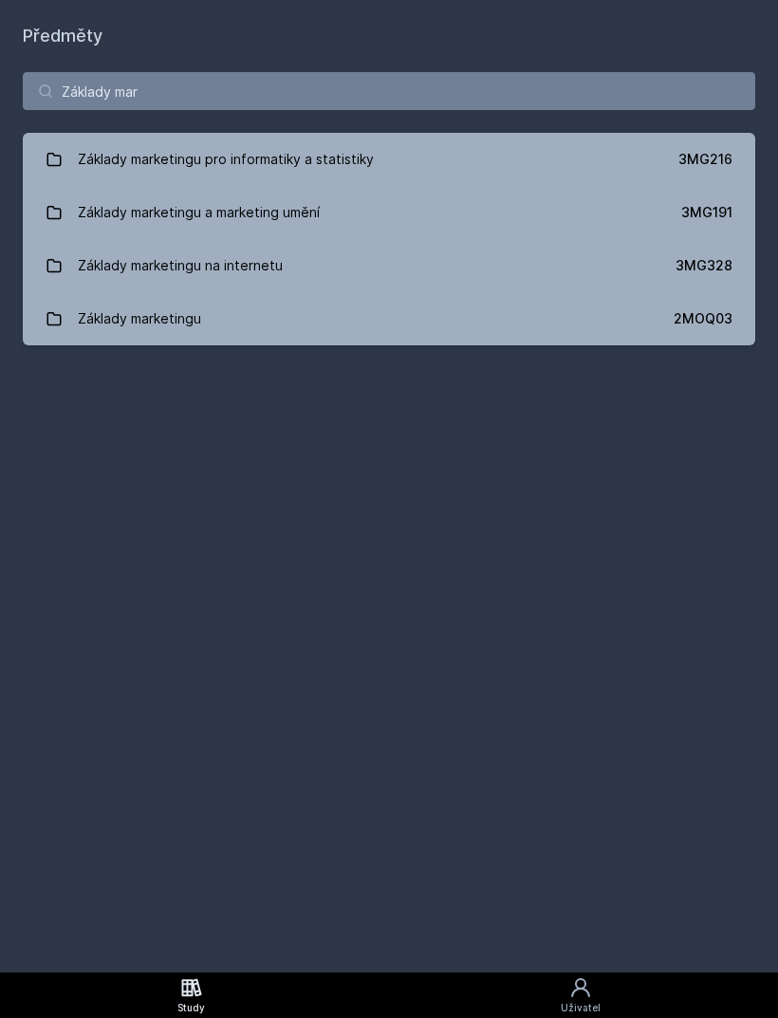
click at [344, 276] on link "Základy marketingu na internetu 3MG328" at bounding box center [389, 265] width 732 height 53
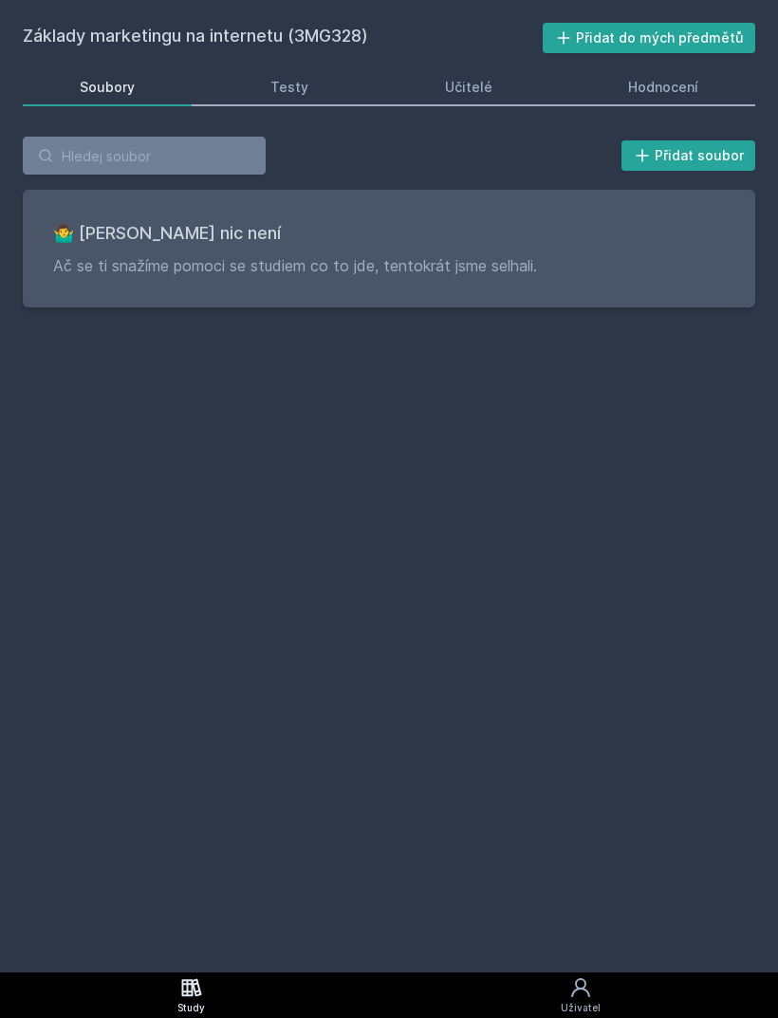
click at [686, 101] on link "Hodnocení" at bounding box center [664, 87] width 184 height 38
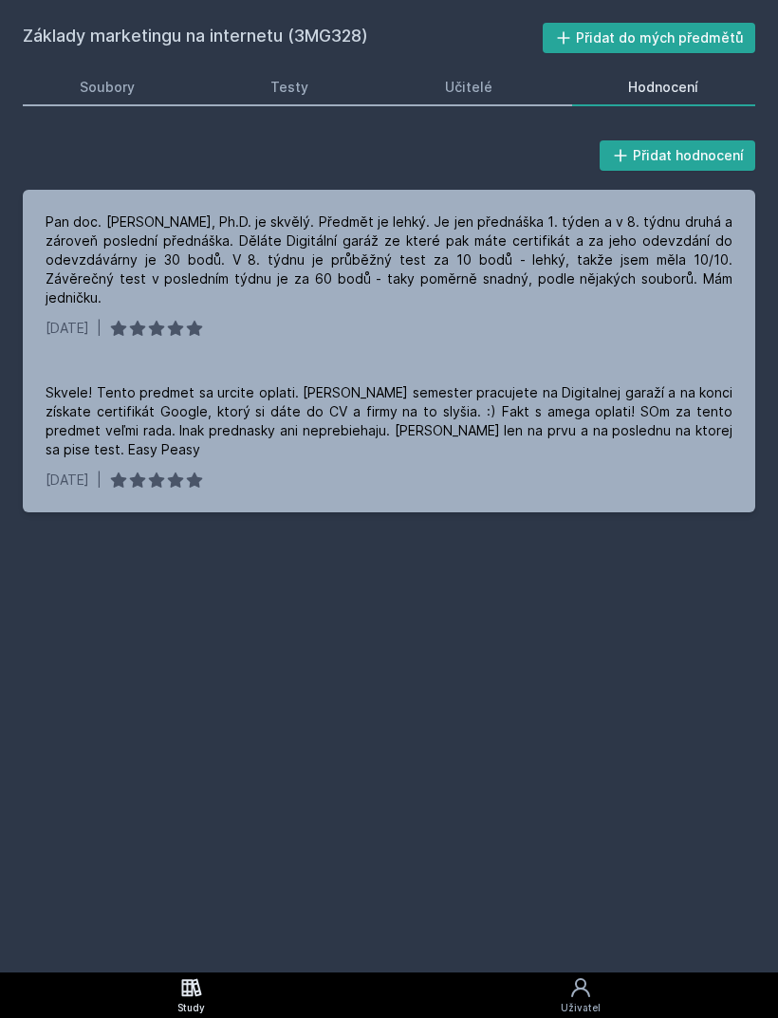
click at [353, 250] on div "Pan doc. [PERSON_NAME], Ph.D. je skvělý. Předmět je lehký. Je jen přednáška 1. …" at bounding box center [389, 260] width 687 height 95
click at [206, 383] on div "Skvele! Tento predmet sa urcite oplati. [PERSON_NAME] semester pracujete na Dig…" at bounding box center [389, 421] width 687 height 76
click at [161, 250] on div "Pan doc. [PERSON_NAME], Ph.D. je skvělý. Předmět je lehký. Je jen přednáška 1. …" at bounding box center [389, 260] width 687 height 95
click at [99, 95] on div "Soubory" at bounding box center [107, 87] width 55 height 19
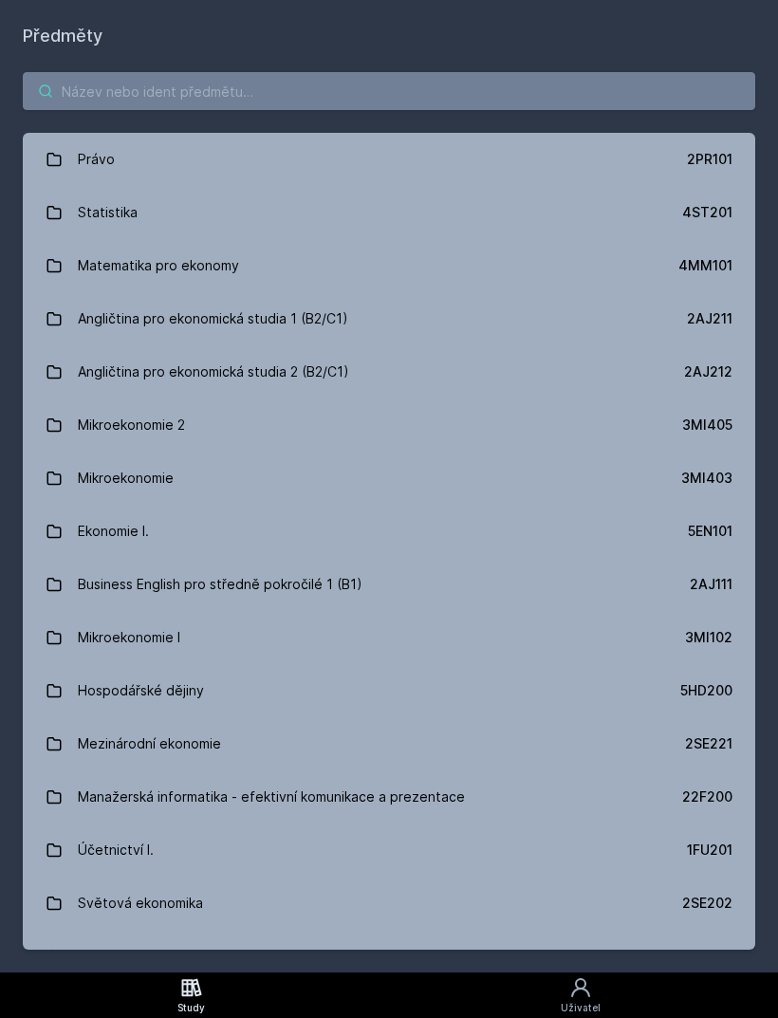
click at [324, 99] on input "search" at bounding box center [389, 91] width 732 height 38
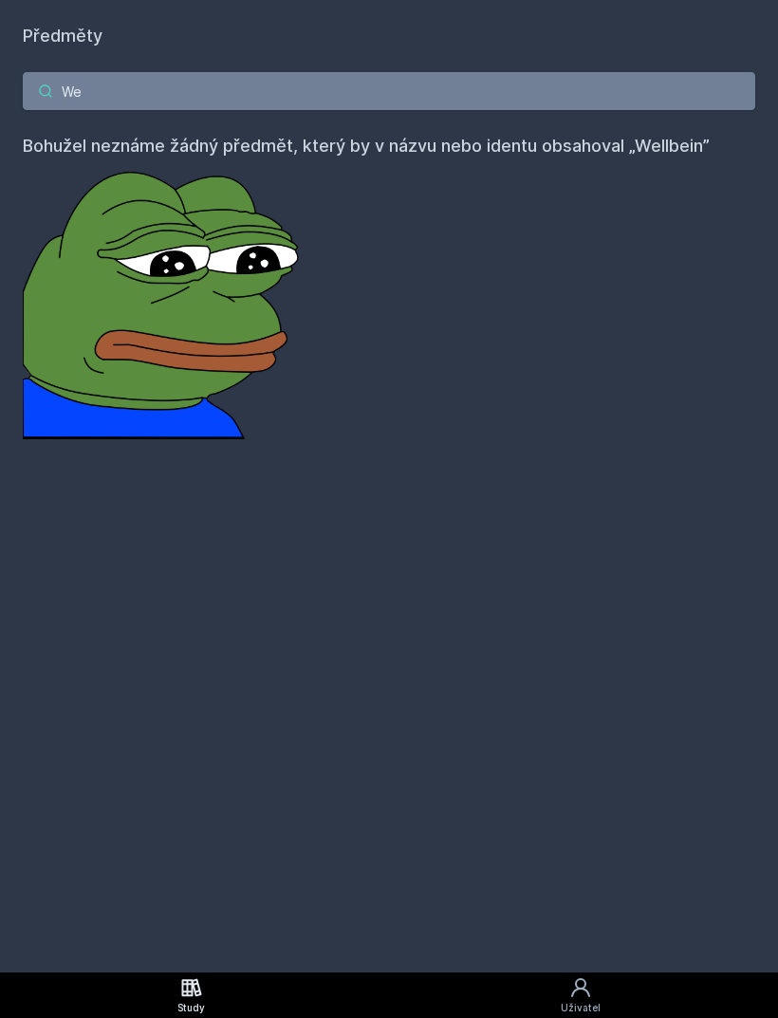
type input "W"
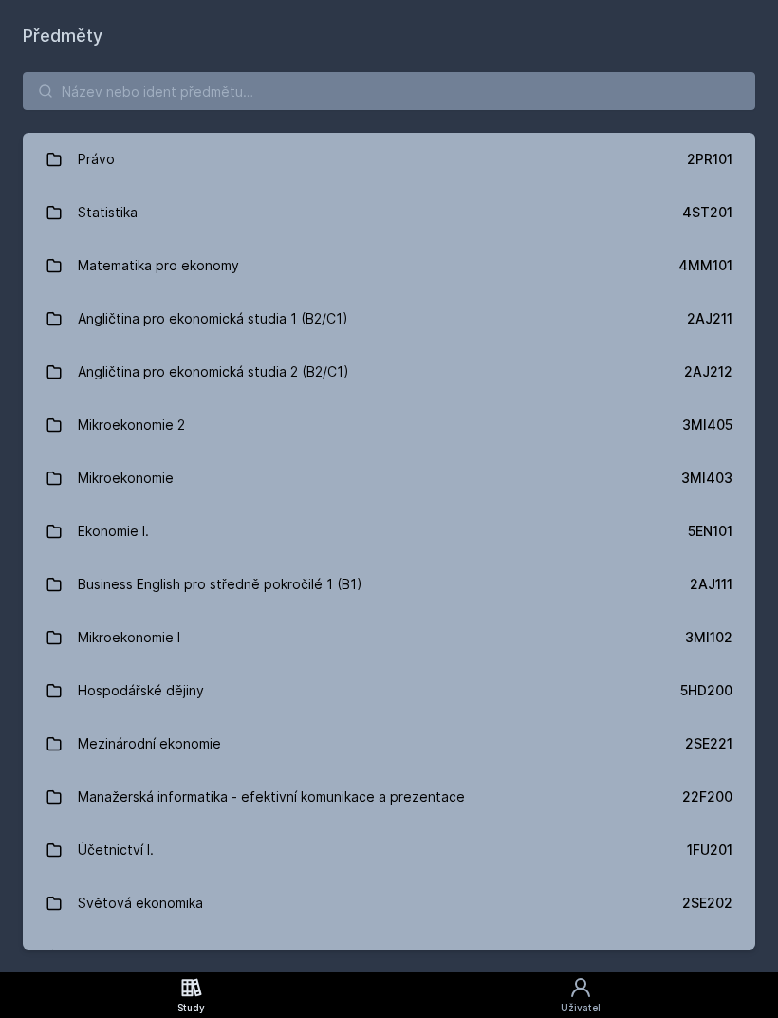
click at [435, 54] on div "Právo 2PR101 Statistika 4ST201 Matematika pro ekonomy 4MM101 Angličtina pro eko…" at bounding box center [389, 510] width 778 height 923
